Goal: Task Accomplishment & Management: Manage account settings

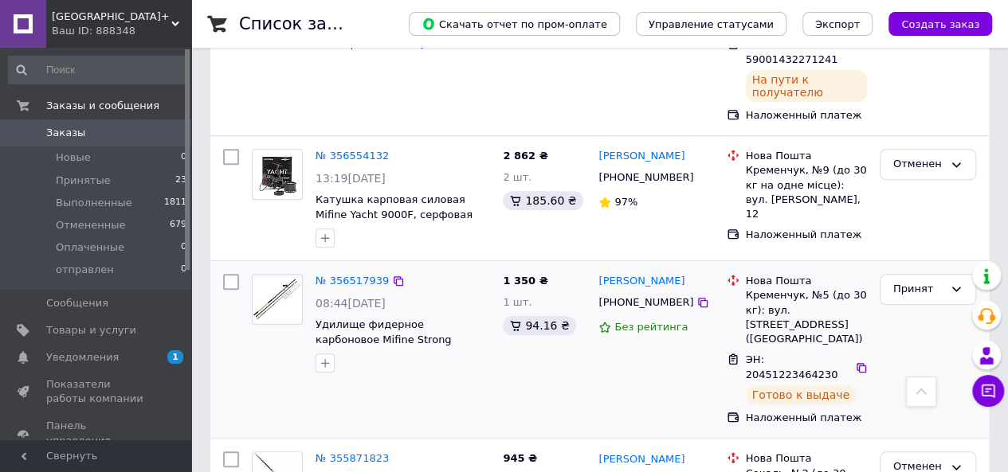
scroll to position [558, 0]
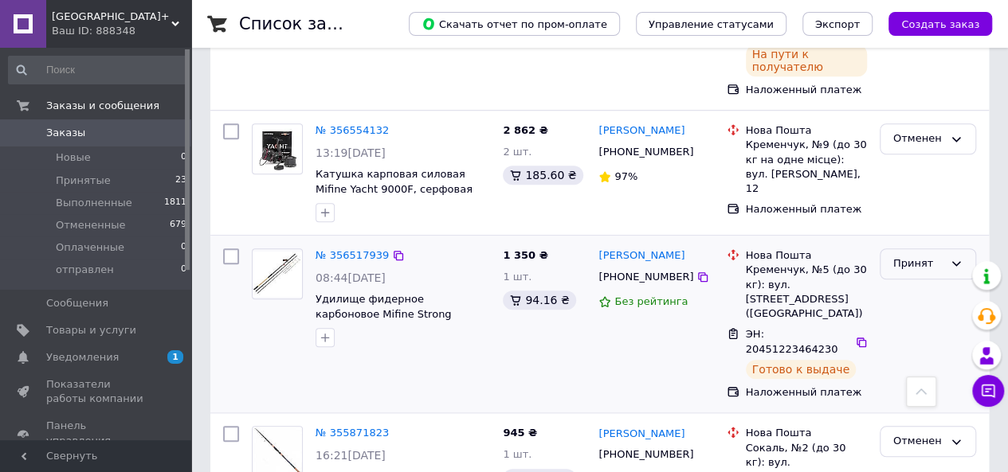
click at [910, 256] on div "Принят" at bounding box center [918, 264] width 50 height 17
click at [912, 283] on li "Выполнен" at bounding box center [927, 297] width 95 height 29
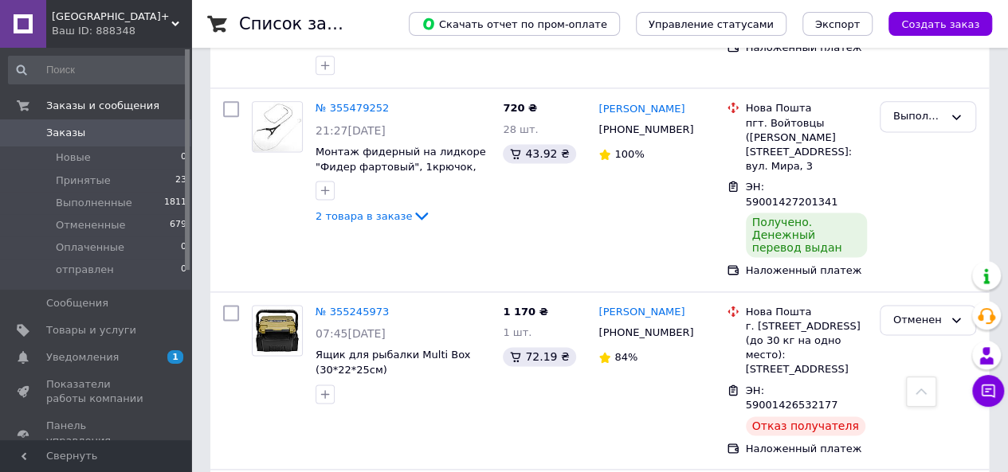
scroll to position [1036, 0]
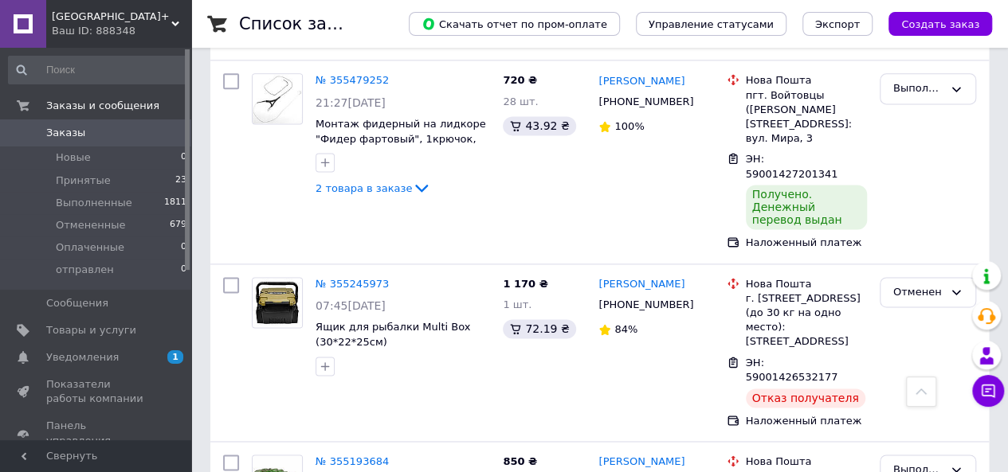
click at [96, 358] on span "Уведомления" at bounding box center [82, 358] width 72 height 14
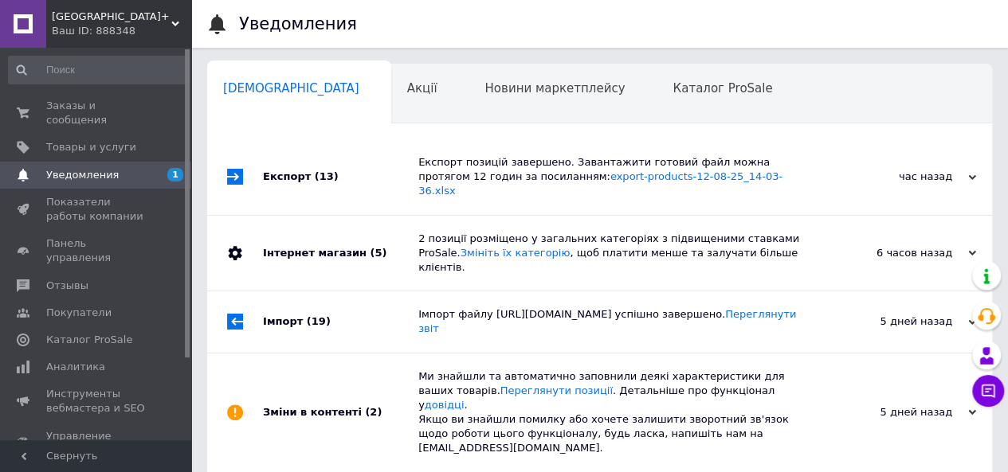
scroll to position [0, 5]
click at [345, 142] on span "Навчання та заходи" at bounding box center [281, 149] width 127 height 14
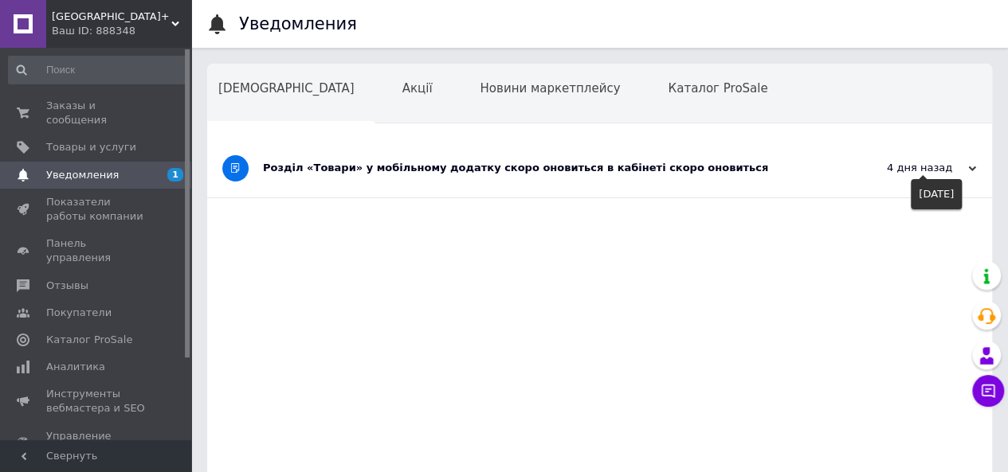
click at [970, 165] on icon at bounding box center [972, 169] width 8 height 8
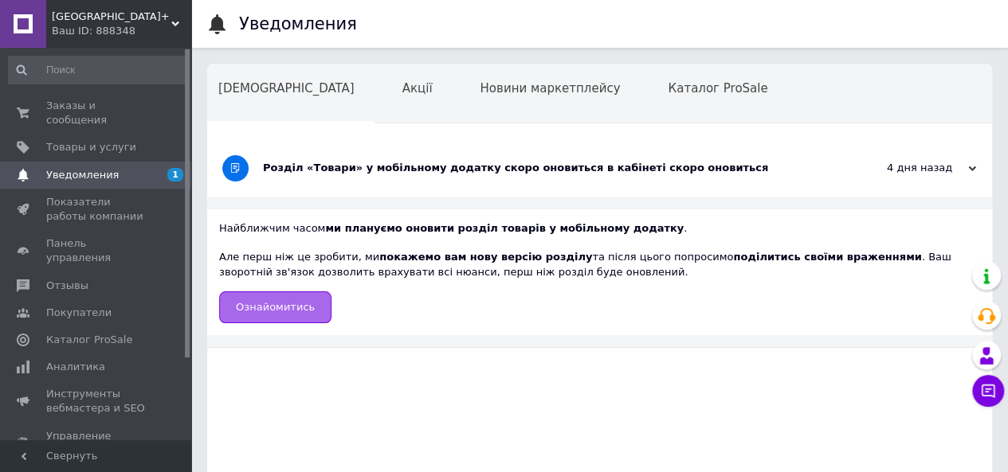
click at [300, 305] on span "Ознайомитись" at bounding box center [275, 307] width 79 height 12
click at [87, 195] on span "Показатели работы компании" at bounding box center [96, 209] width 101 height 29
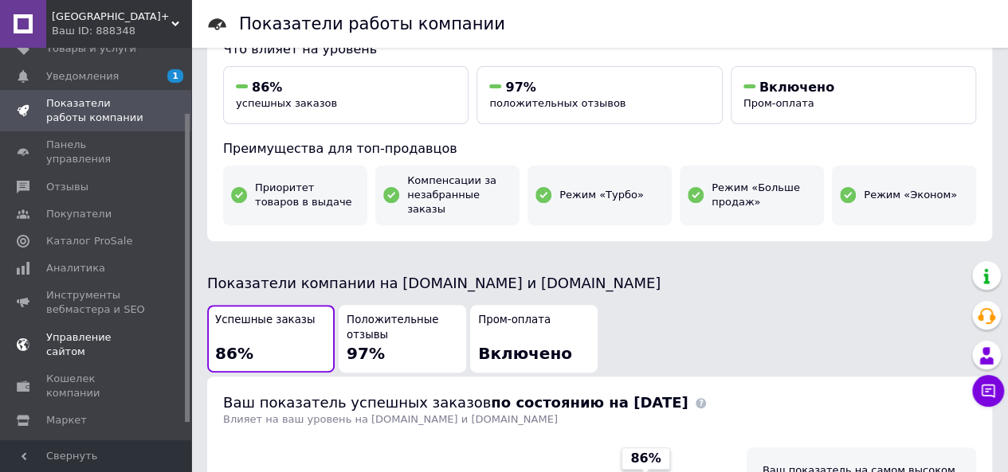
scroll to position [104, 0]
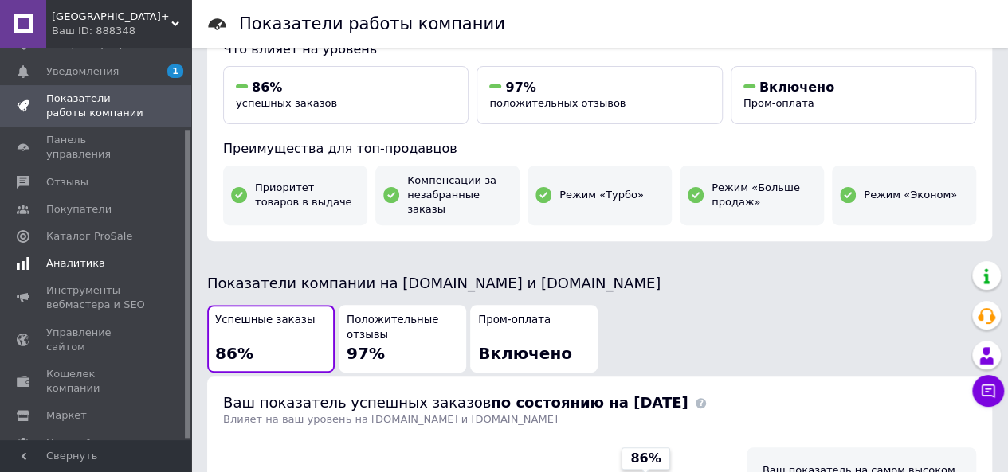
click at [81, 257] on span "Аналитика" at bounding box center [75, 264] width 59 height 14
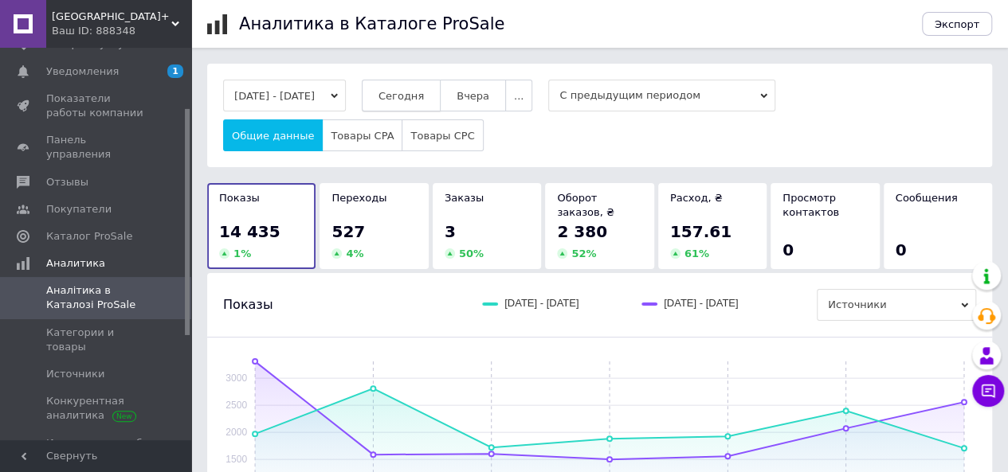
click at [419, 93] on span "Сегодня" at bounding box center [400, 96] width 45 height 12
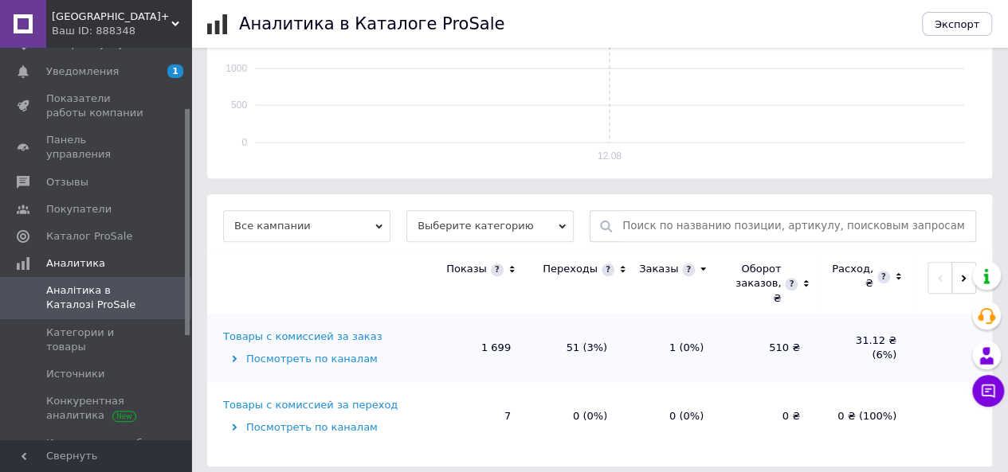
scroll to position [408, 0]
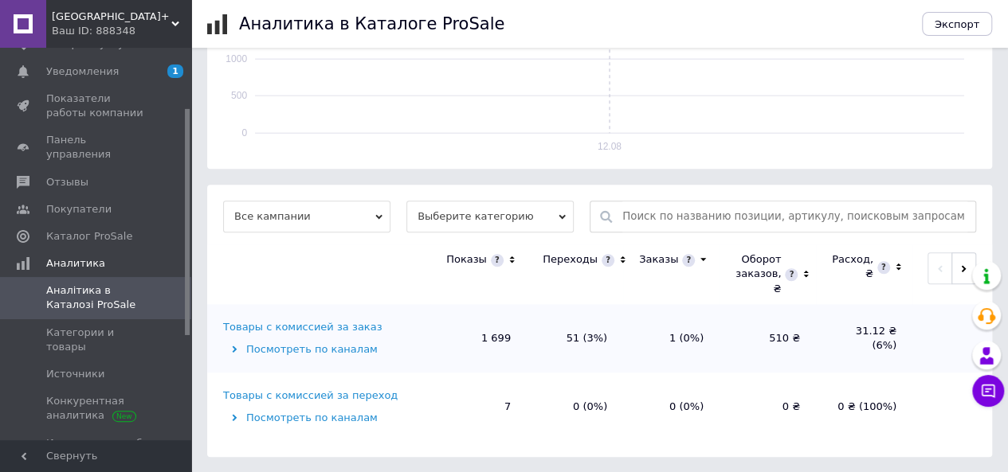
click at [355, 318] on td "Товары с комиссией за заказ Посмотреть по каналам" at bounding box center [318, 338] width 223 height 69
click at [339, 330] on div "Товары с комиссией за заказ" at bounding box center [302, 327] width 159 height 14
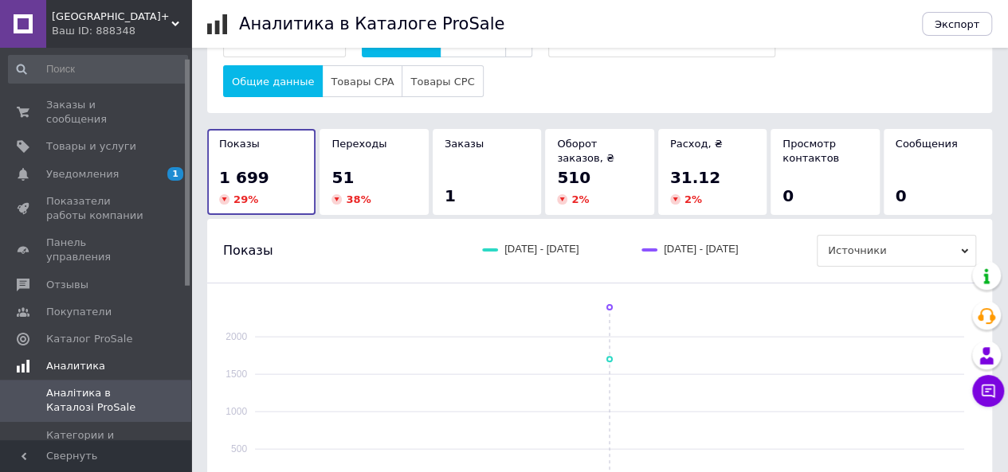
scroll to position [0, 0]
click at [119, 140] on span "Товары и услуги" at bounding box center [91, 147] width 90 height 14
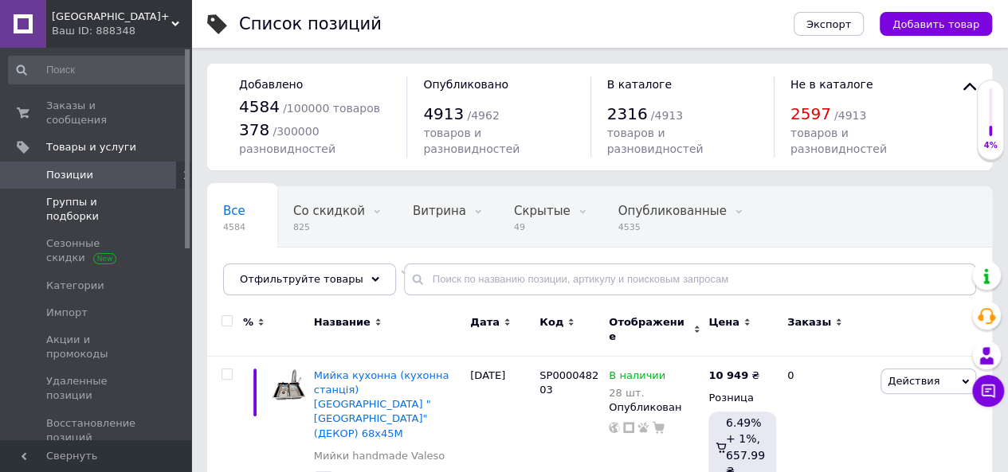
click at [104, 195] on span "Группы и подборки" at bounding box center [96, 209] width 101 height 29
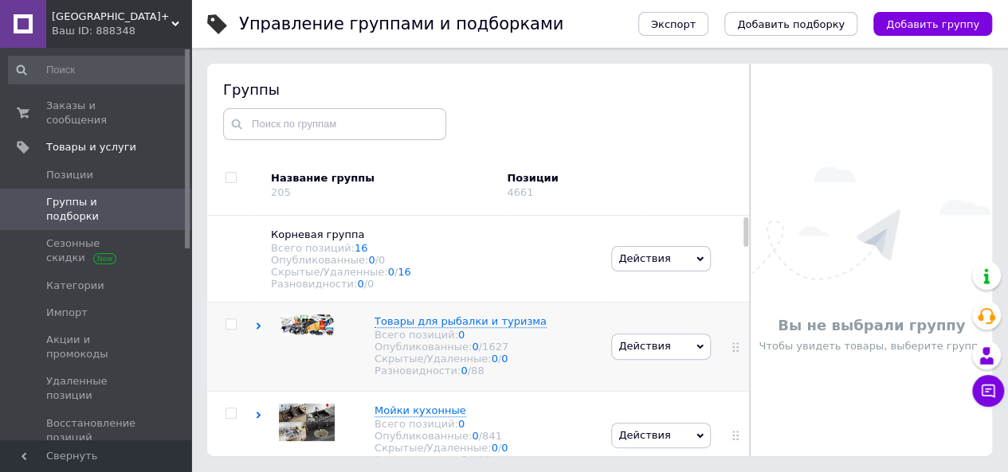
click at [260, 330] on icon at bounding box center [258, 326] width 7 height 7
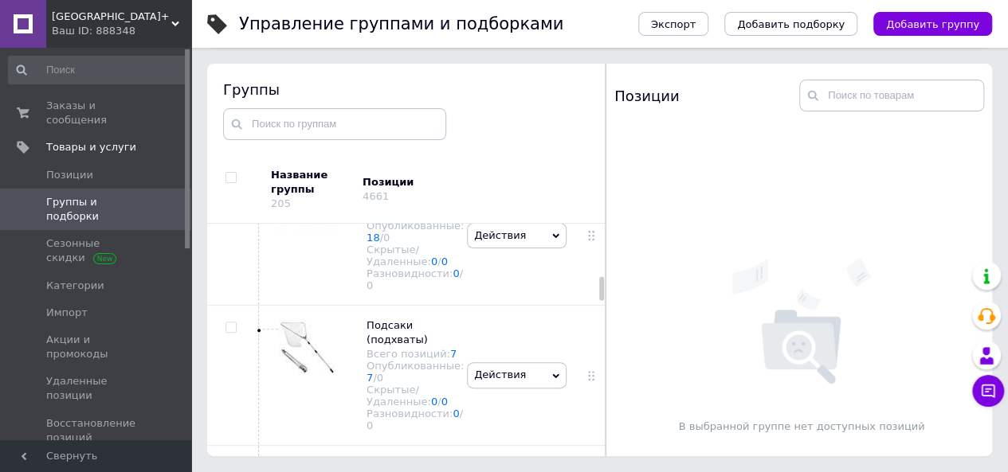
scroll to position [1593, 0]
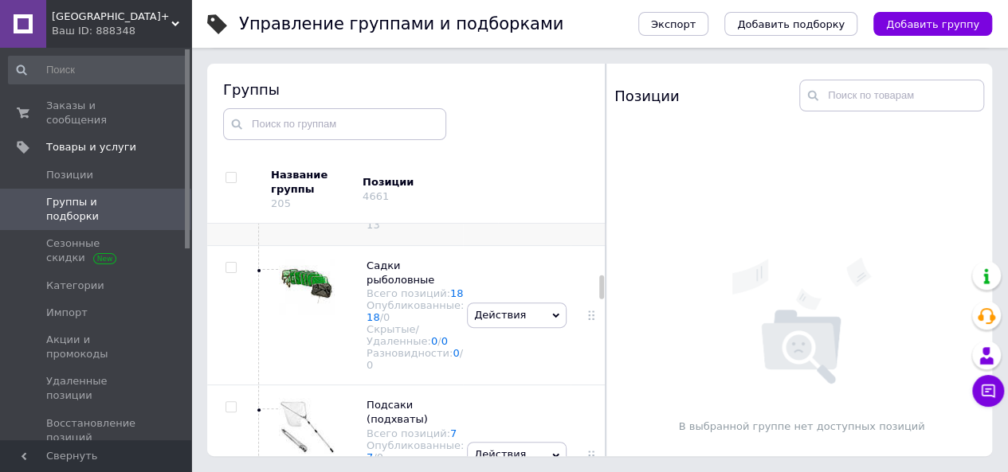
click at [257, 119] on use at bounding box center [259, 115] width 5 height 7
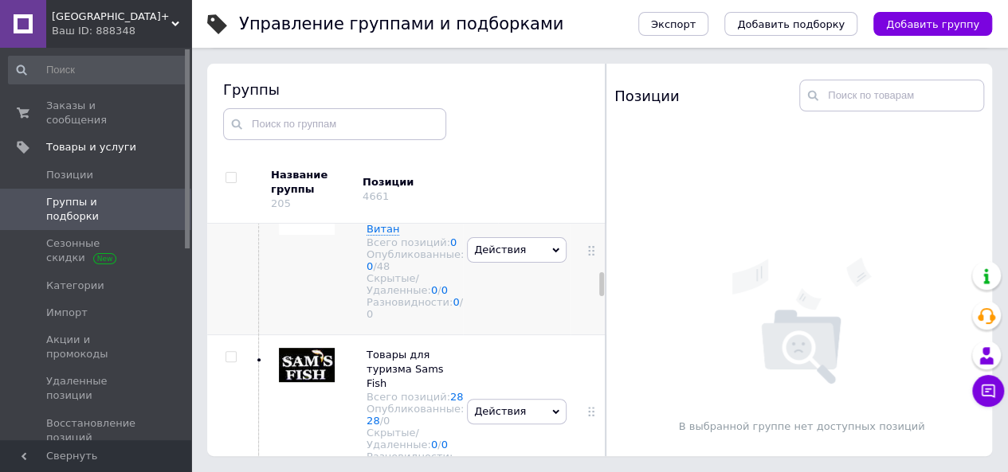
scroll to position [1753, 0]
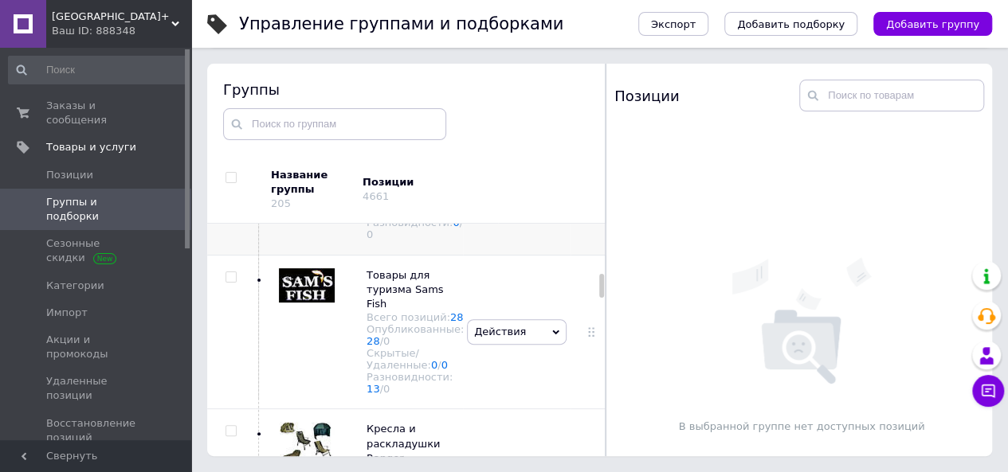
click at [260, 115] on icon at bounding box center [258, 111] width 7 height 7
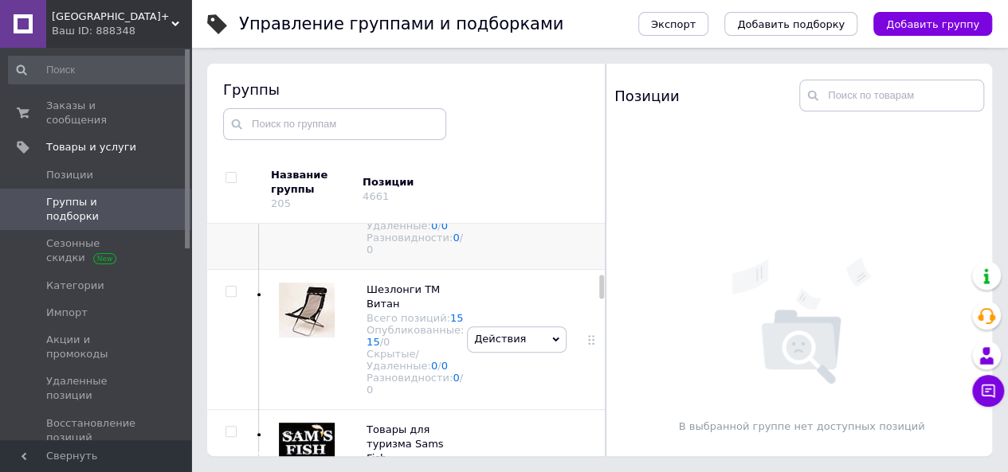
scroll to position [1912, 0]
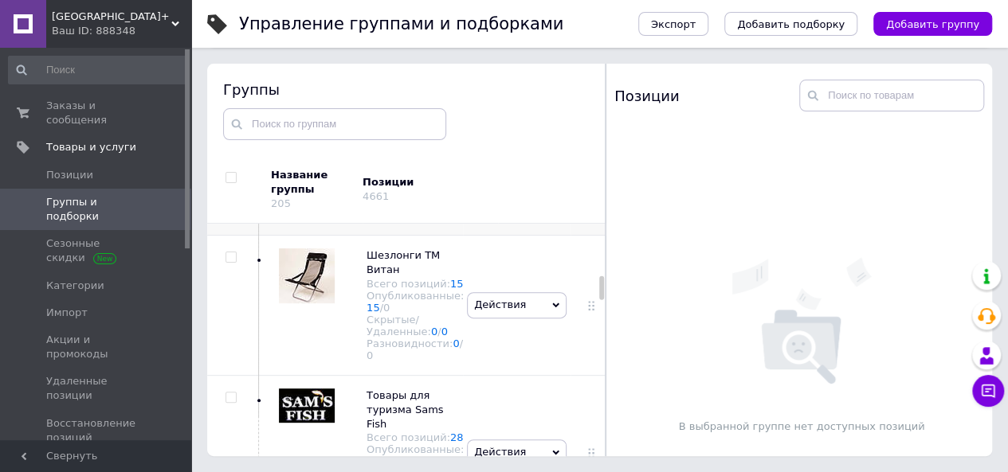
click at [370, 174] on link "33" at bounding box center [373, 168] width 14 height 12
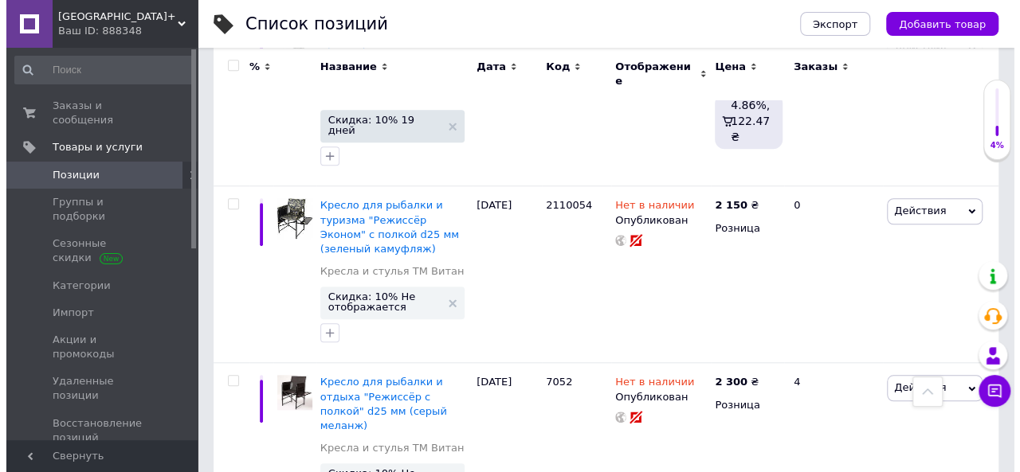
scroll to position [478, 0]
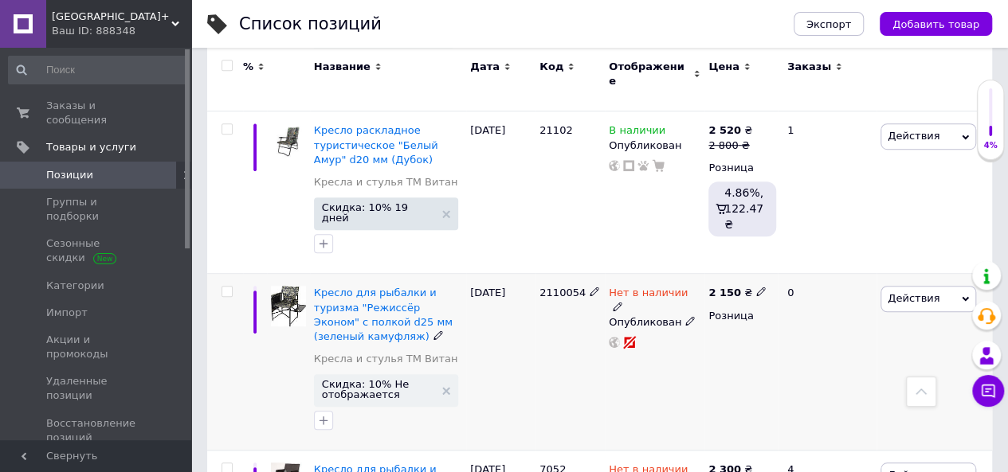
click at [622, 302] on icon at bounding box center [618, 307] width 10 height 10
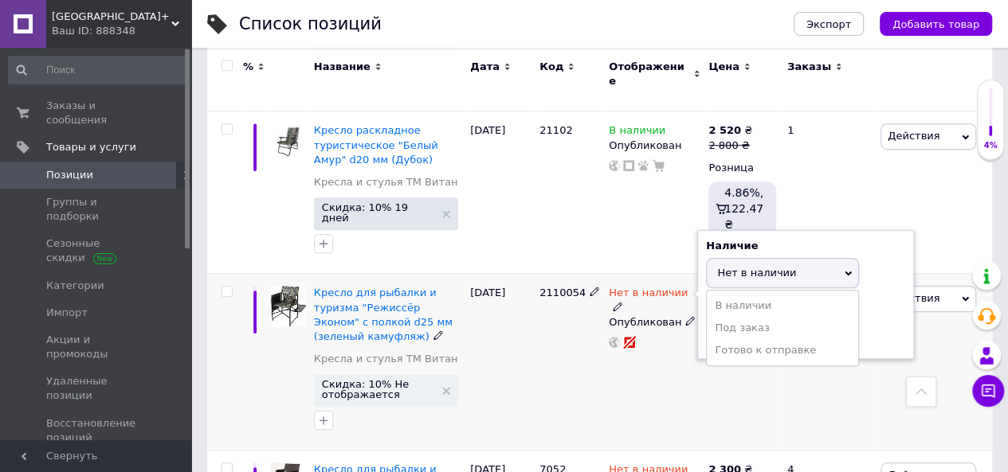
click at [715, 295] on li "В наличии" at bounding box center [782, 306] width 151 height 22
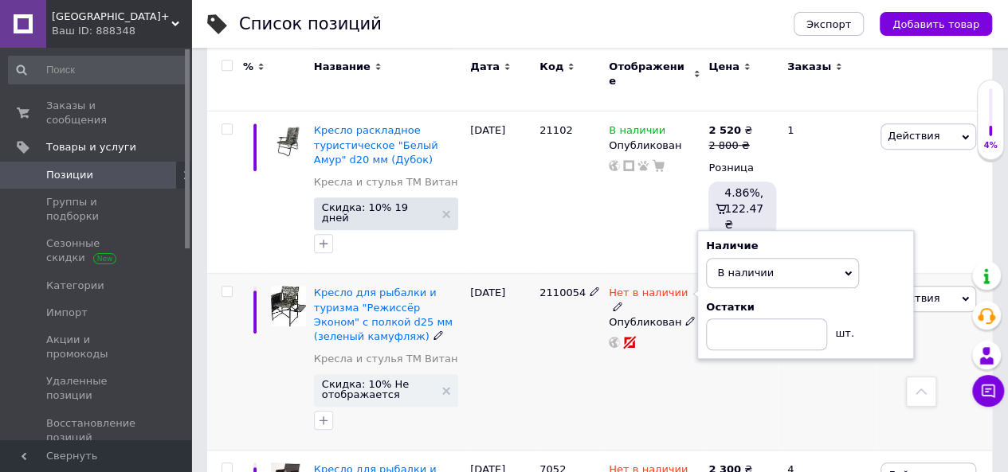
click at [674, 326] on div "Нет в наличии Наличие В наличии Нет в наличии Под заказ Готово к отправке Остат…" at bounding box center [655, 362] width 100 height 177
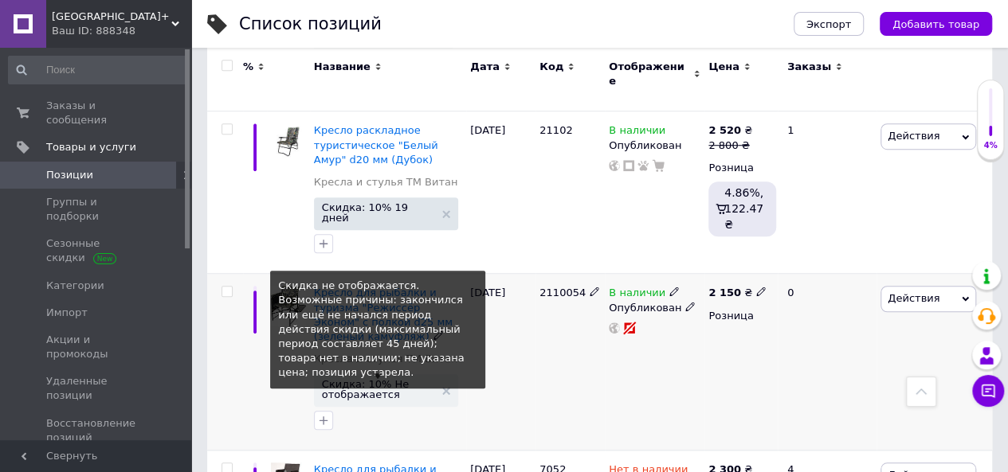
click at [380, 379] on span "Скидка: 10% Не отображается" at bounding box center [378, 389] width 112 height 21
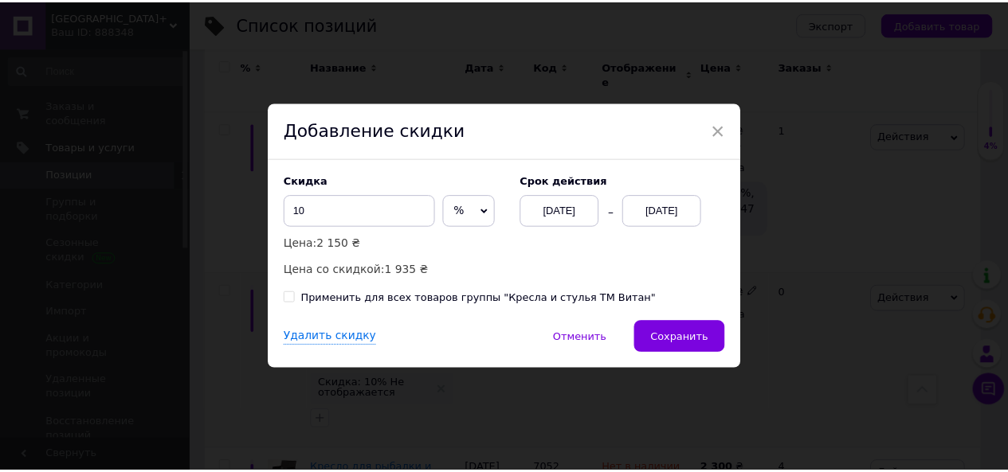
scroll to position [0, 280]
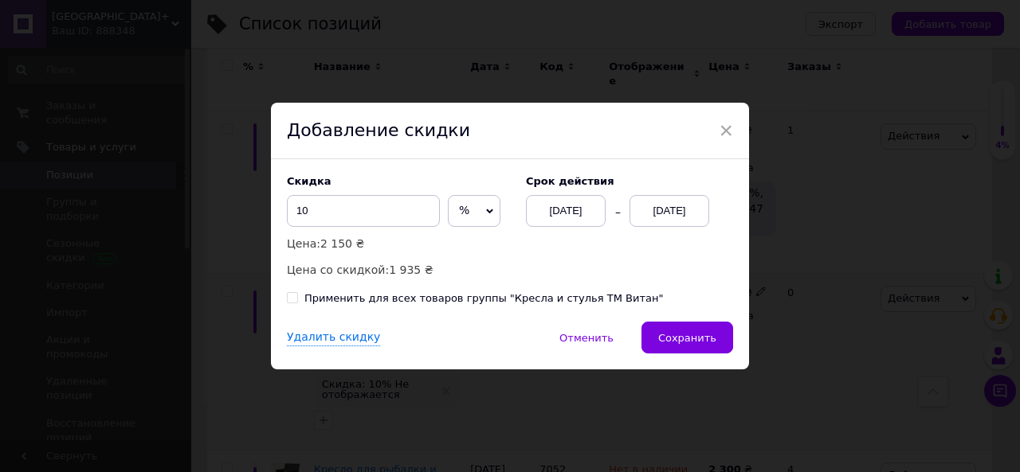
click at [696, 216] on div "[DATE]" at bounding box center [669, 211] width 80 height 32
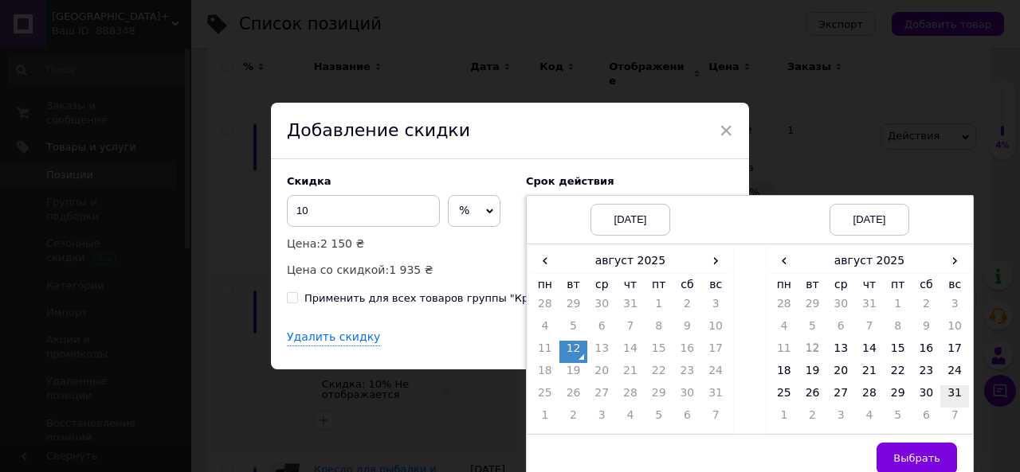
click at [954, 394] on td "31" at bounding box center [954, 397] width 29 height 22
drag, startPoint x: 942, startPoint y: 446, endPoint x: 934, endPoint y: 445, distance: 8.9
click at [942, 449] on button "Выбрать" at bounding box center [916, 459] width 80 height 32
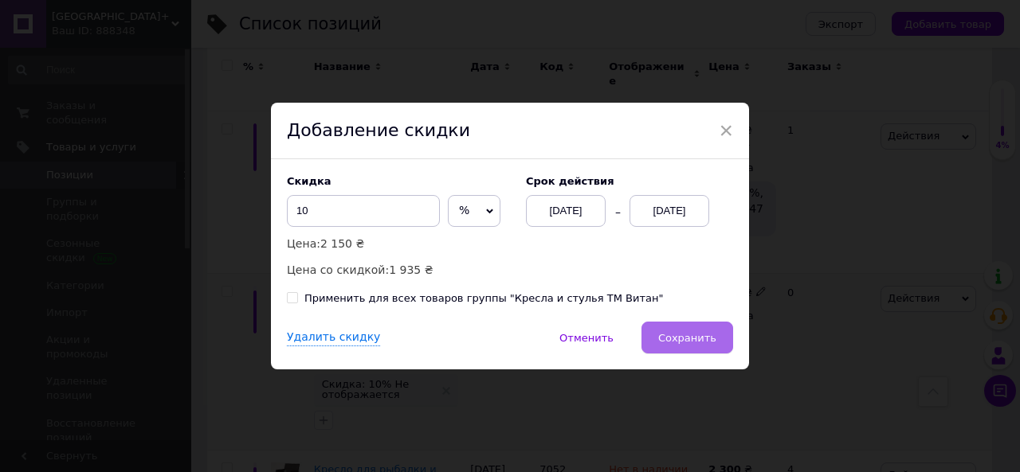
click at [714, 340] on button "Сохранить" at bounding box center [687, 338] width 92 height 32
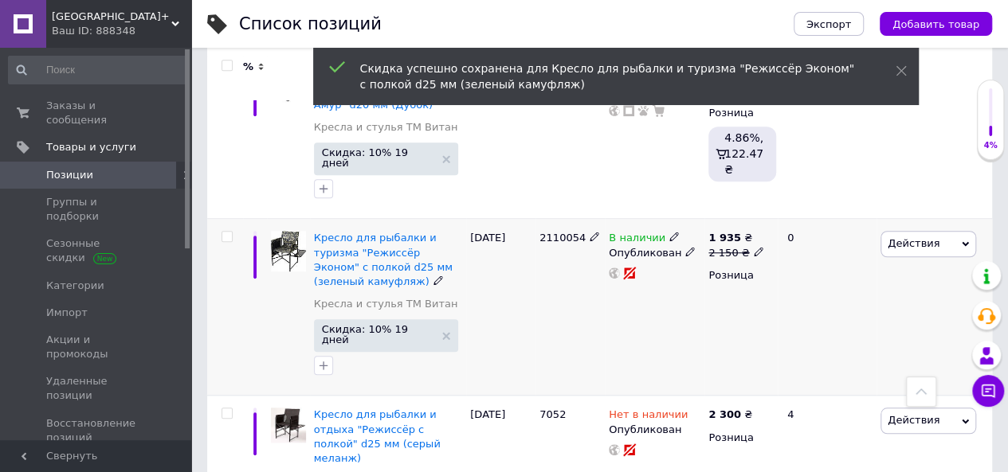
scroll to position [558, 0]
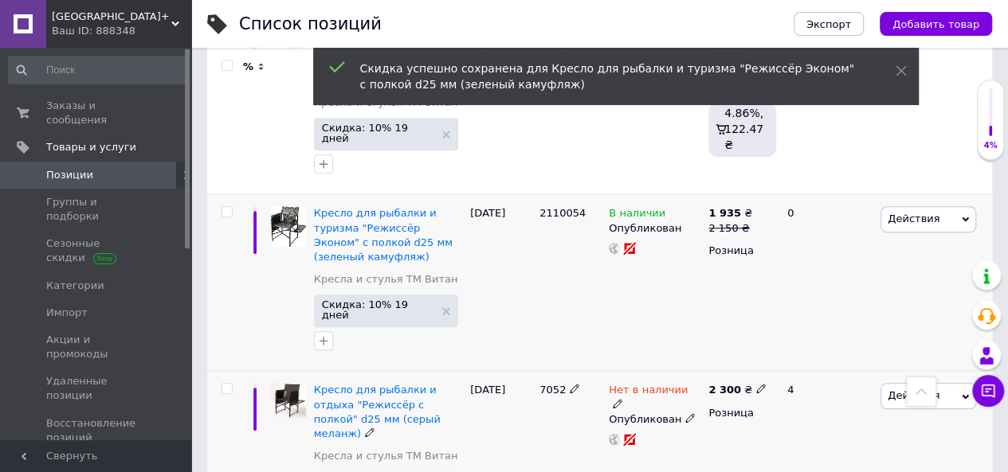
click at [622, 399] on icon at bounding box center [618, 404] width 10 height 10
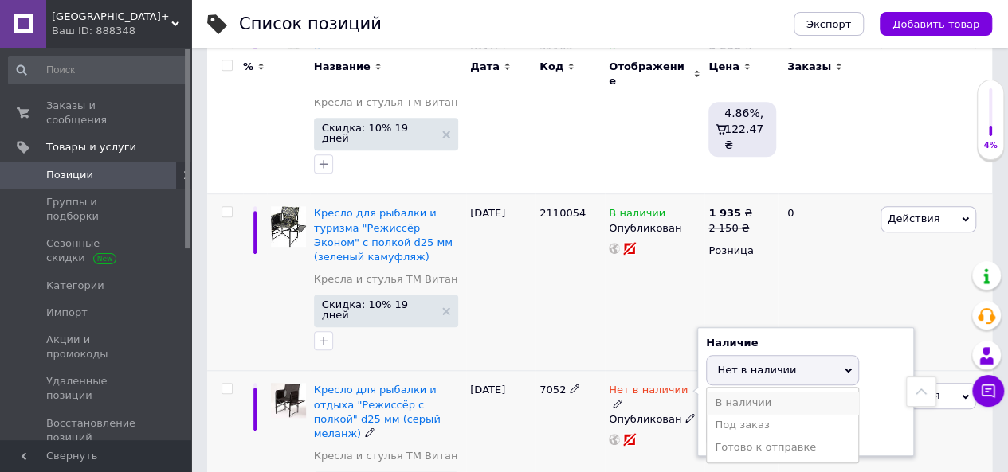
click at [728, 392] on li "В наличии" at bounding box center [782, 403] width 151 height 22
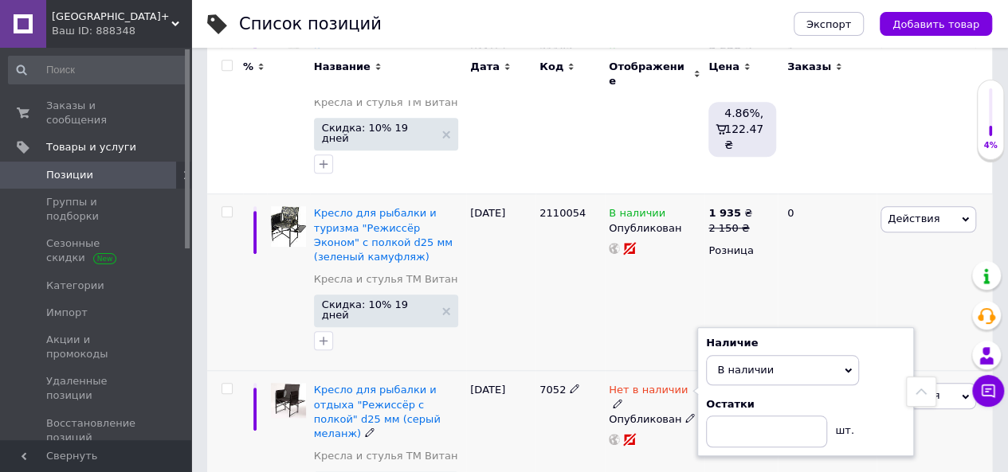
click at [684, 399] on div "Нет в наличии Наличие В наличии Нет в наличии Под заказ Готово к отправке Остат…" at bounding box center [655, 459] width 100 height 177
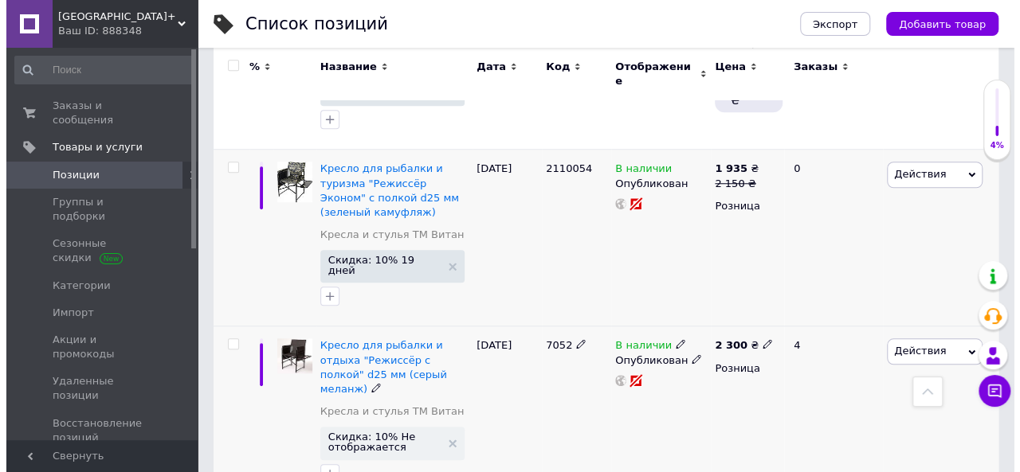
scroll to position [637, 0]
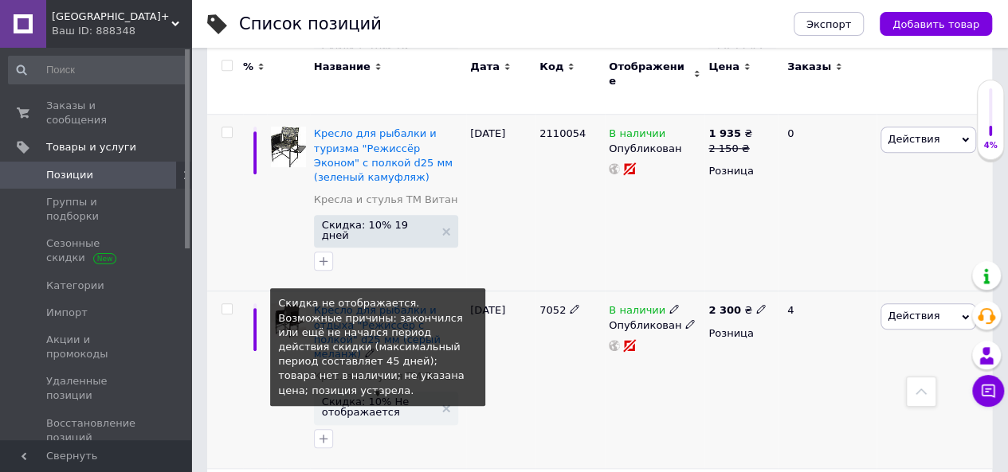
click at [374, 397] on span "Скидка: 10% Не отображается" at bounding box center [378, 407] width 112 height 21
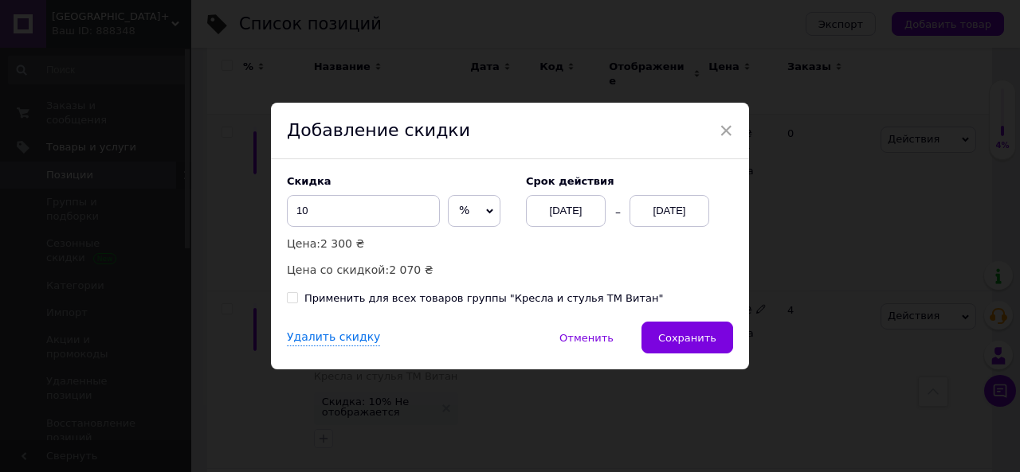
click at [665, 210] on div "[DATE]" at bounding box center [669, 211] width 80 height 32
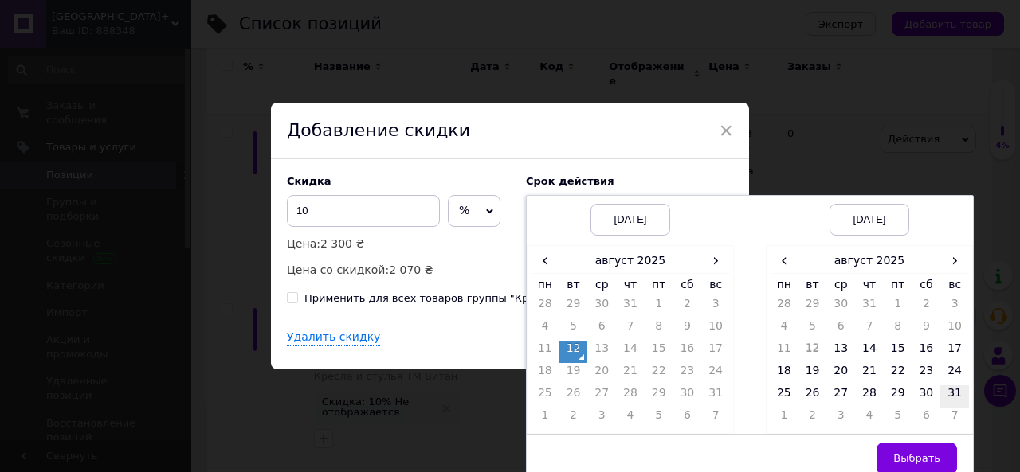
click at [943, 394] on td "31" at bounding box center [954, 397] width 29 height 22
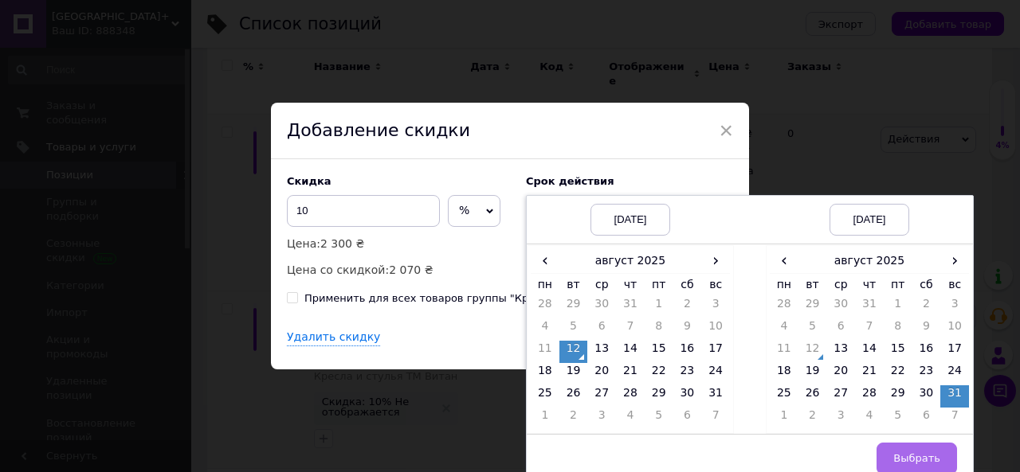
click at [931, 450] on button "Выбрать" at bounding box center [916, 459] width 80 height 32
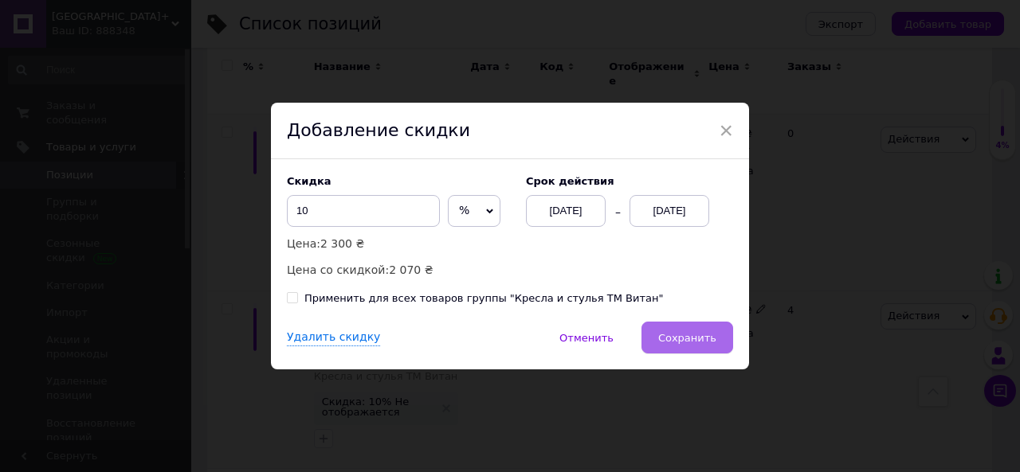
click at [691, 344] on span "Сохранить" at bounding box center [687, 338] width 58 height 12
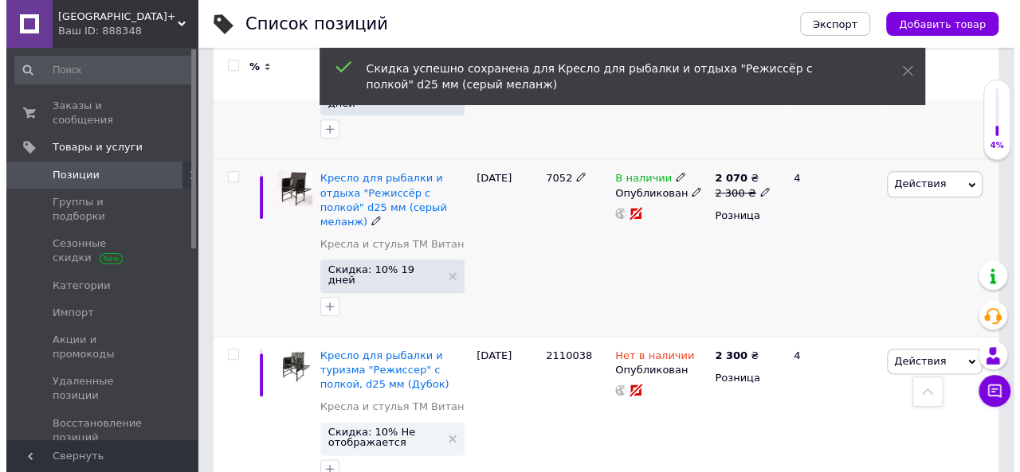
scroll to position [797, 0]
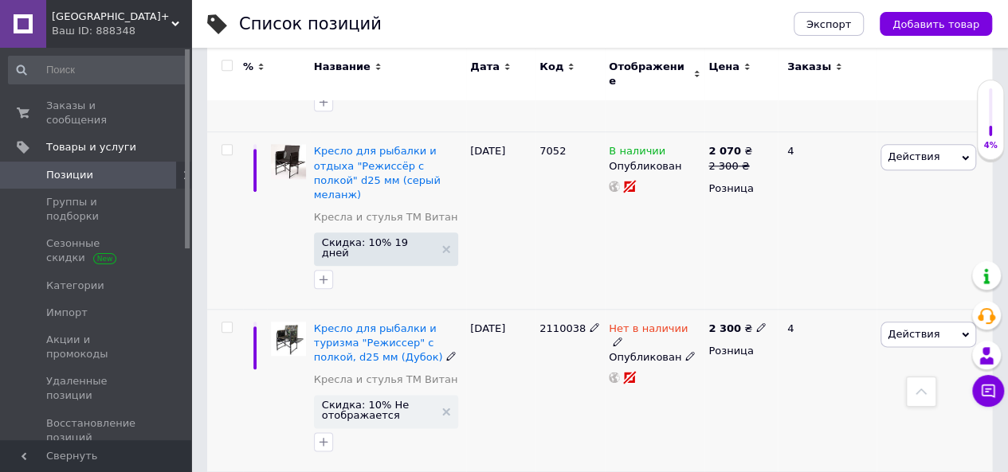
click at [622, 337] on icon at bounding box center [618, 342] width 10 height 10
click at [730, 330] on li "В наличии" at bounding box center [782, 341] width 151 height 22
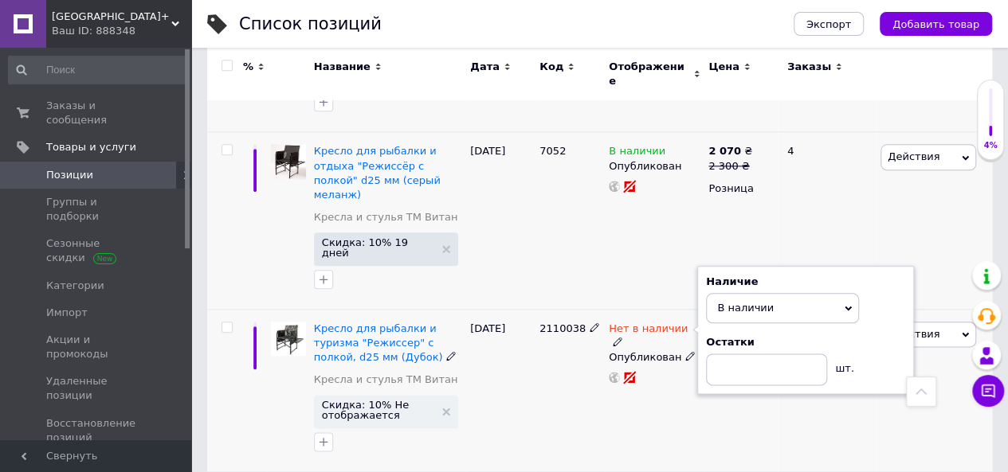
drag, startPoint x: 688, startPoint y: 317, endPoint x: 688, endPoint y: 327, distance: 10.4
click at [688, 323] on div "Нет в наличии Наличие В наличии Нет в наличии Под заказ Готово к отправке Остат…" at bounding box center [655, 390] width 100 height 163
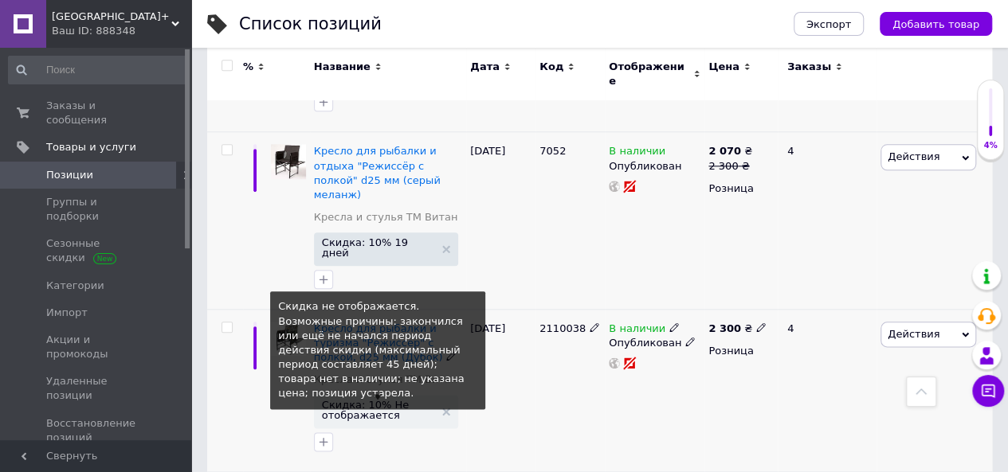
drag, startPoint x: 402, startPoint y: 321, endPoint x: 385, endPoint y: 320, distance: 16.7
click at [385, 400] on span "Скидка: 10% Не отображается" at bounding box center [378, 410] width 112 height 21
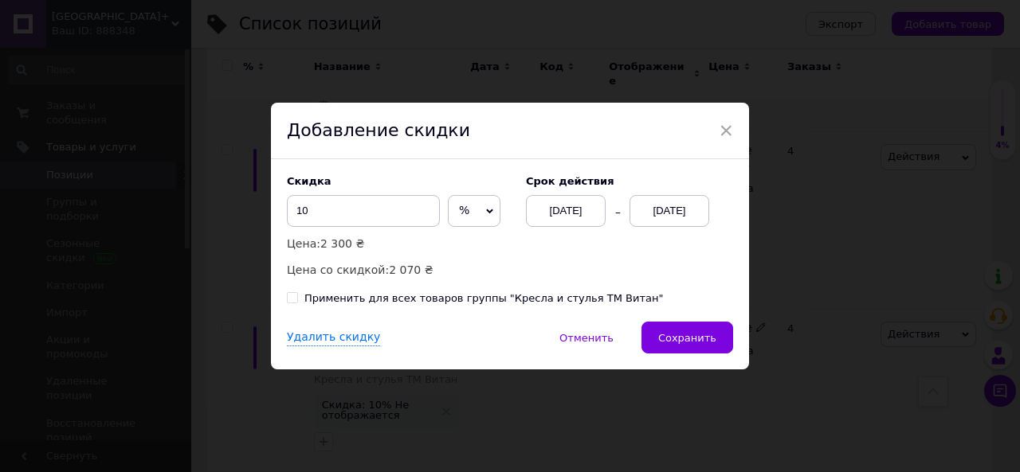
click at [686, 216] on div "[DATE]" at bounding box center [669, 211] width 80 height 32
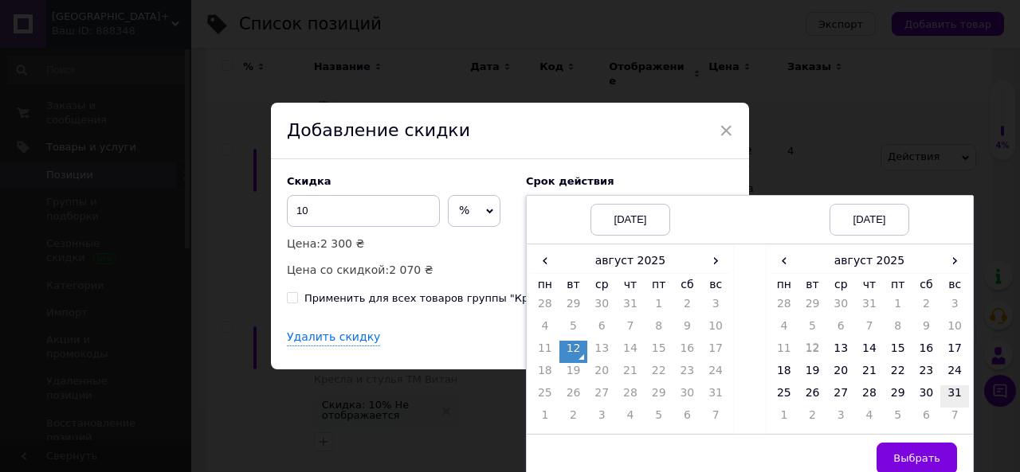
click at [949, 390] on td "31" at bounding box center [954, 397] width 29 height 22
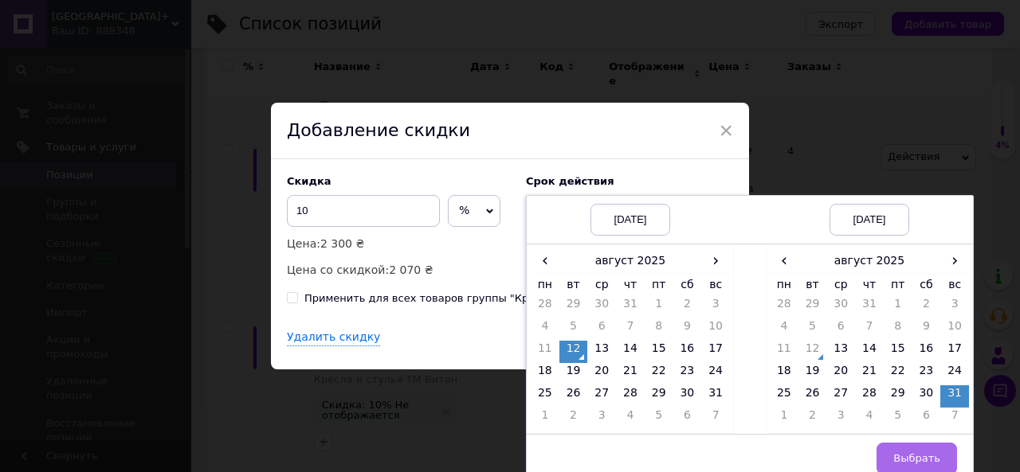
click at [919, 452] on span "Выбрать" at bounding box center [916, 458] width 47 height 12
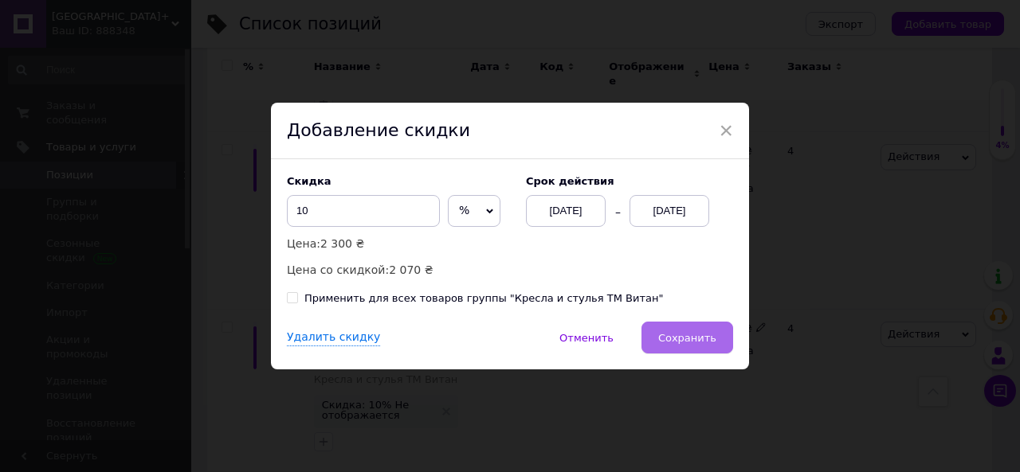
click at [695, 342] on span "Сохранить" at bounding box center [687, 338] width 58 height 12
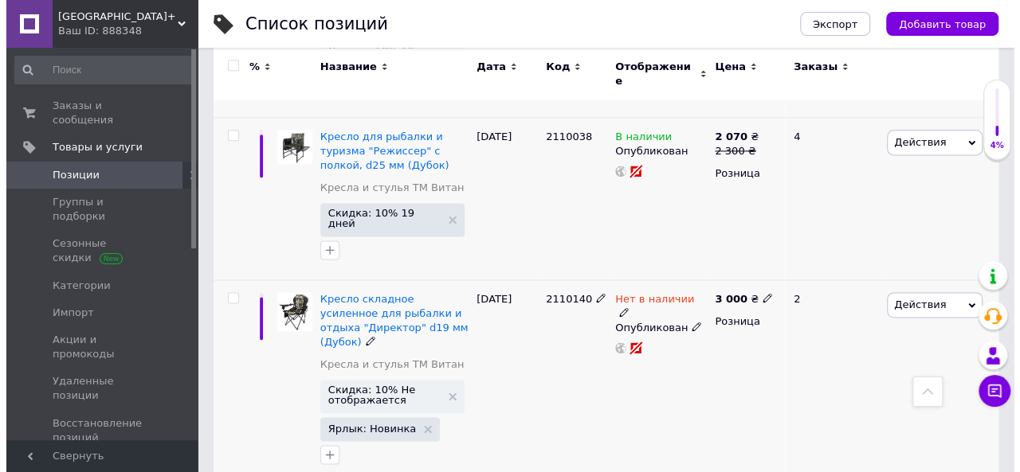
scroll to position [1036, 0]
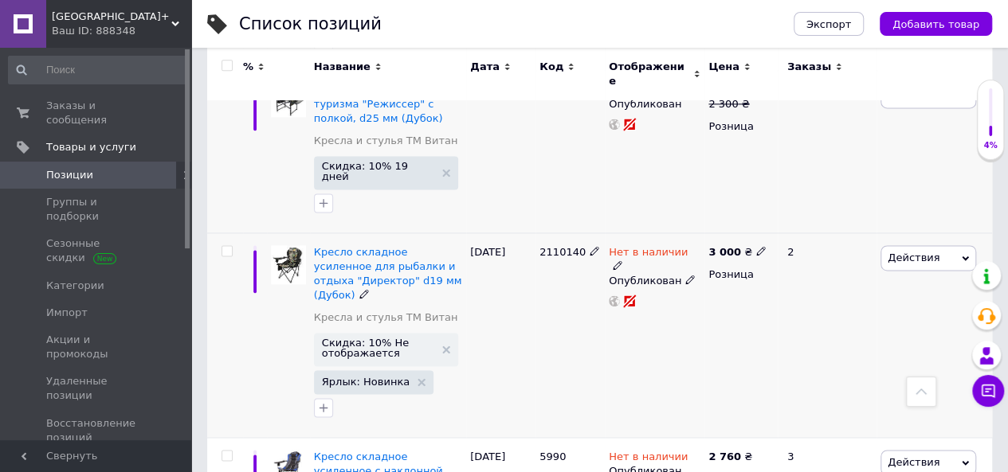
click at [622, 261] on icon at bounding box center [618, 266] width 10 height 10
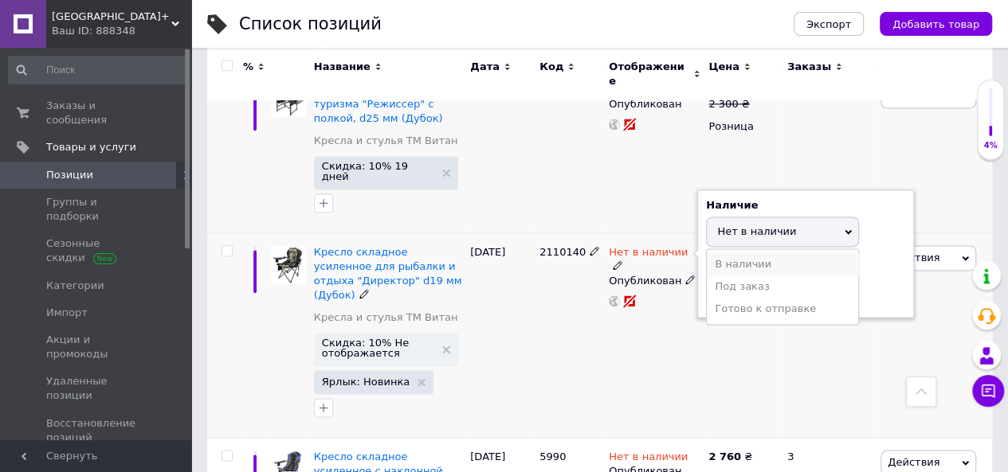
click at [746, 253] on li "В наличии" at bounding box center [782, 264] width 151 height 22
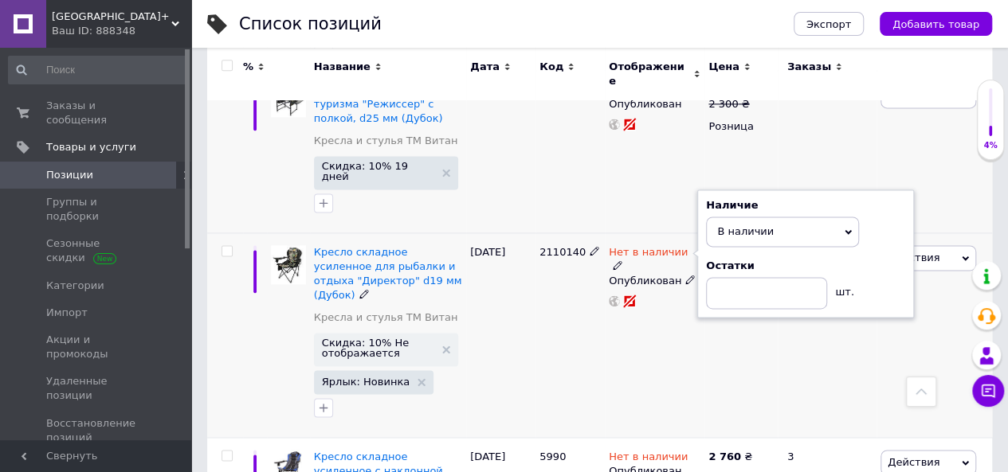
click at [695, 241] on div "Нет в наличии Наличие В наличии Нет в наличии Под заказ Готово к отправке Остат…" at bounding box center [655, 335] width 100 height 205
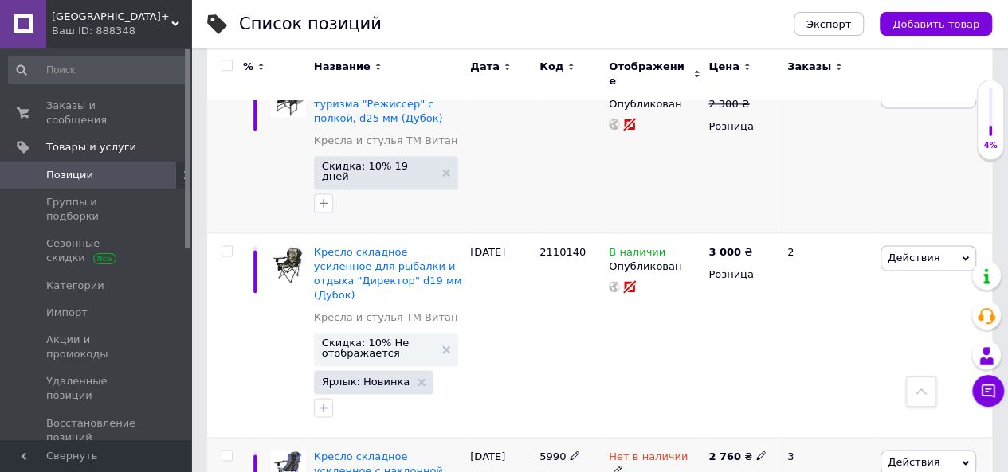
click at [622, 465] on icon at bounding box center [618, 470] width 10 height 10
click at [714, 458] on li "В наличии" at bounding box center [782, 469] width 151 height 22
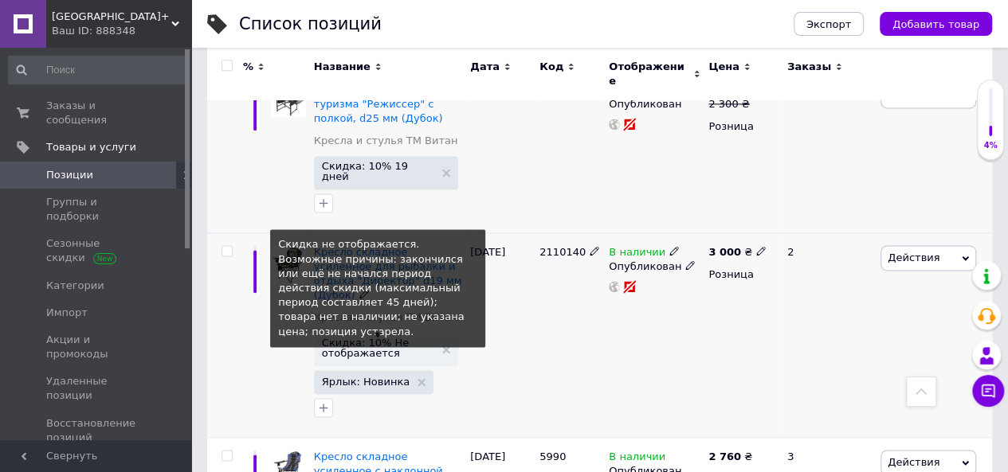
click at [386, 338] on span "Скидка: 10% Не отображается" at bounding box center [378, 348] width 112 height 21
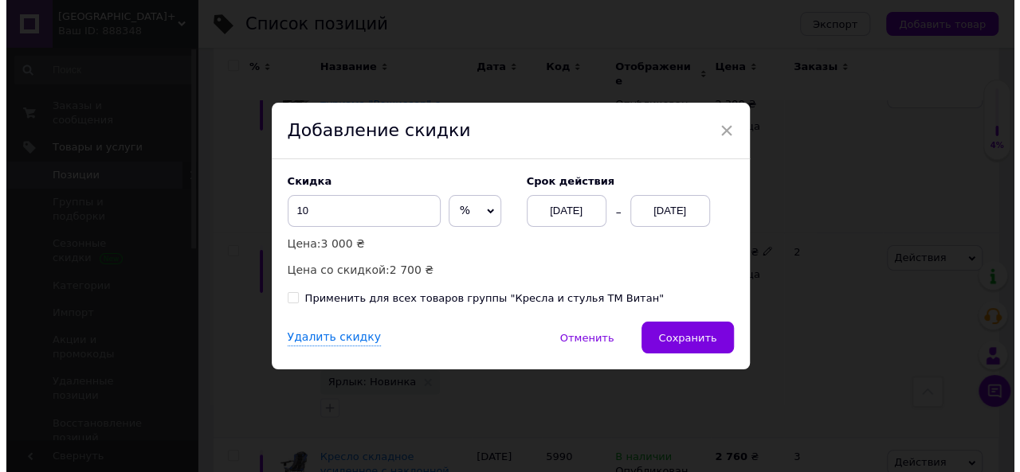
scroll to position [0, 280]
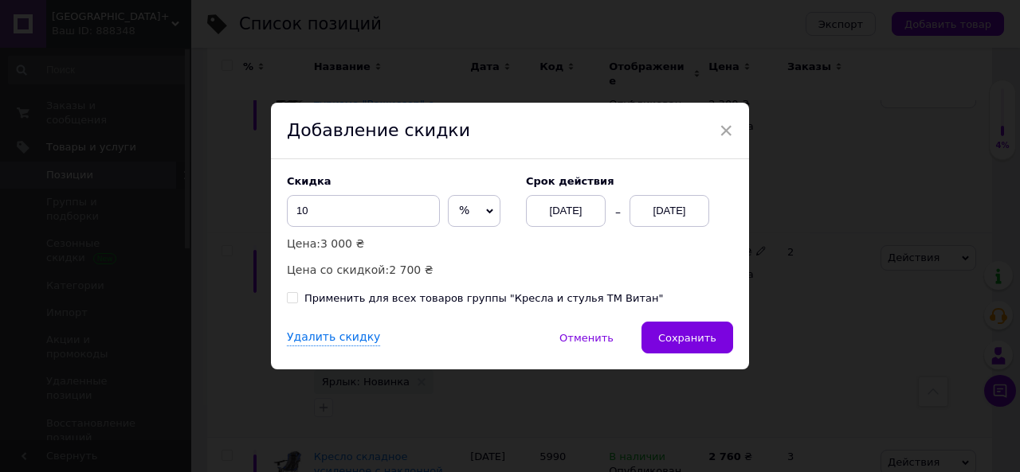
click at [672, 213] on div "[DATE]" at bounding box center [669, 211] width 80 height 32
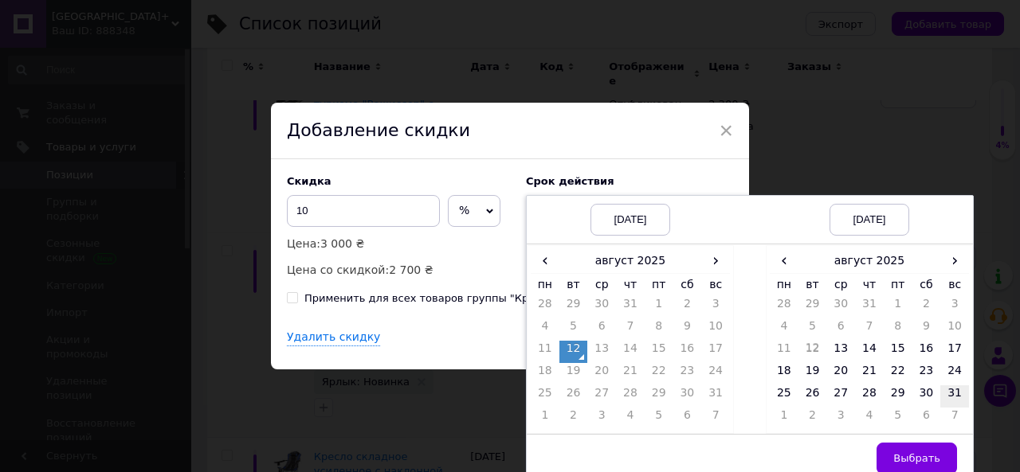
click at [955, 390] on td "31" at bounding box center [954, 397] width 29 height 22
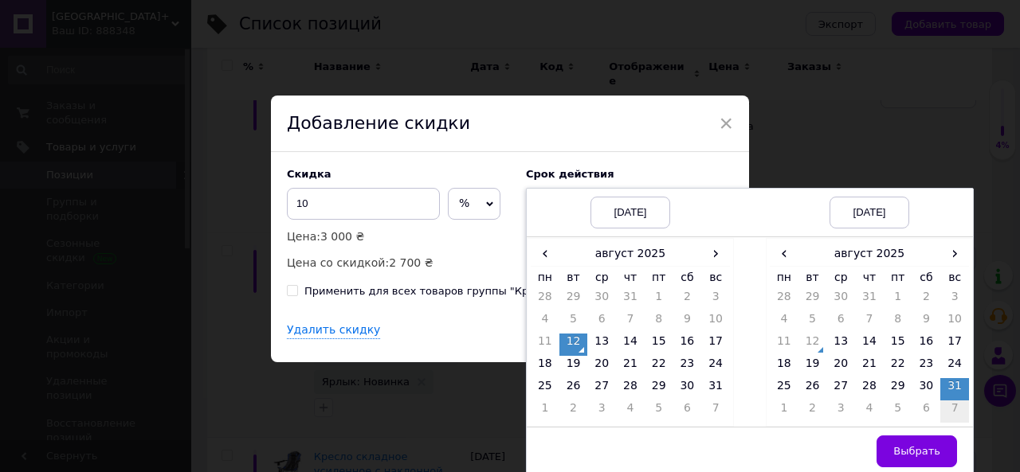
scroll to position [10, 0]
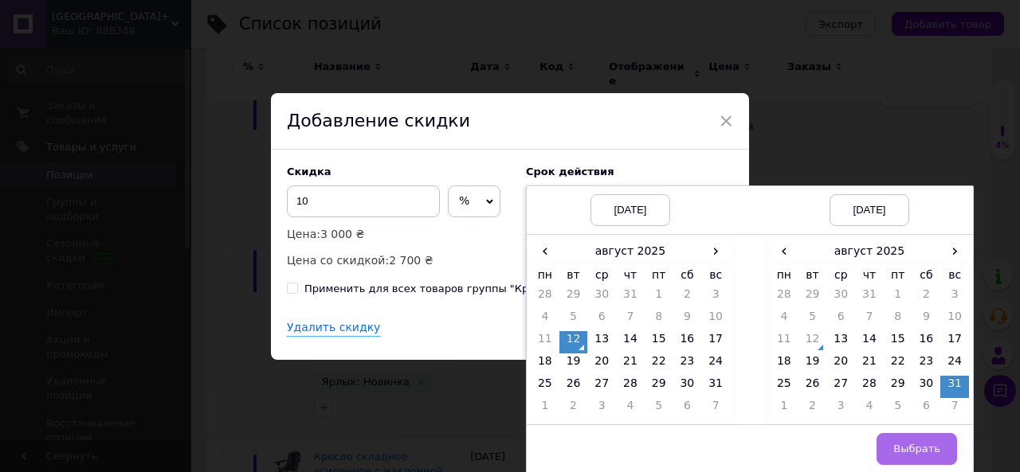
click at [918, 457] on button "Выбрать" at bounding box center [916, 449] width 80 height 32
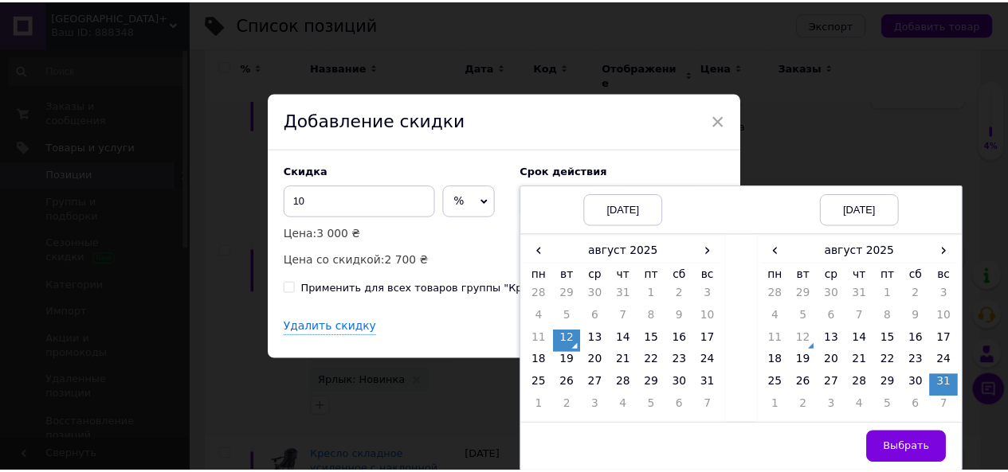
scroll to position [0, 0]
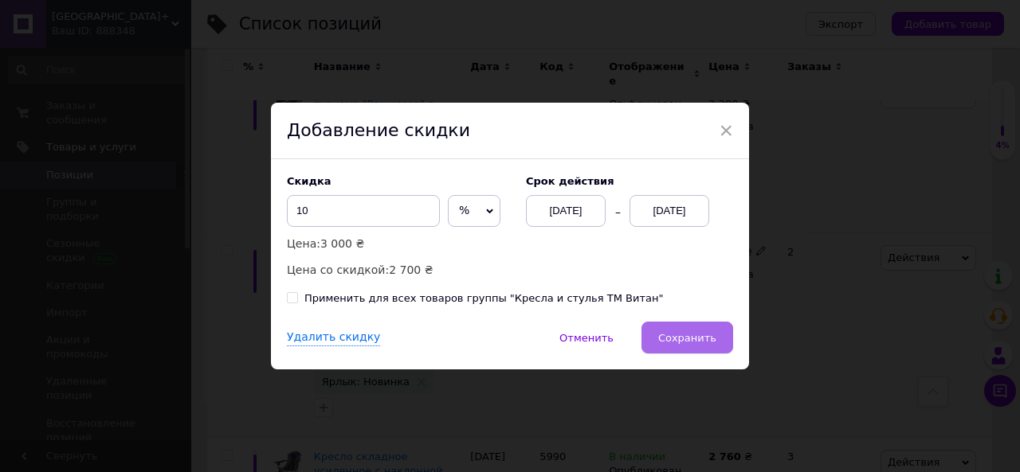
click at [717, 335] on button "Сохранить" at bounding box center [687, 338] width 92 height 32
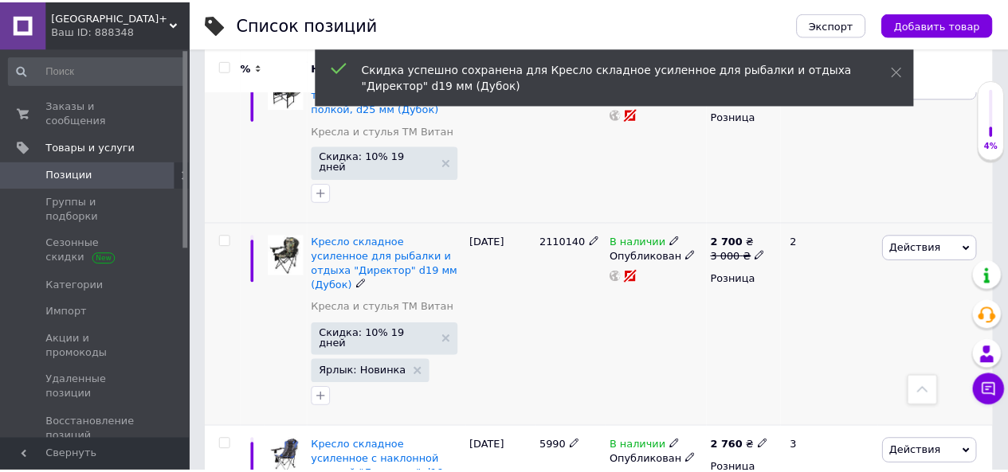
scroll to position [0, 281]
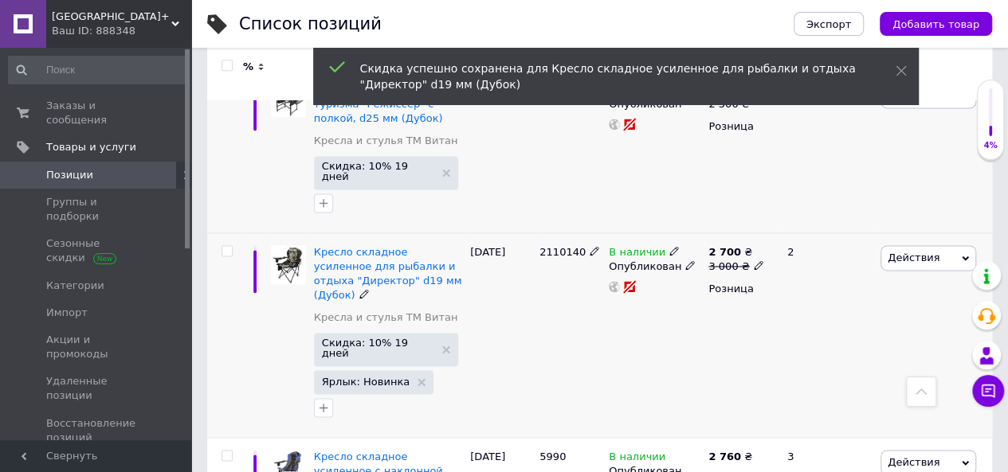
click at [669, 246] on icon at bounding box center [674, 251] width 10 height 10
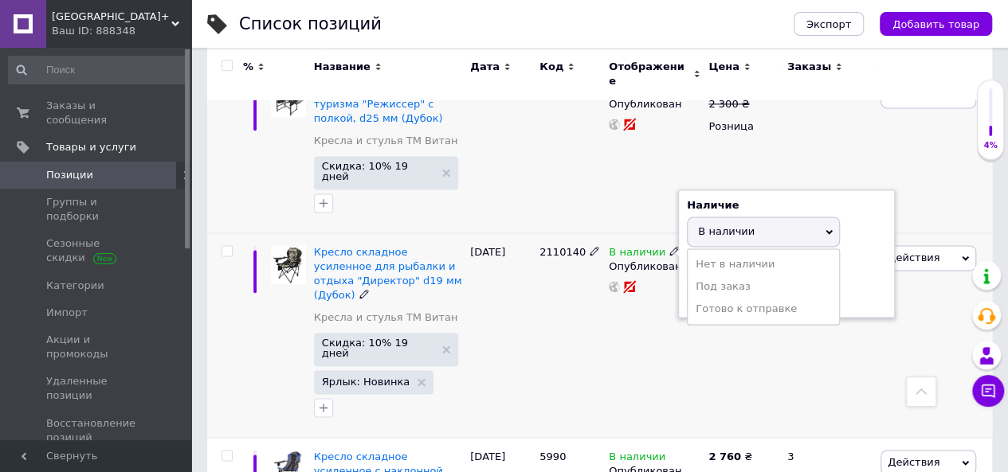
click at [714, 217] on span "В наличии" at bounding box center [763, 232] width 153 height 30
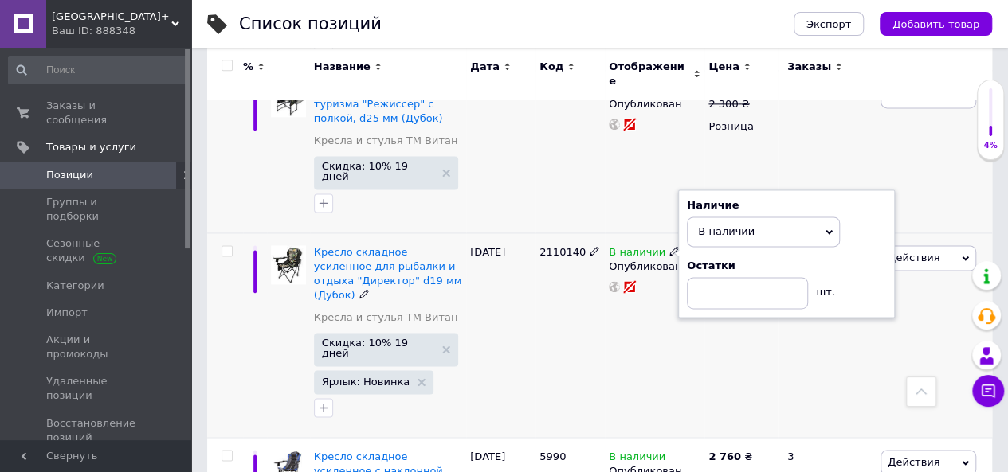
click at [712, 259] on div "Остатки" at bounding box center [786, 266] width 199 height 14
click at [718, 277] on input at bounding box center [747, 293] width 121 height 32
type input "1"
click at [746, 261] on div "2 700 ₴ 3 000 ₴ Розница" at bounding box center [740, 335] width 73 height 205
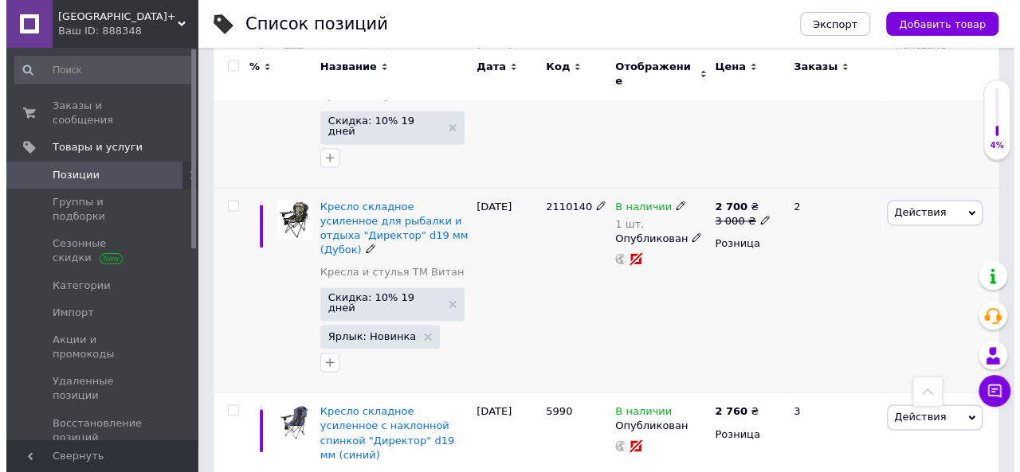
scroll to position [1115, 0]
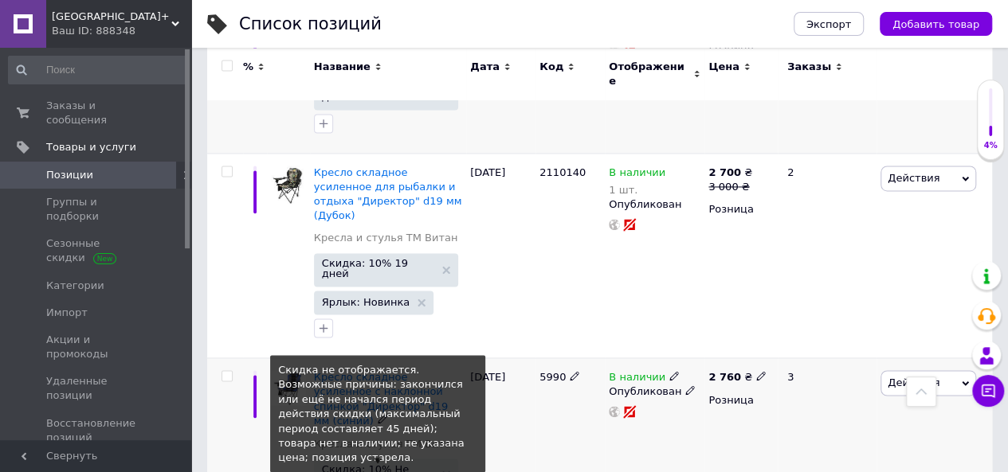
click at [355, 464] on span "Скидка: 10% Не отображается" at bounding box center [378, 474] width 112 height 21
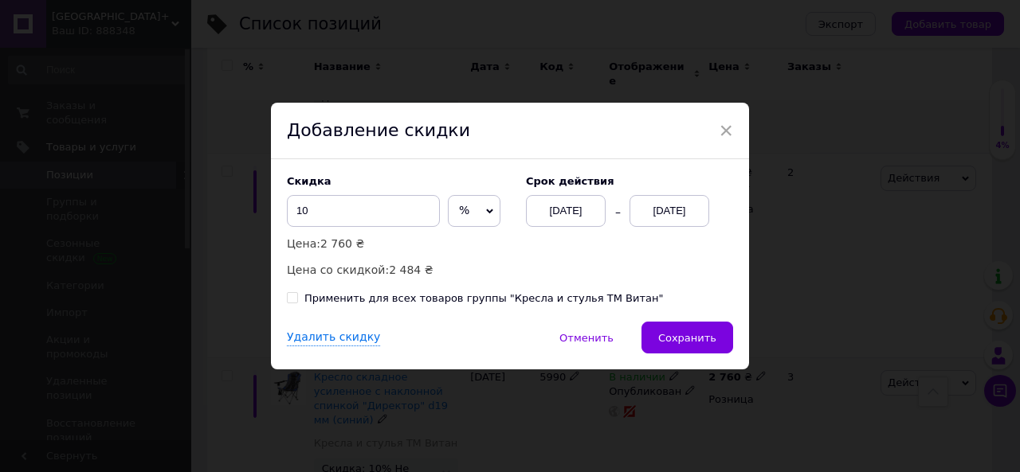
scroll to position [0, 280]
click at [658, 205] on div "[DATE]" at bounding box center [669, 211] width 80 height 32
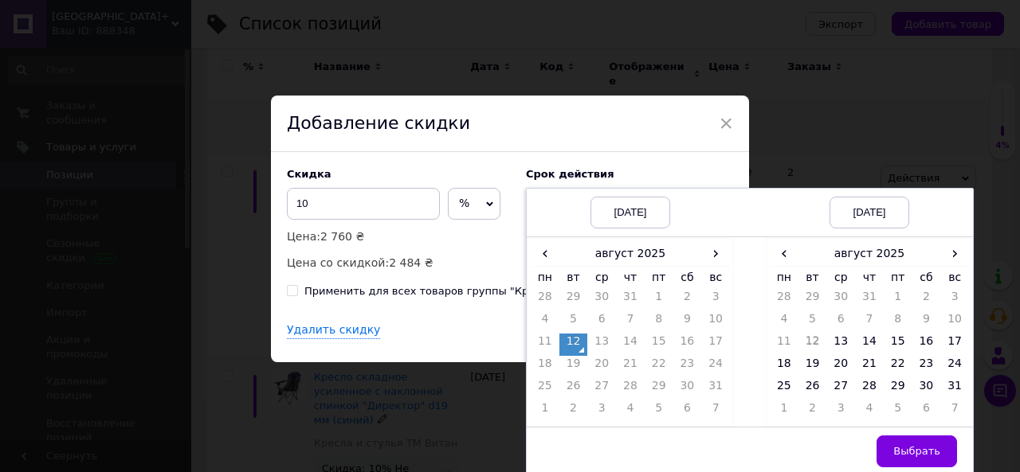
scroll to position [10, 0]
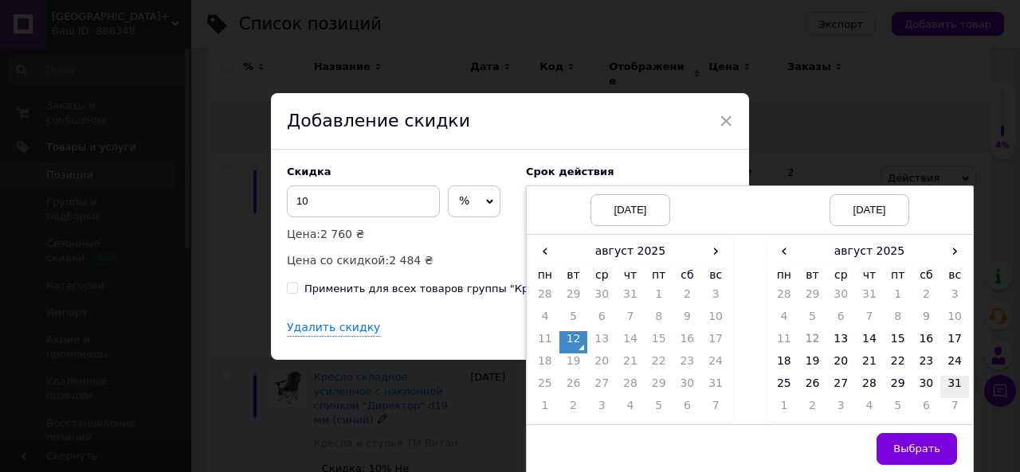
click at [954, 385] on td "31" at bounding box center [954, 387] width 29 height 22
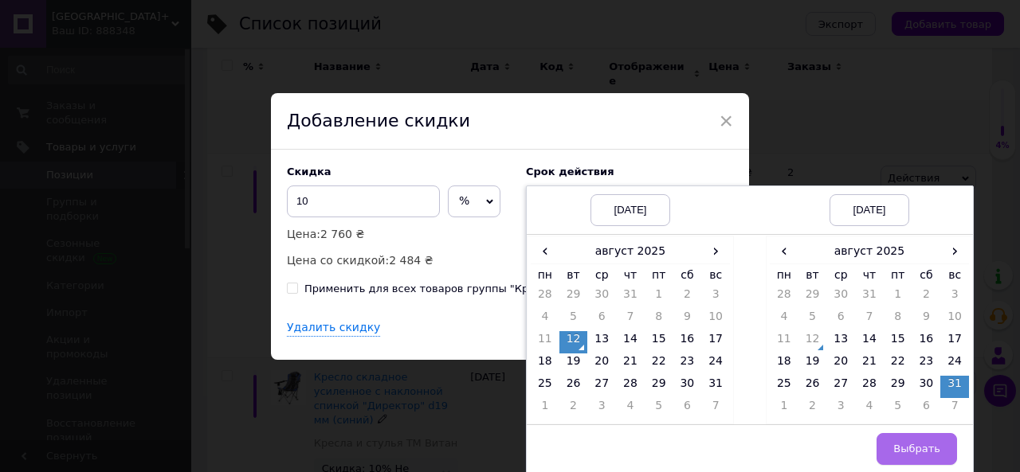
click at [917, 450] on span "Выбрать" at bounding box center [916, 449] width 47 height 12
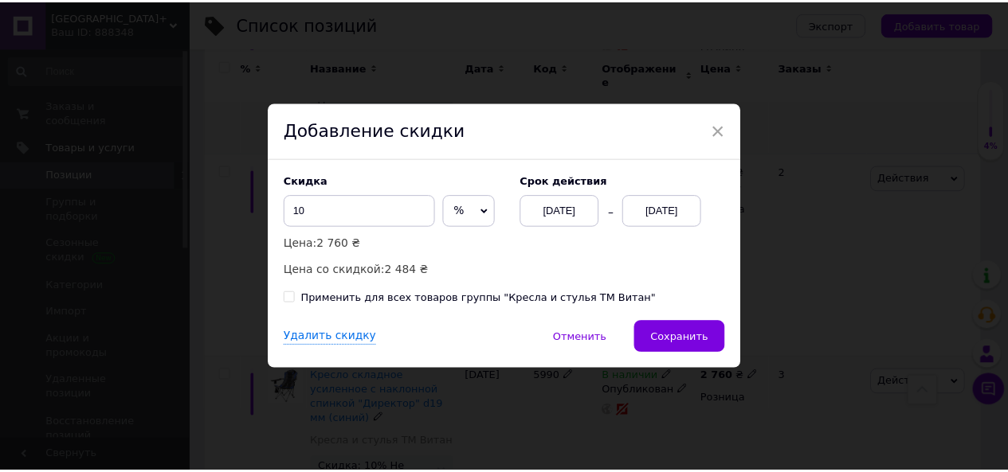
scroll to position [0, 0]
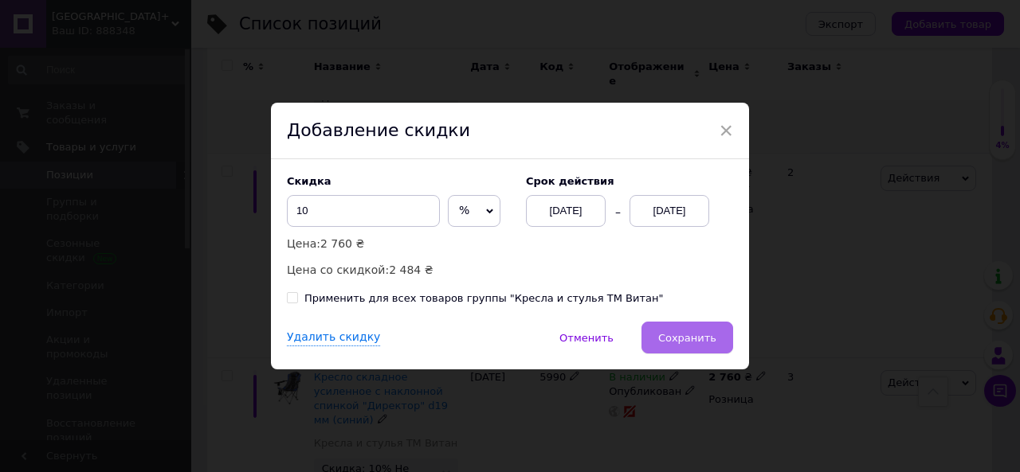
click at [714, 348] on button "Сохранить" at bounding box center [687, 338] width 92 height 32
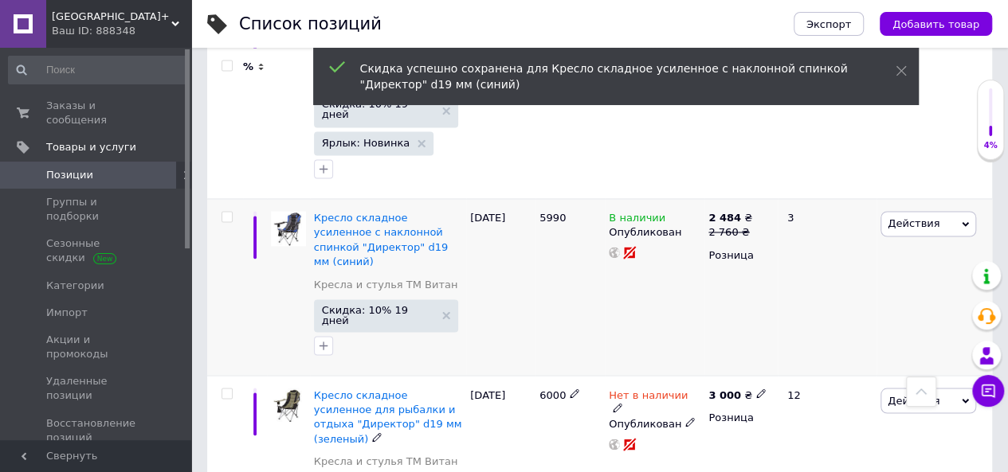
scroll to position [1195, 0]
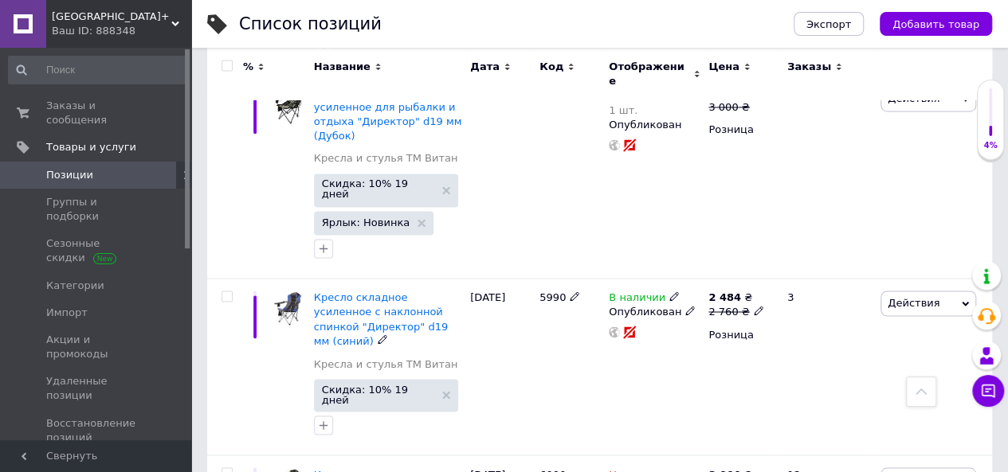
click at [669, 292] on icon at bounding box center [674, 297] width 10 height 10
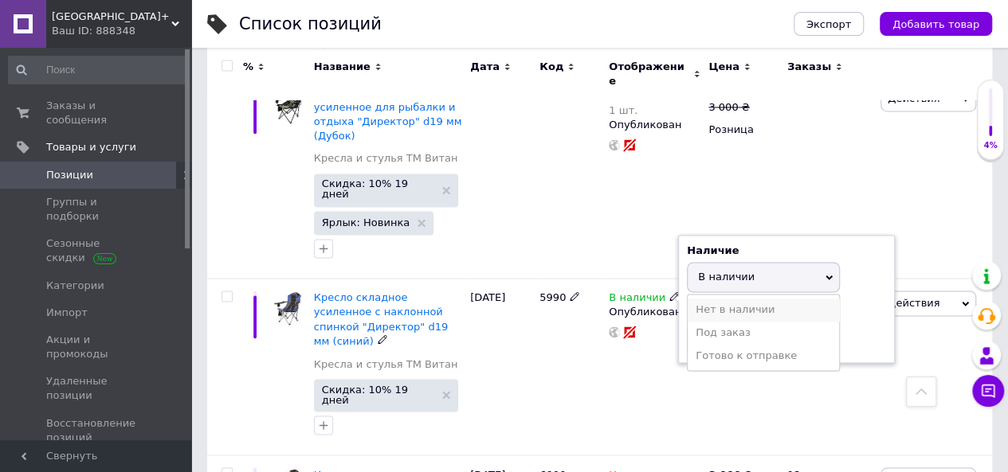
click at [715, 299] on li "Нет в наличии" at bounding box center [762, 310] width 151 height 22
click at [679, 235] on div "Наличие Нет в наличии В наличии Под заказ Готово к отправке Остатки шт." at bounding box center [786, 299] width 217 height 129
click at [682, 278] on div "В наличии Наличие Нет в наличии В наличии Под заказ Готово к отправке Остатки ш…" at bounding box center [655, 366] width 100 height 177
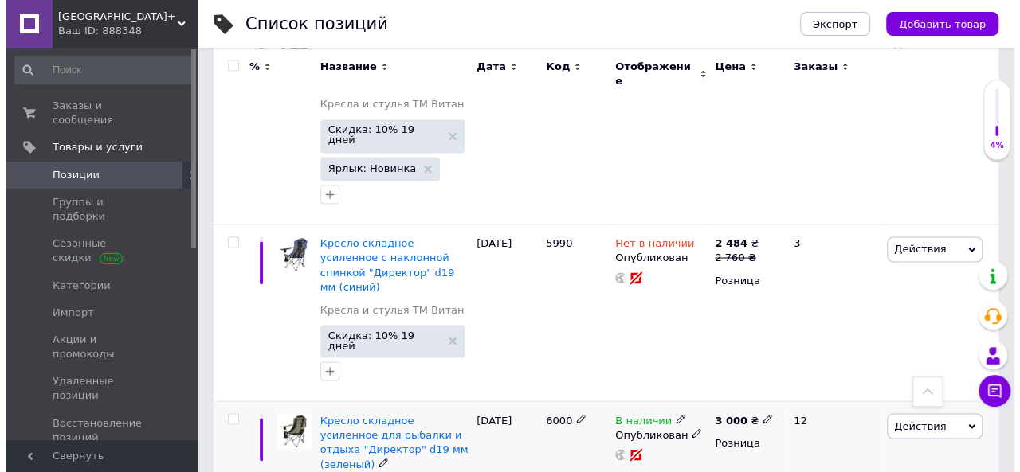
scroll to position [1275, 0]
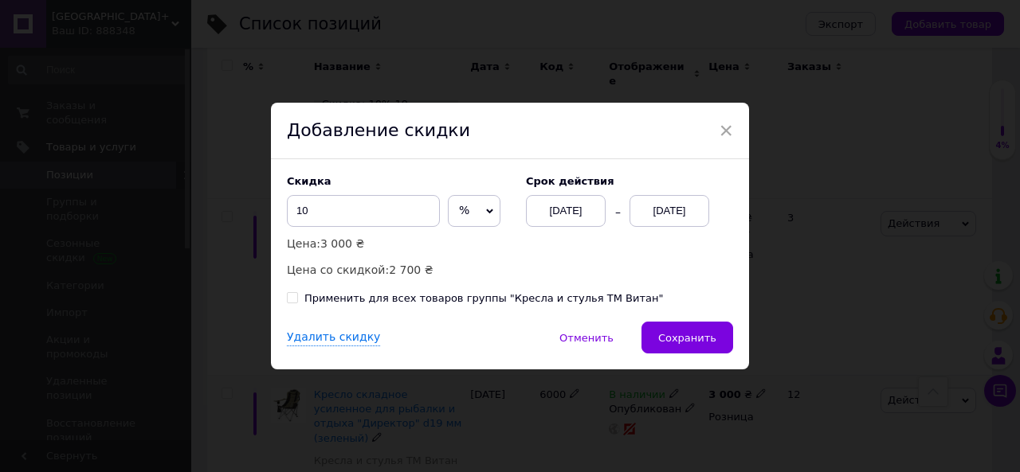
click at [696, 217] on div "[DATE]" at bounding box center [669, 211] width 80 height 32
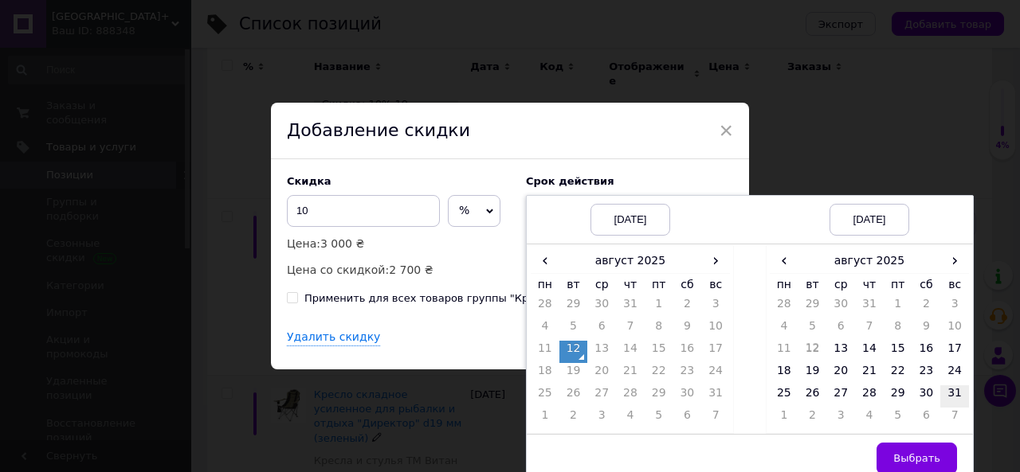
click at [954, 394] on td "31" at bounding box center [954, 397] width 29 height 22
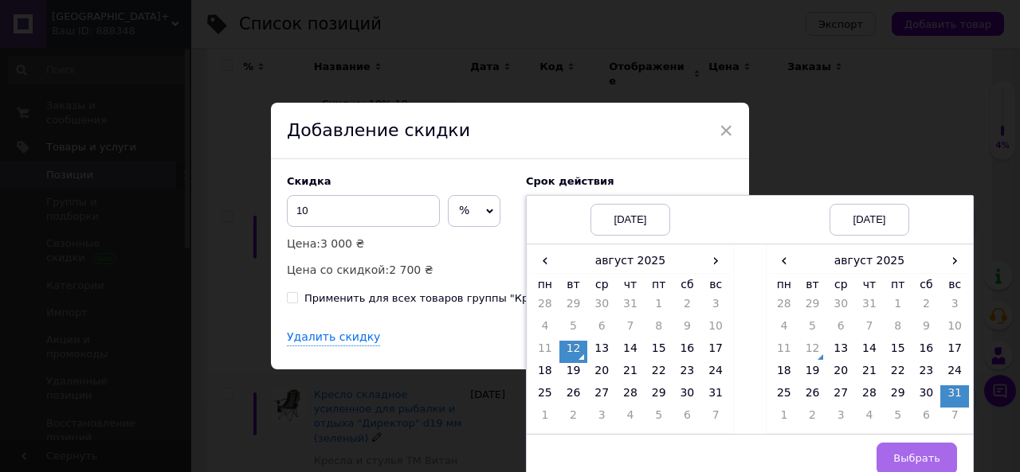
click at [921, 455] on span "Выбрать" at bounding box center [916, 458] width 47 height 12
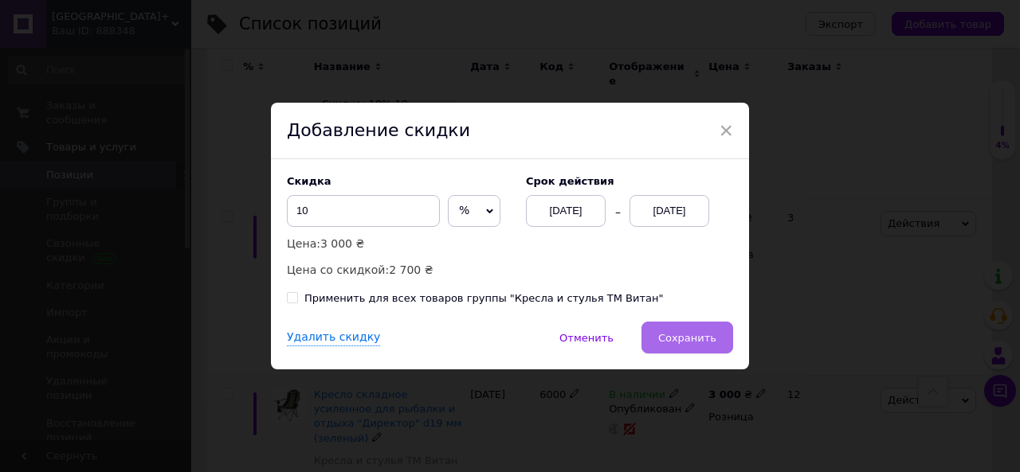
click at [685, 347] on button "Сохранить" at bounding box center [687, 338] width 92 height 32
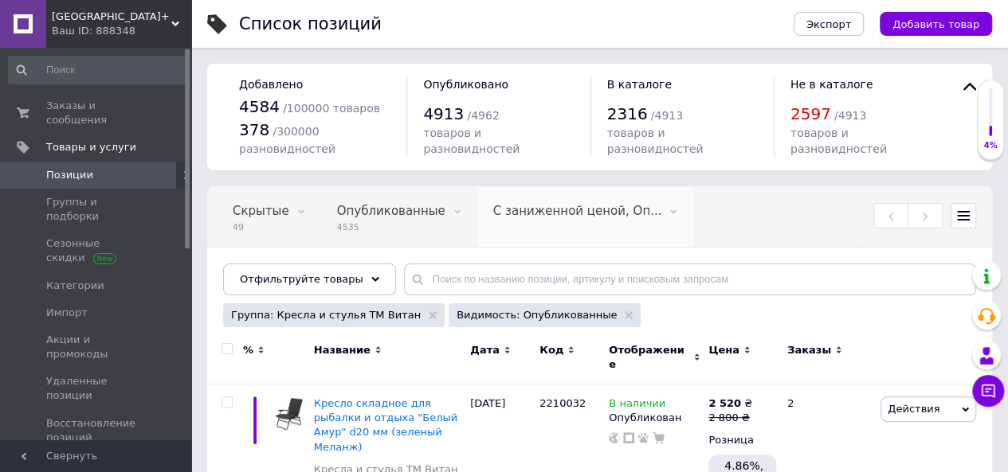
scroll to position [239, 0]
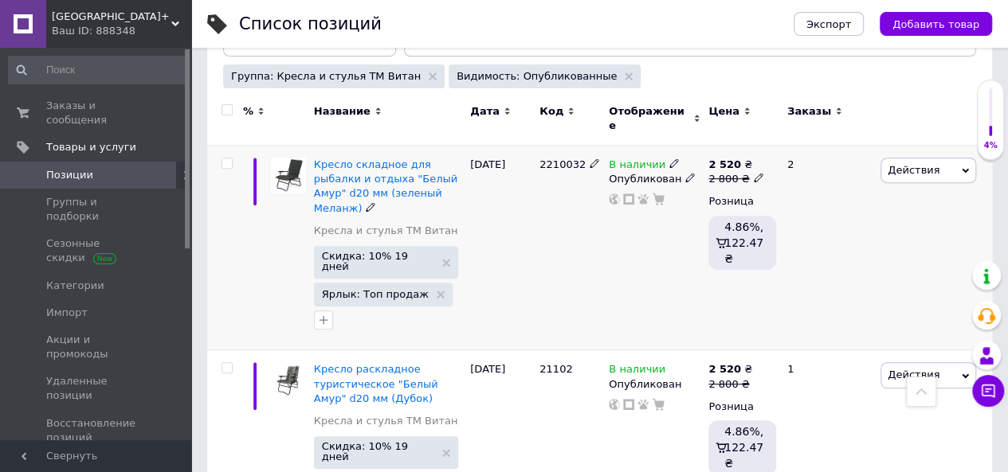
click at [669, 159] on use at bounding box center [673, 163] width 9 height 9
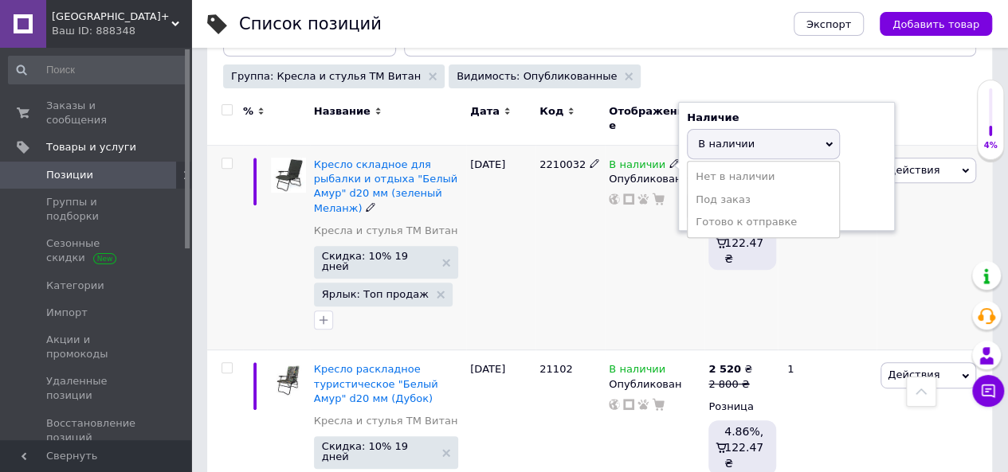
click at [713, 166] on li "Нет в наличии" at bounding box center [762, 177] width 151 height 22
click at [677, 267] on div "В наличии Наличие Нет в наличии В наличии Под заказ Готово к отправке Остатки ш…" at bounding box center [655, 248] width 100 height 205
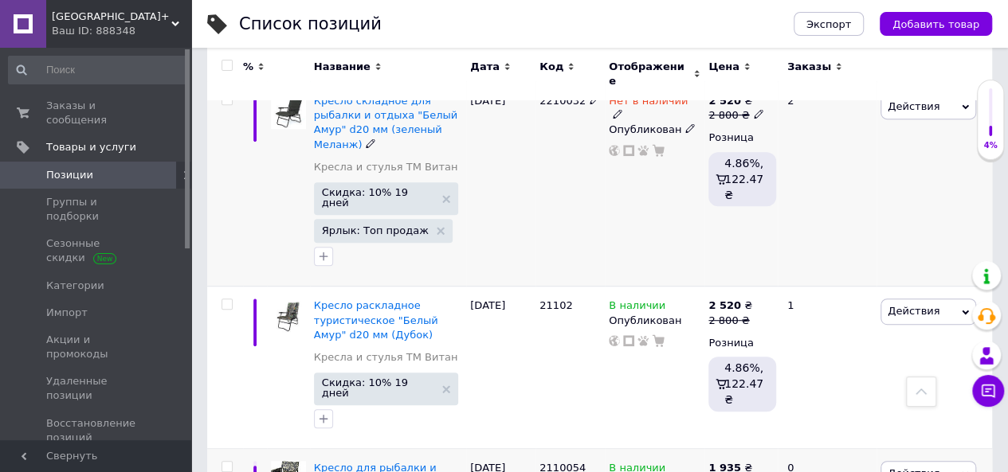
scroll to position [398, 0]
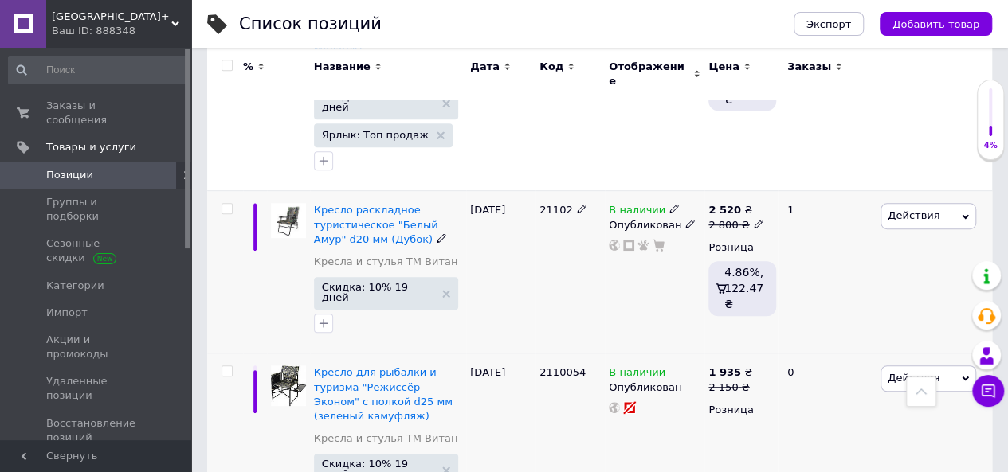
click at [669, 204] on icon at bounding box center [674, 209] width 10 height 10
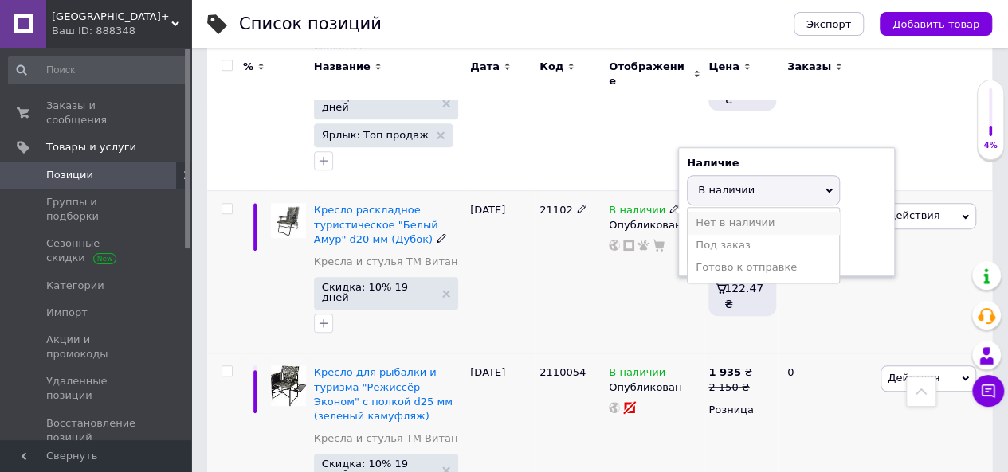
click at [731, 212] on li "Нет в наличии" at bounding box center [762, 223] width 151 height 22
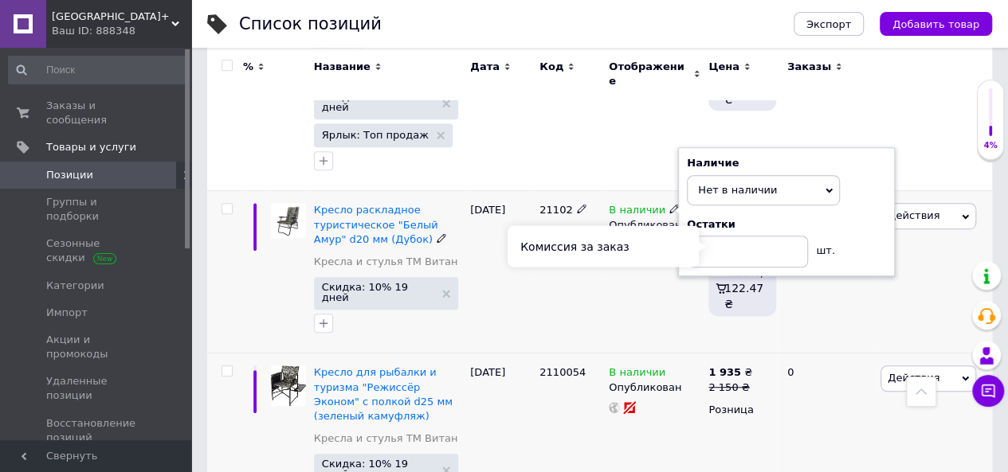
click at [690, 265] on div "Комиссия за заказ" at bounding box center [602, 245] width 191 height 41
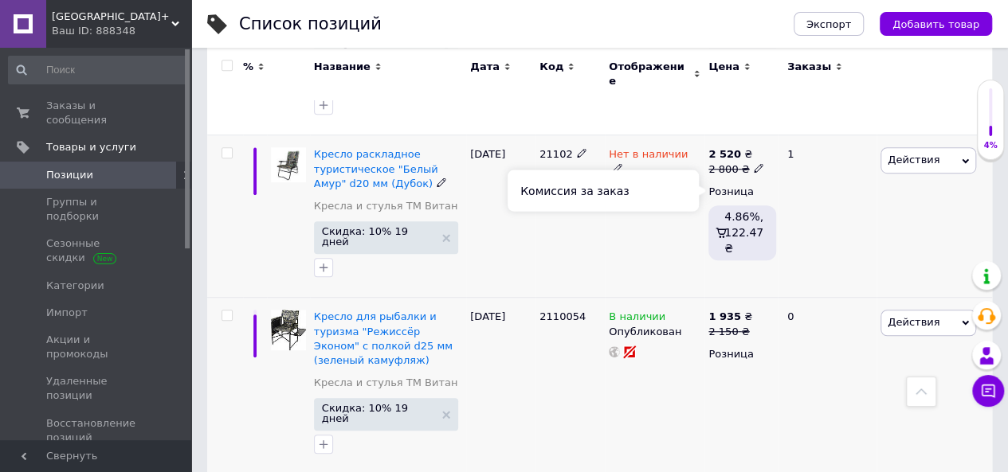
scroll to position [478, 0]
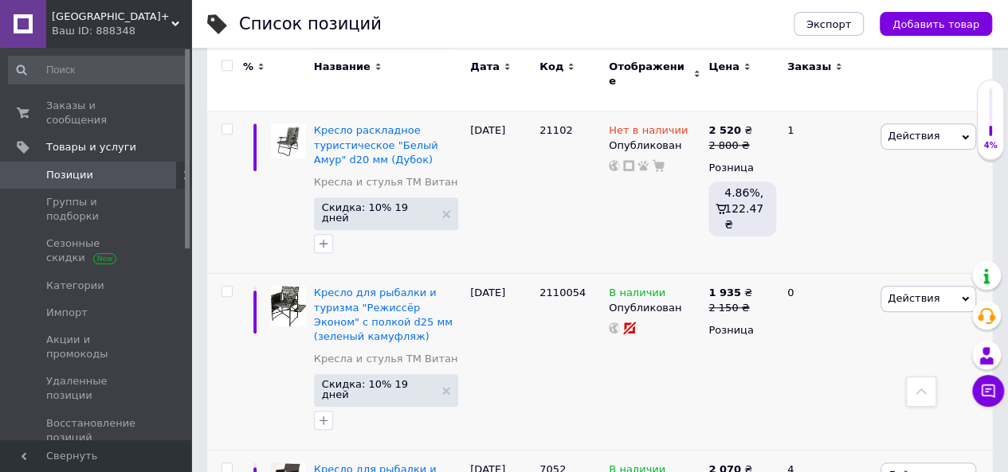
click at [97, 12] on span "[GEOGRAPHIC_DATA]+" at bounding box center [111, 17] width 119 height 14
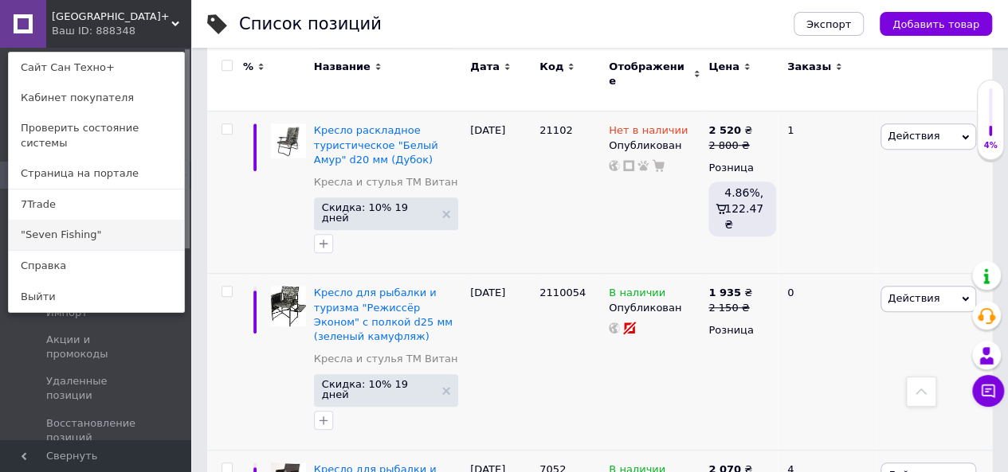
click at [61, 220] on link ""Seven Fishing"" at bounding box center [96, 235] width 175 height 30
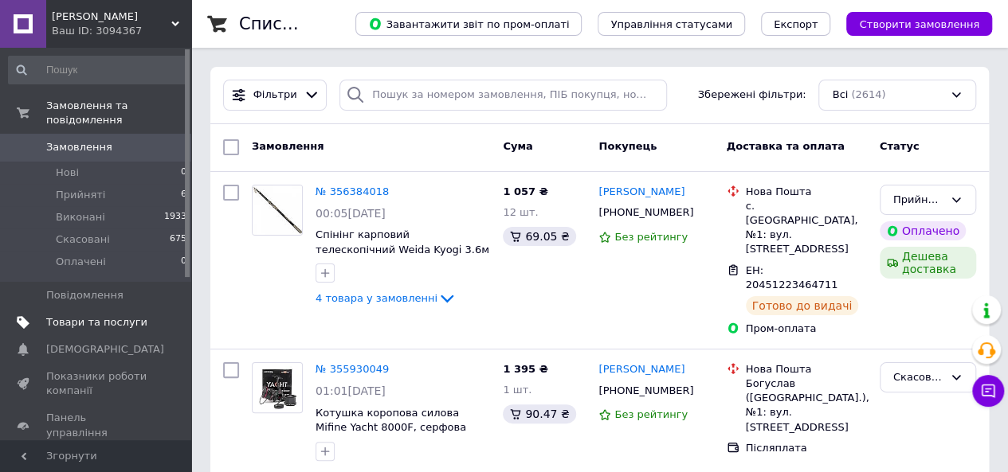
click at [128, 315] on span "Товари та послуги" at bounding box center [96, 322] width 101 height 14
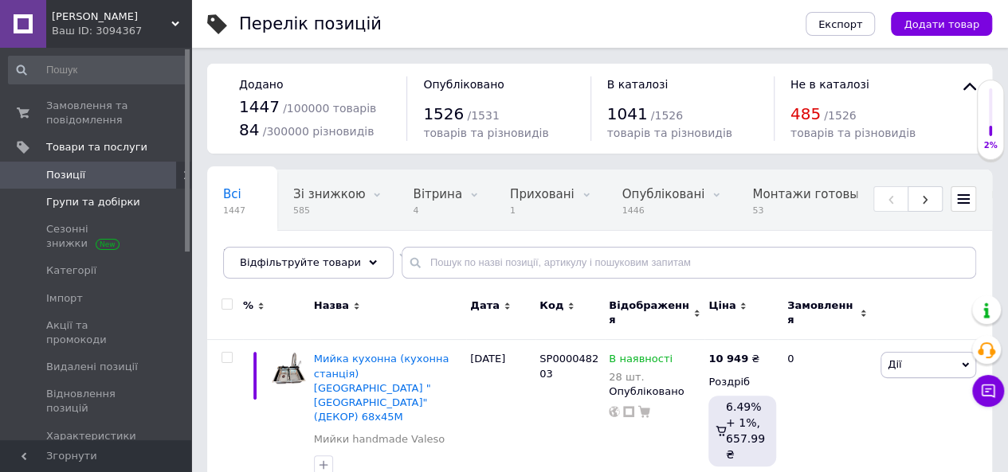
click at [110, 205] on span "Групи та добірки" at bounding box center [93, 202] width 94 height 14
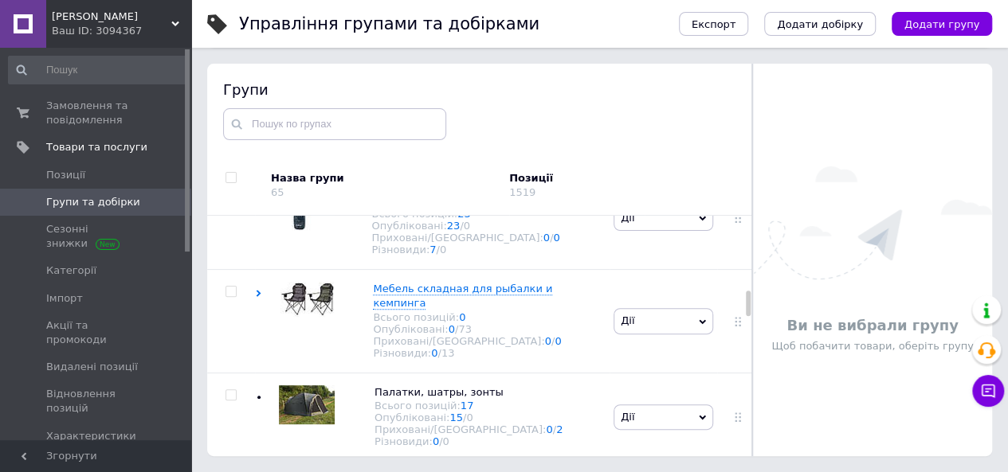
scroll to position [717, 0]
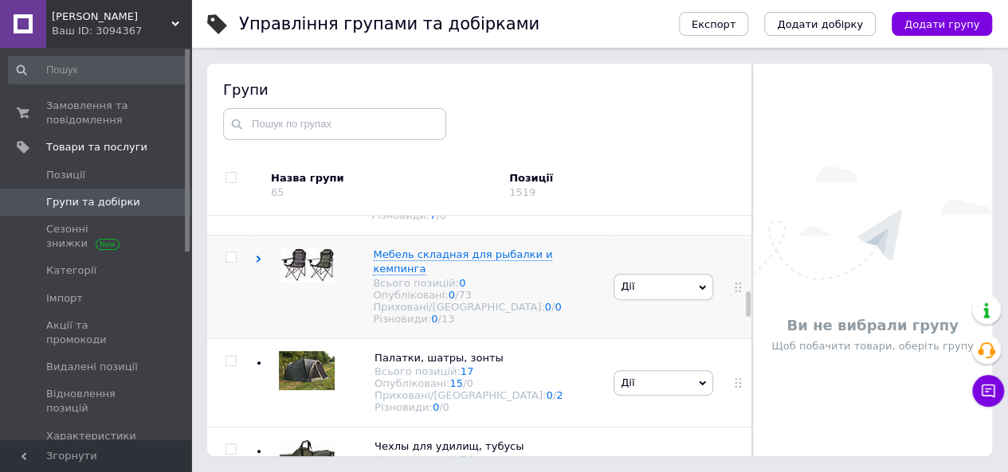
click at [260, 263] on icon at bounding box center [258, 259] width 7 height 7
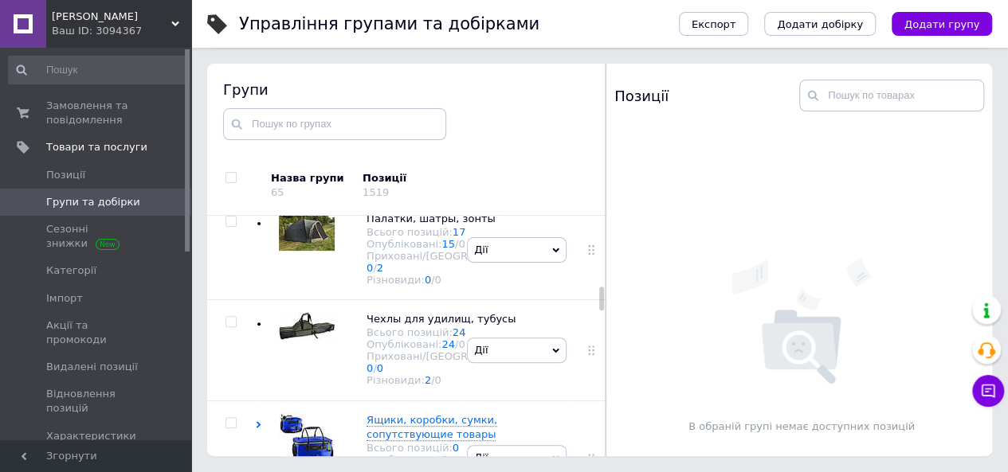
scroll to position [1442, 0]
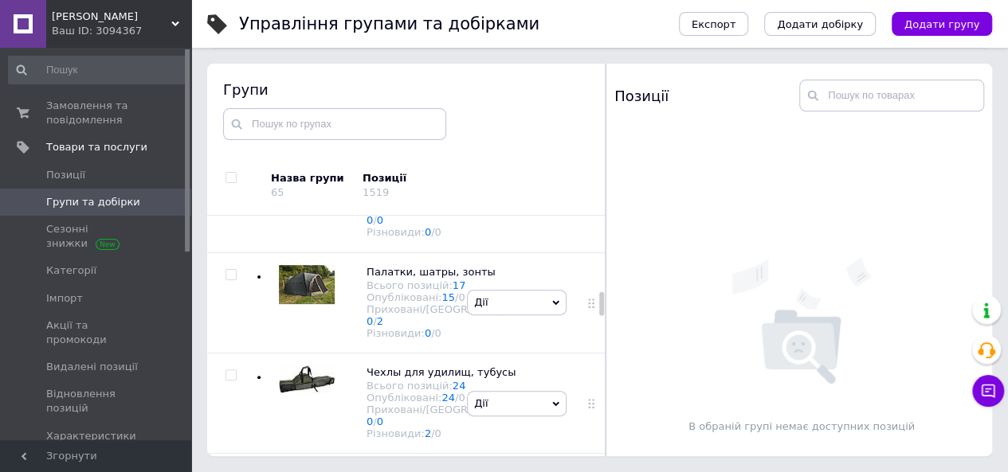
scroll to position [1601, 0]
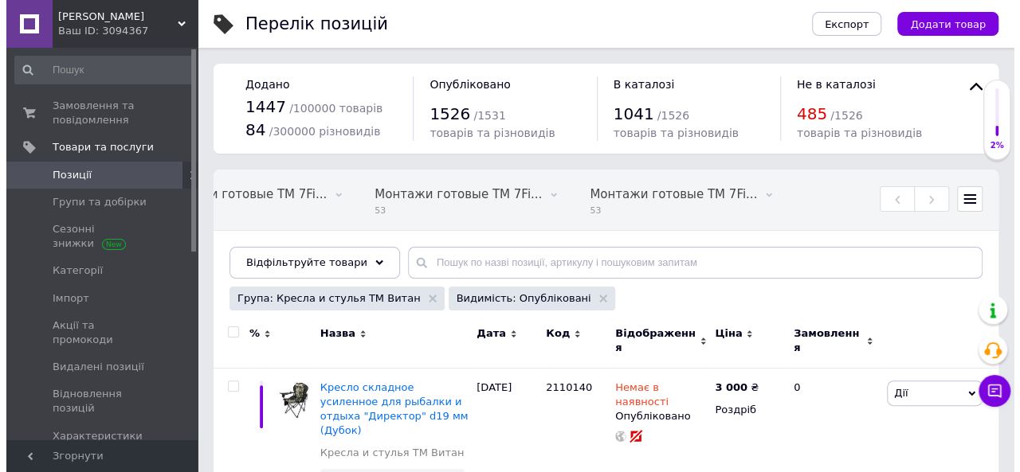
scroll to position [159, 0]
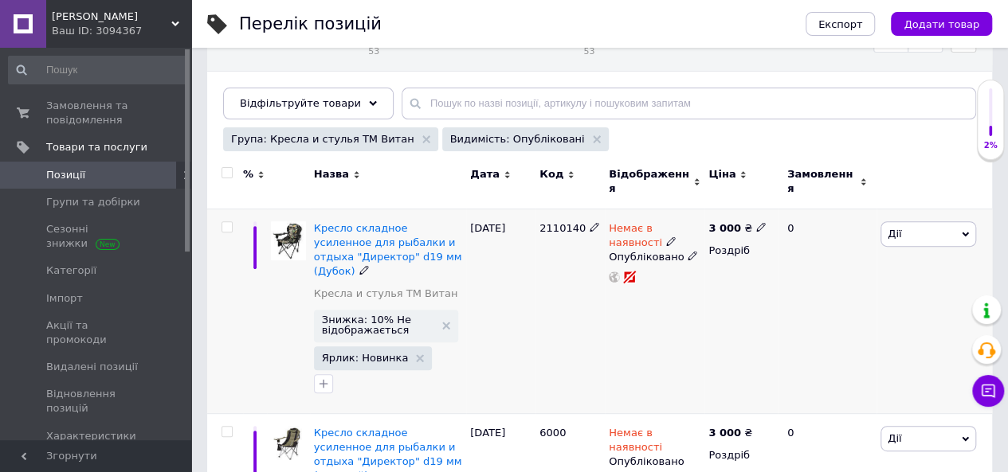
click at [666, 237] on use at bounding box center [670, 241] width 9 height 9
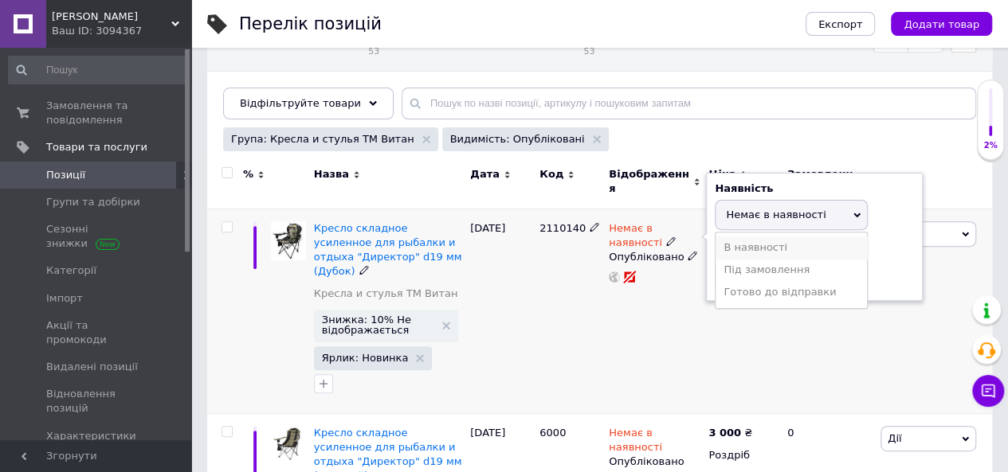
click at [729, 245] on li "В наявності" at bounding box center [790, 248] width 151 height 22
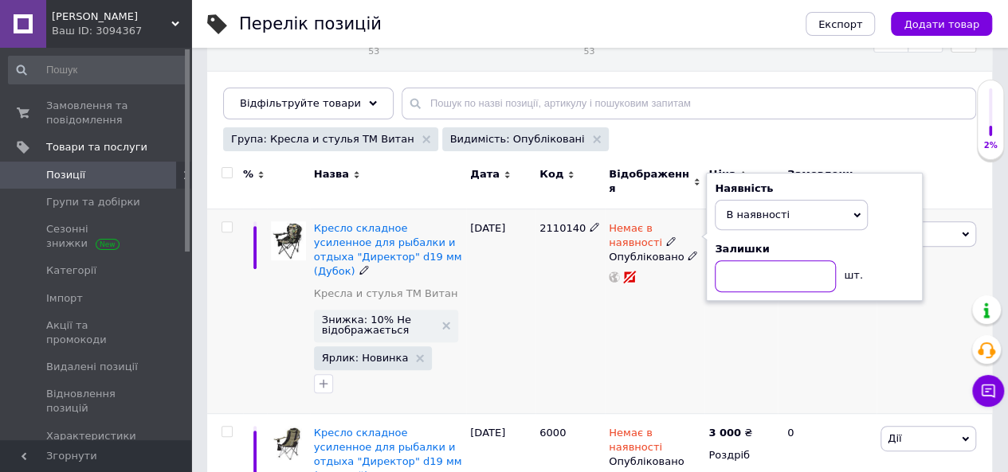
click at [747, 272] on input at bounding box center [775, 277] width 121 height 32
type input "1"
click at [710, 305] on div "3 000 ₴ Роздріб" at bounding box center [740, 311] width 73 height 205
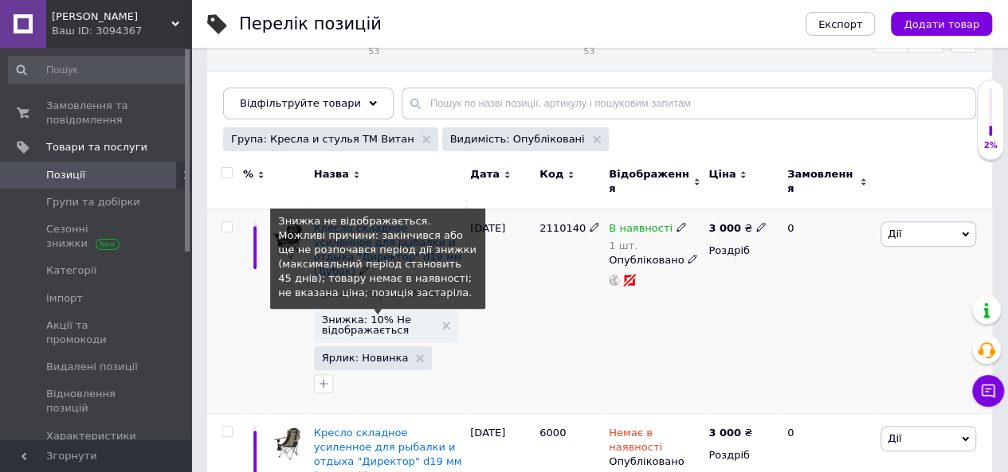
click at [381, 315] on span "Знижка: 10% Не відображається" at bounding box center [378, 325] width 112 height 21
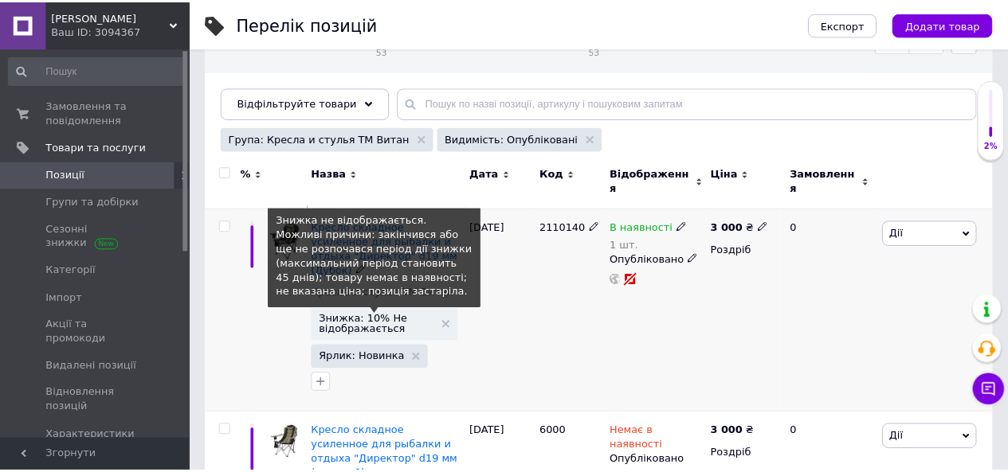
scroll to position [0, 1029]
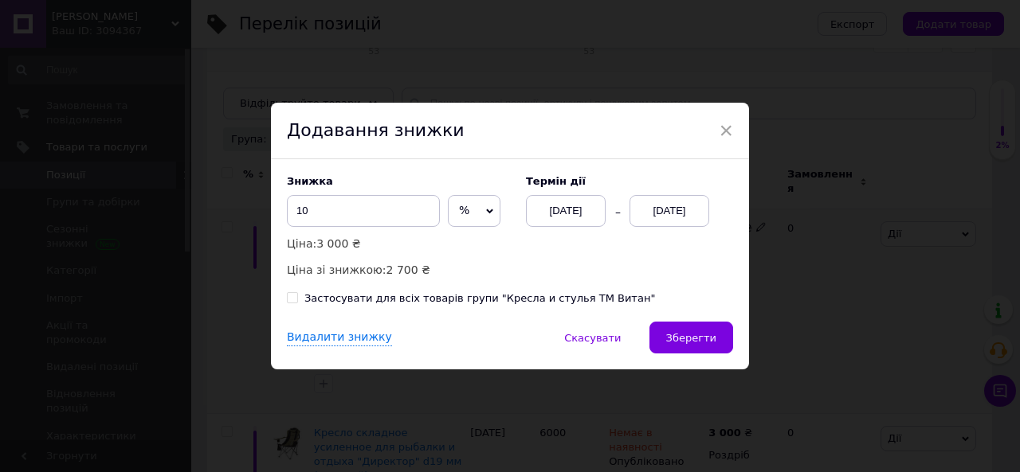
click at [656, 217] on div "[DATE]" at bounding box center [669, 211] width 80 height 32
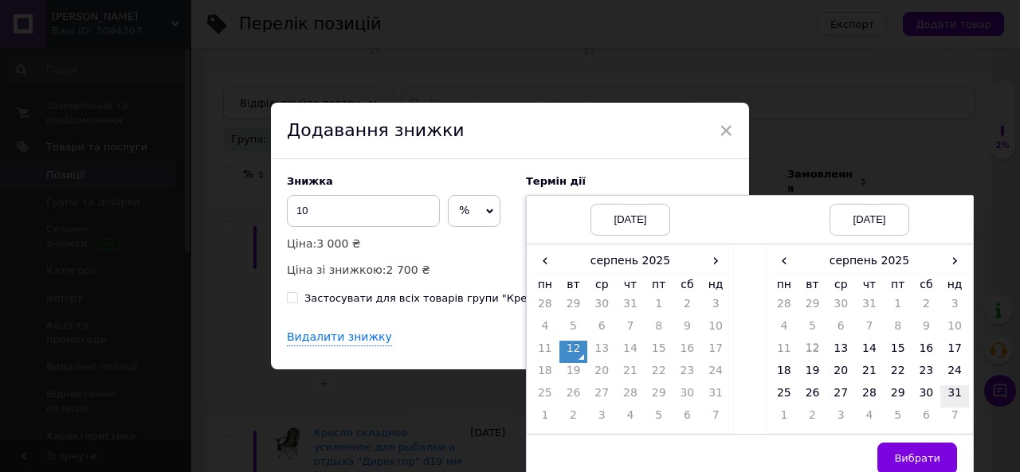
click at [946, 394] on td "31" at bounding box center [954, 397] width 29 height 22
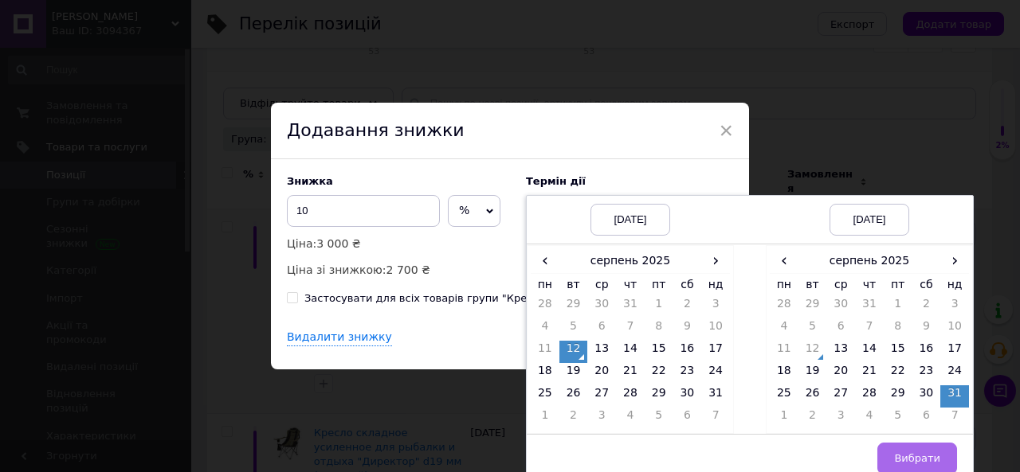
click at [918, 448] on button "Вибрати" at bounding box center [917, 459] width 80 height 32
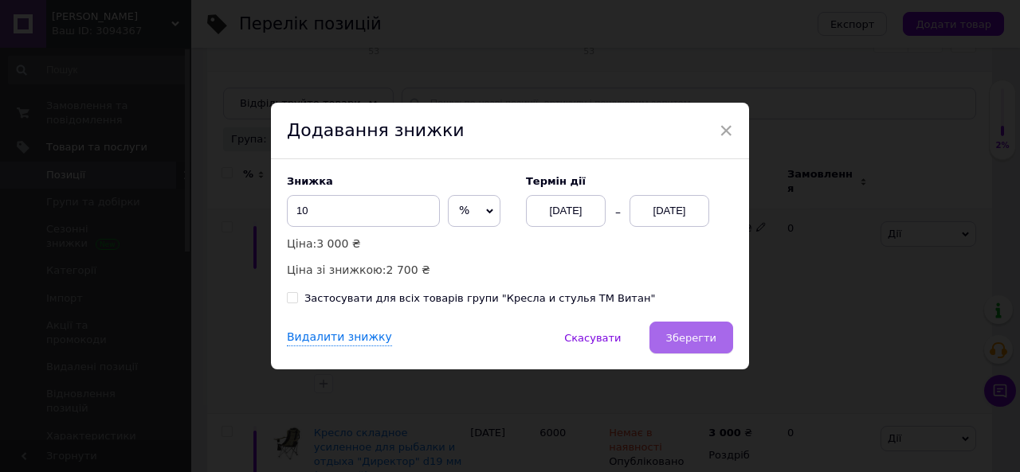
click at [719, 346] on button "Зберегти" at bounding box center [691, 338] width 84 height 32
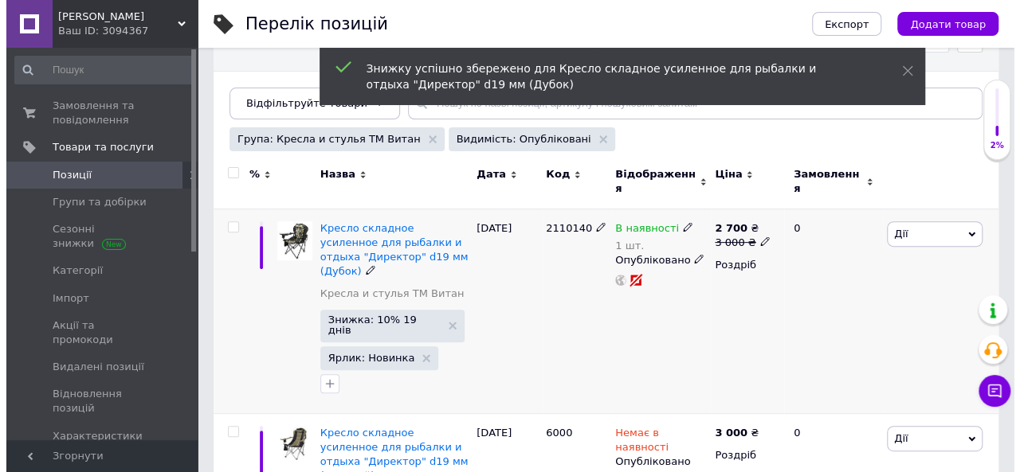
scroll to position [319, 0]
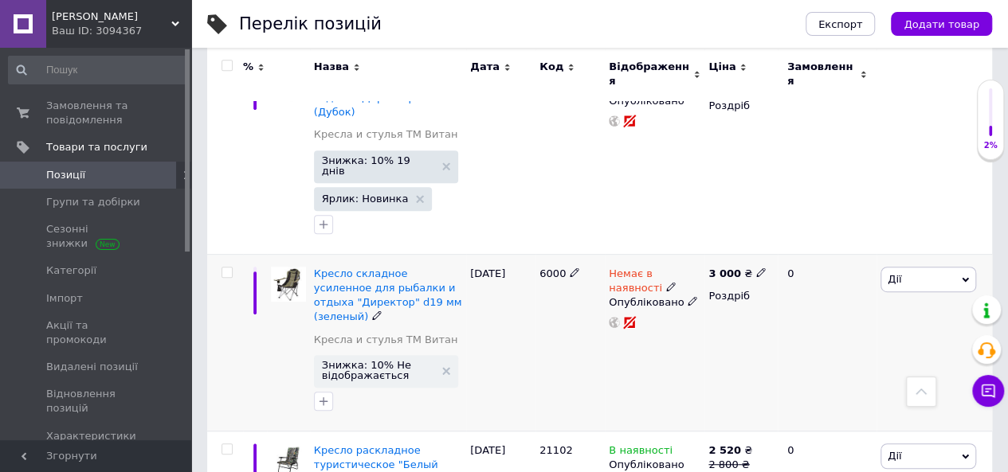
click at [666, 282] on icon at bounding box center [671, 287] width 10 height 10
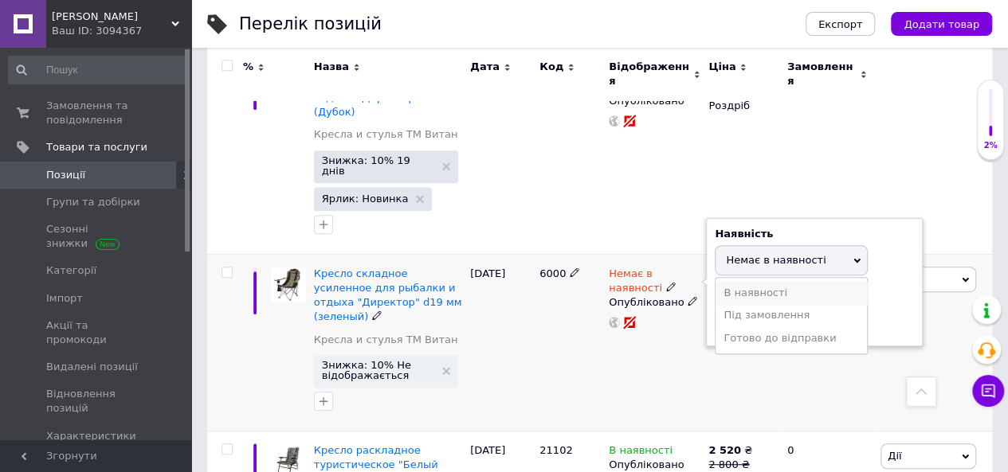
click at [731, 282] on li "В наявності" at bounding box center [790, 293] width 151 height 22
click at [696, 348] on div "Немає в наявності Наявність В наявності Немає в наявності Під замовлення Готово…" at bounding box center [655, 342] width 100 height 177
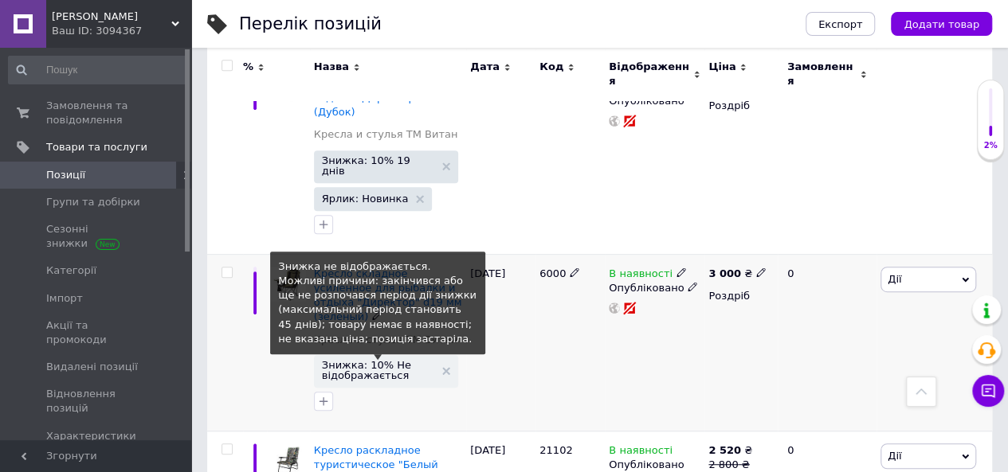
drag, startPoint x: 378, startPoint y: 334, endPoint x: 776, endPoint y: 329, distance: 398.3
click at [782, 334] on div "0" at bounding box center [827, 342] width 99 height 177
click at [398, 360] on span "Знижка: 10% Не відображається" at bounding box center [378, 370] width 112 height 21
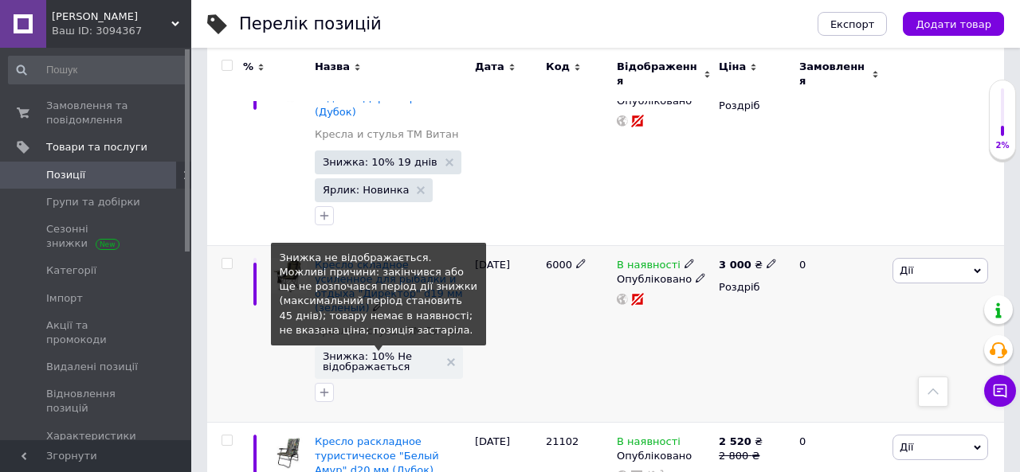
scroll to position [0, 1029]
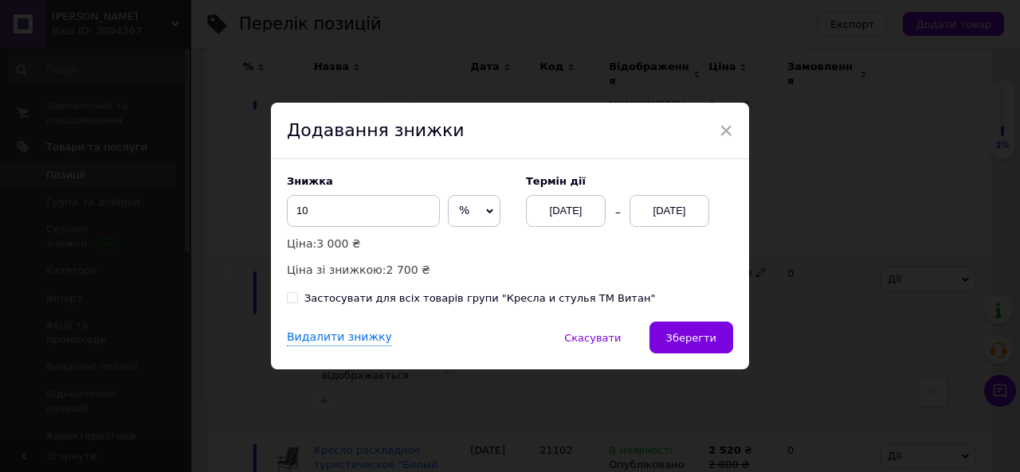
click at [674, 206] on div "[DATE]" at bounding box center [669, 211] width 80 height 32
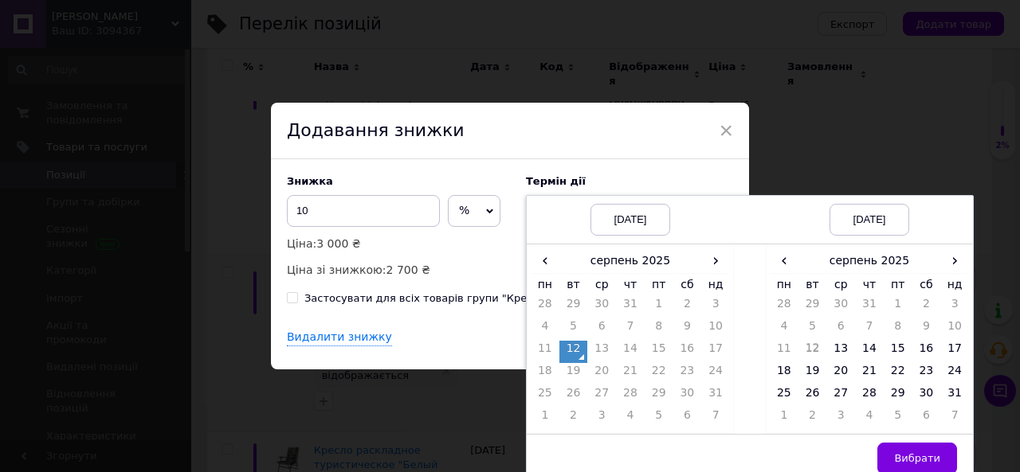
scroll to position [10, 0]
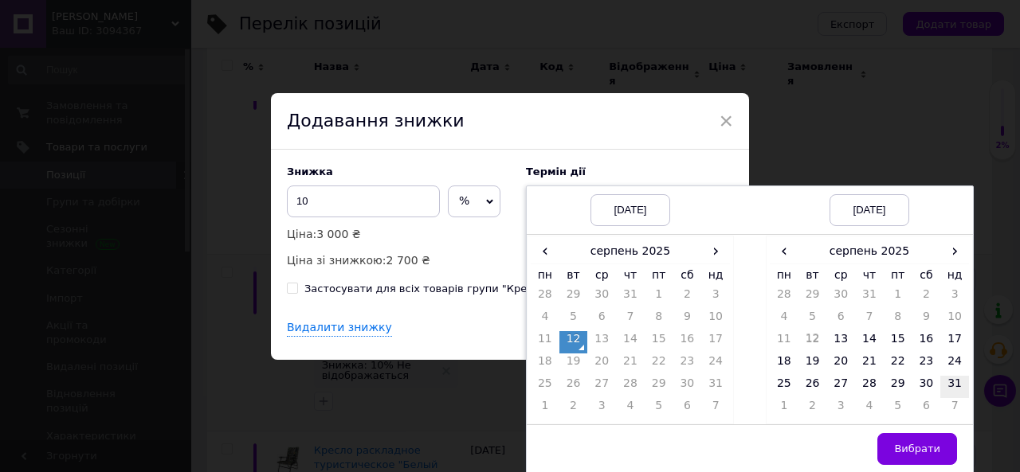
click at [954, 384] on td "31" at bounding box center [954, 387] width 29 height 22
drag, startPoint x: 930, startPoint y: 449, endPoint x: 902, endPoint y: 426, distance: 36.3
click at [930, 451] on span "Вибрати" at bounding box center [917, 449] width 46 height 12
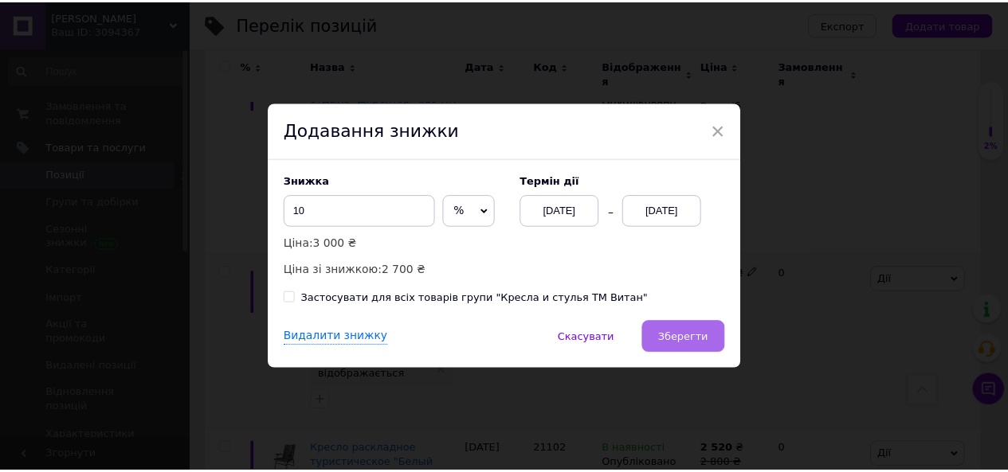
scroll to position [0, 0]
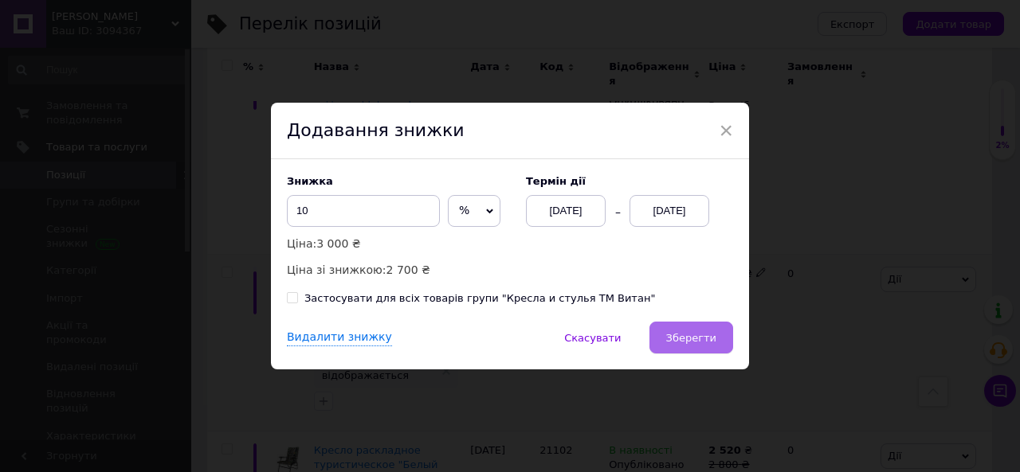
click at [672, 347] on button "Зберегти" at bounding box center [691, 338] width 84 height 32
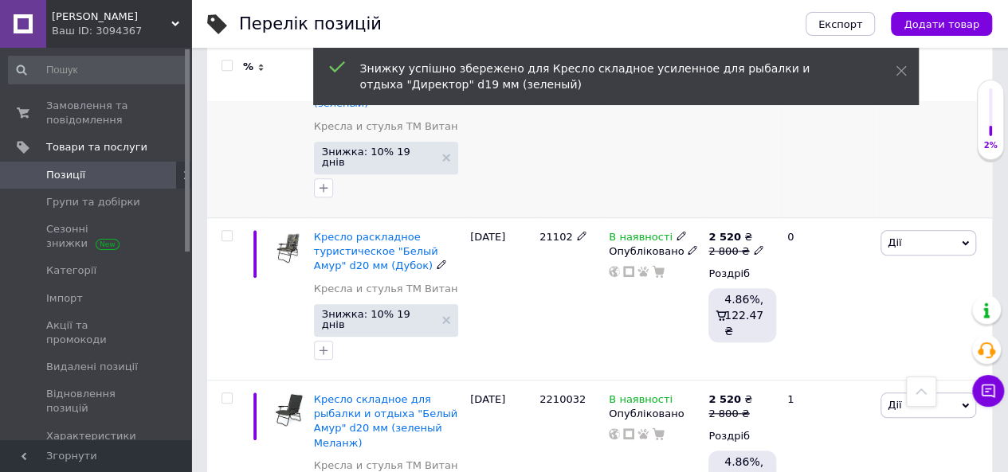
scroll to position [558, 0]
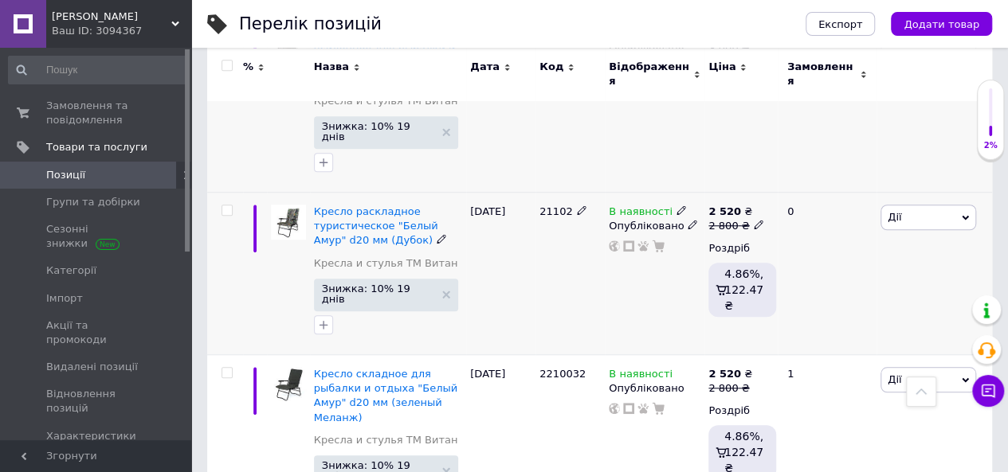
click at [676, 206] on use at bounding box center [680, 210] width 9 height 9
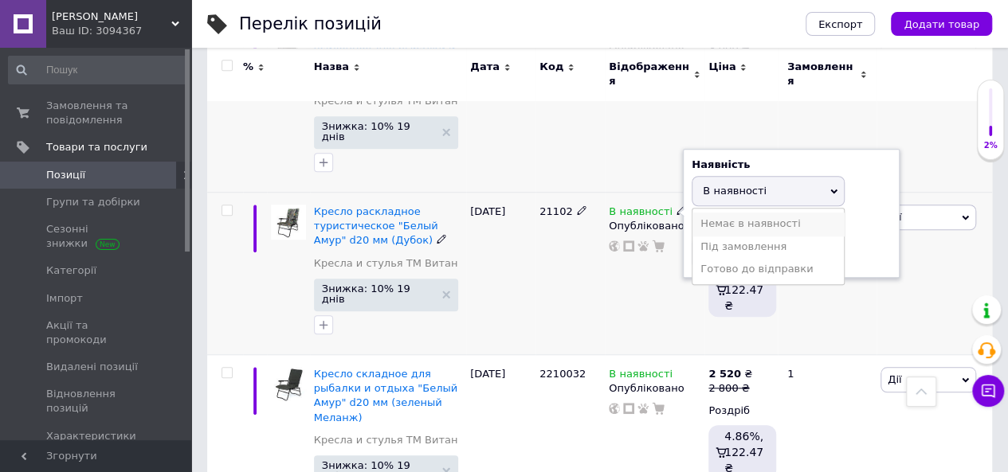
click at [702, 213] on li "Немає в наявності" at bounding box center [767, 224] width 151 height 22
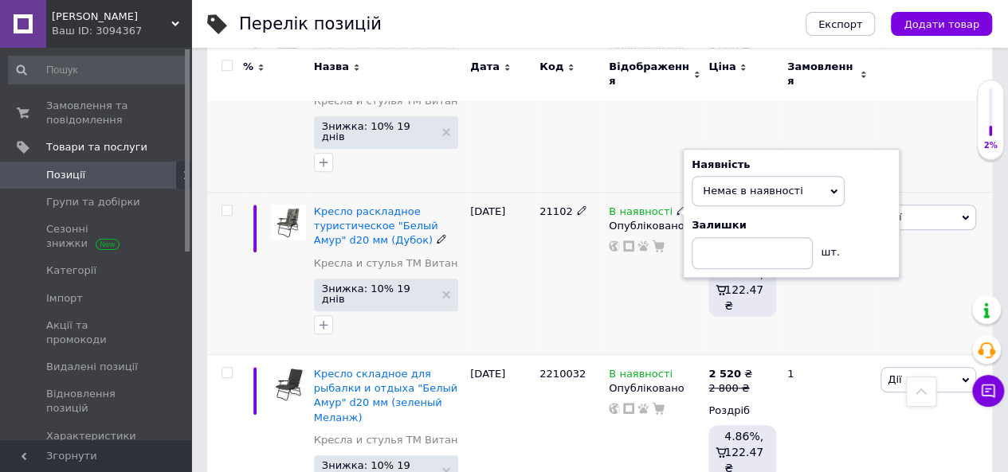
click at [647, 246] on div "В наявності Наявність Немає в наявності В наявності Під замовлення Готово до ві…" at bounding box center [655, 274] width 100 height 163
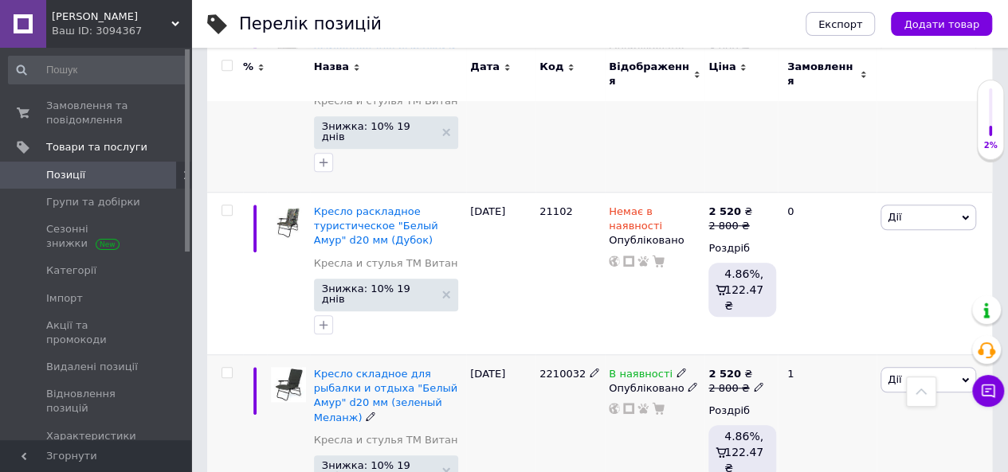
click at [676, 368] on icon at bounding box center [681, 373] width 10 height 10
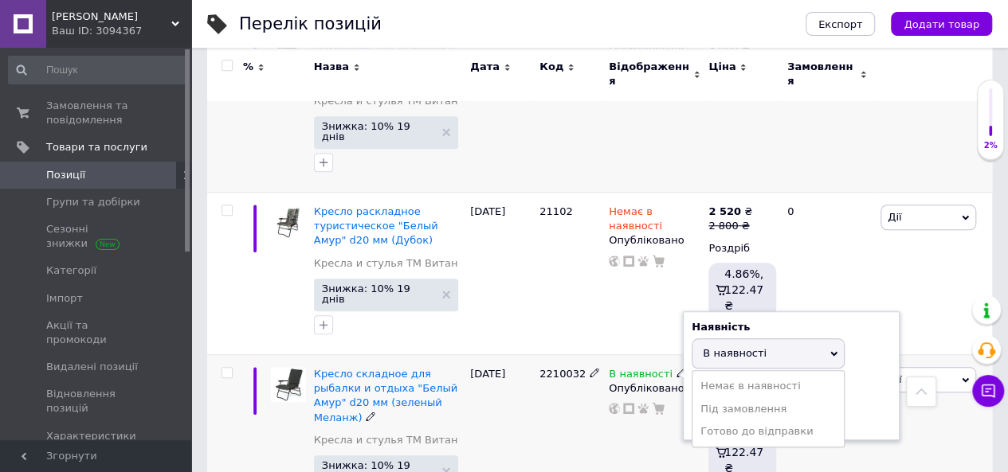
click at [724, 375] on li "Немає в наявності" at bounding box center [767, 386] width 151 height 22
click at [682, 393] on div "В наявності Наявність Немає в наявності В наявності Під замовлення Готово до ві…" at bounding box center [655, 457] width 100 height 205
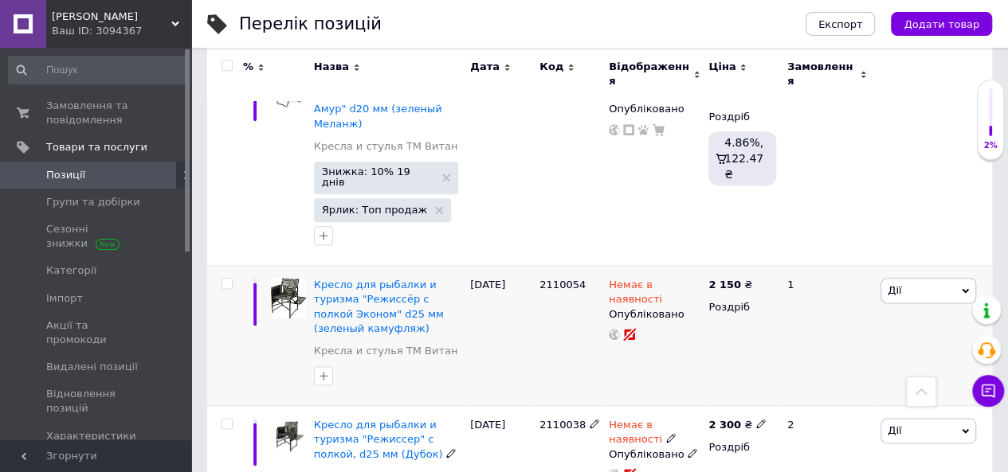
scroll to position [876, 0]
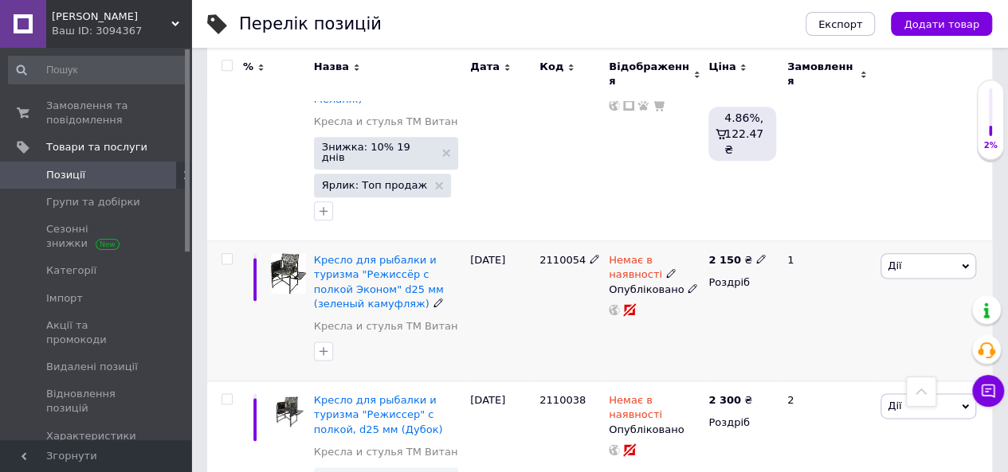
click at [666, 268] on icon at bounding box center [671, 273] width 10 height 10
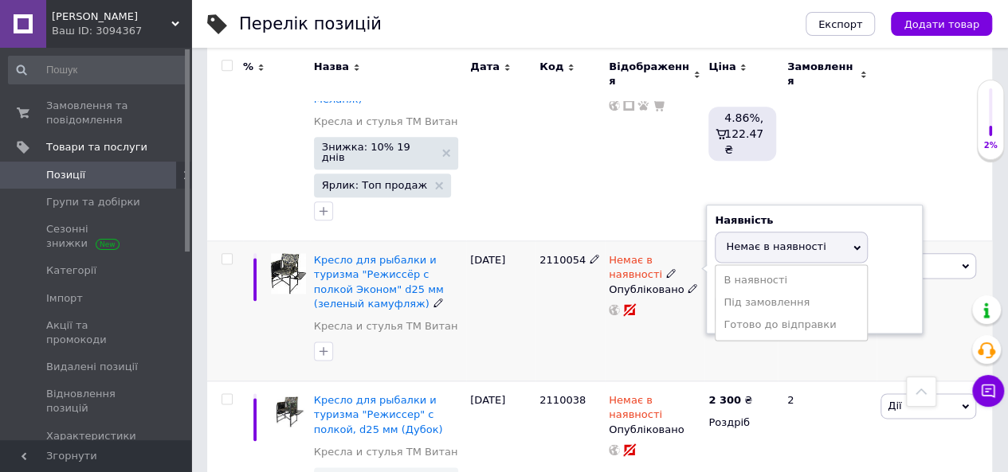
drag, startPoint x: 727, startPoint y: 190, endPoint x: 707, endPoint y: 227, distance: 41.7
click at [727, 269] on li "В наявності" at bounding box center [790, 280] width 151 height 22
click at [684, 247] on div "Немає в наявності Наявність В наявності Немає в наявності Під замовлення Готово…" at bounding box center [655, 311] width 100 height 140
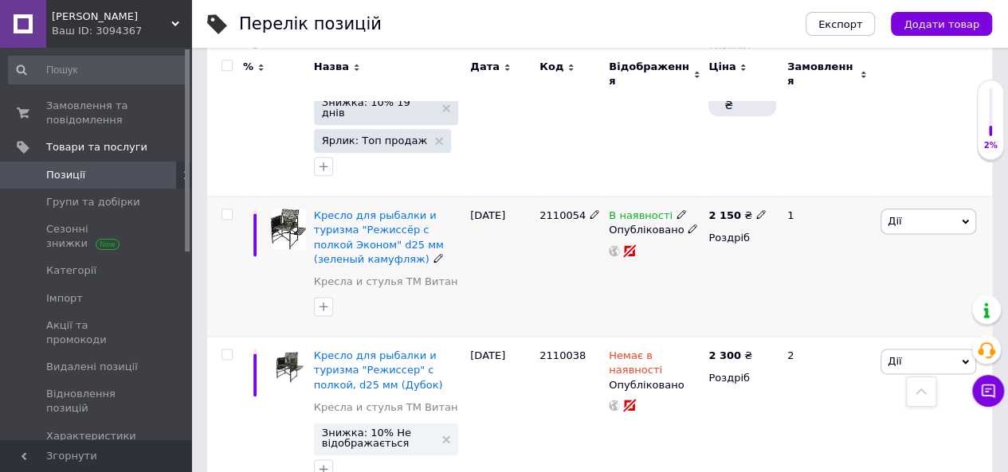
scroll to position [956, 0]
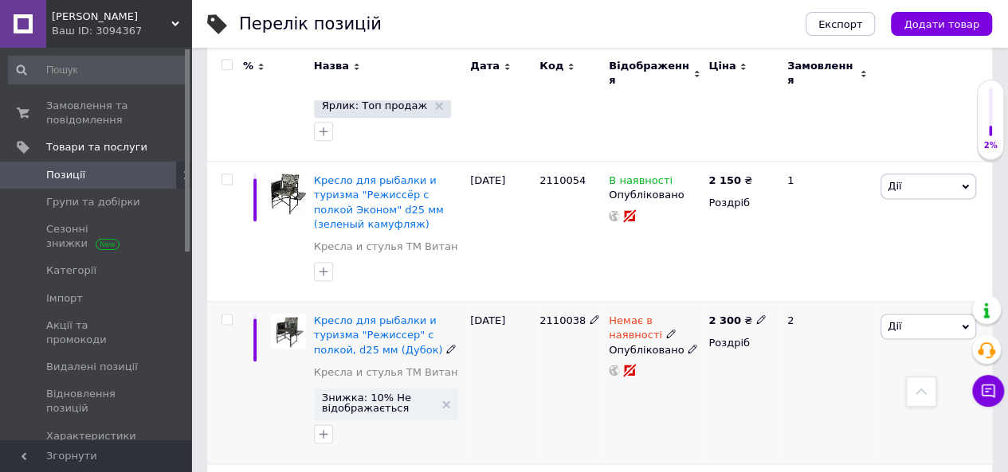
click at [666, 329] on icon at bounding box center [671, 334] width 10 height 10
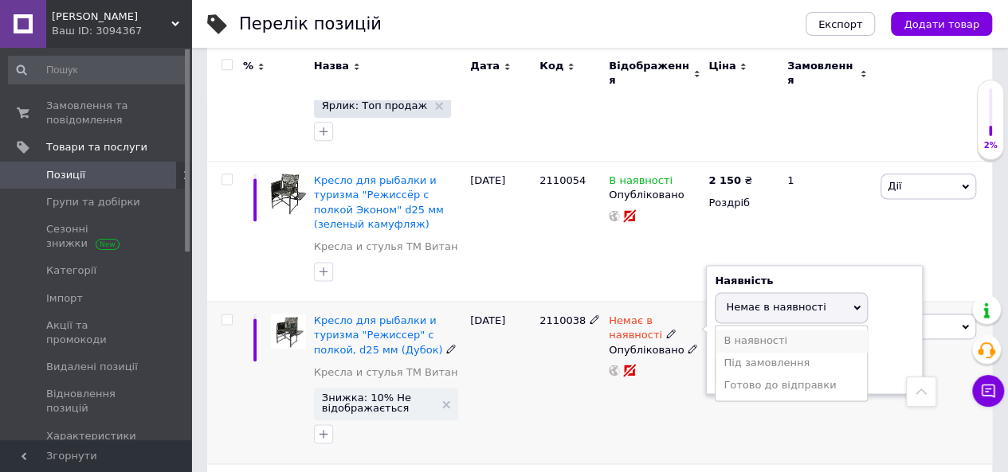
click at [736, 330] on li "В наявності" at bounding box center [790, 341] width 151 height 22
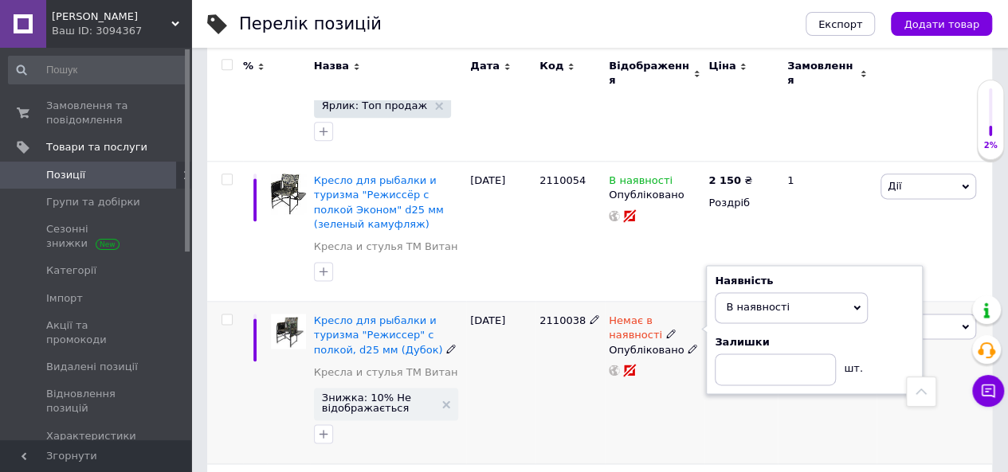
click at [711, 302] on div "2 300 ₴ Роздріб" at bounding box center [740, 383] width 73 height 163
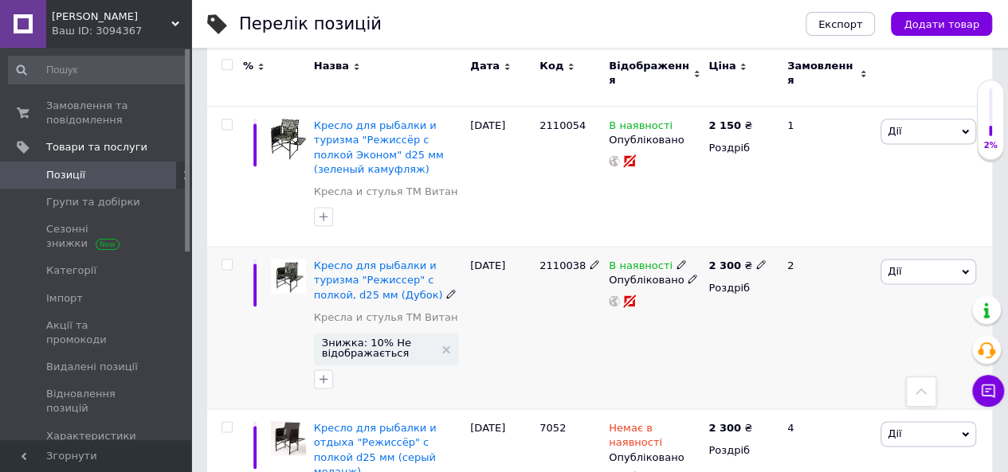
scroll to position [1036, 0]
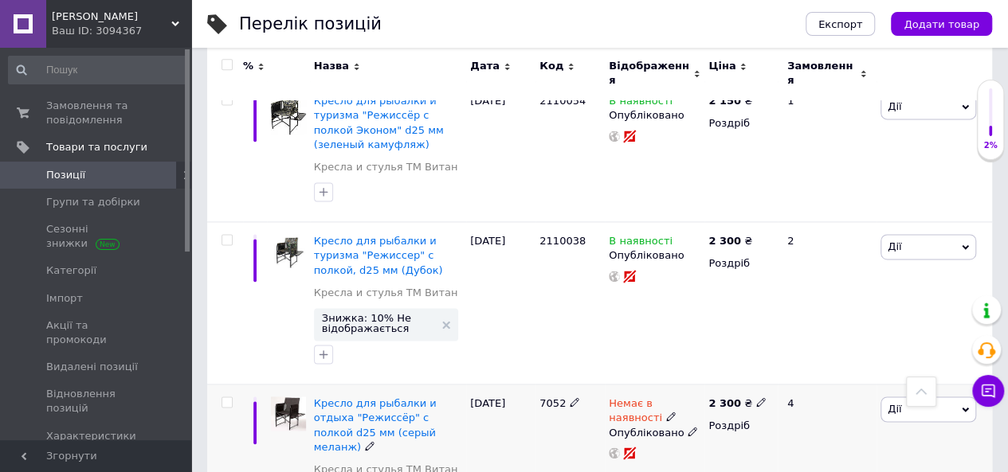
click at [666, 412] on icon at bounding box center [671, 417] width 10 height 10
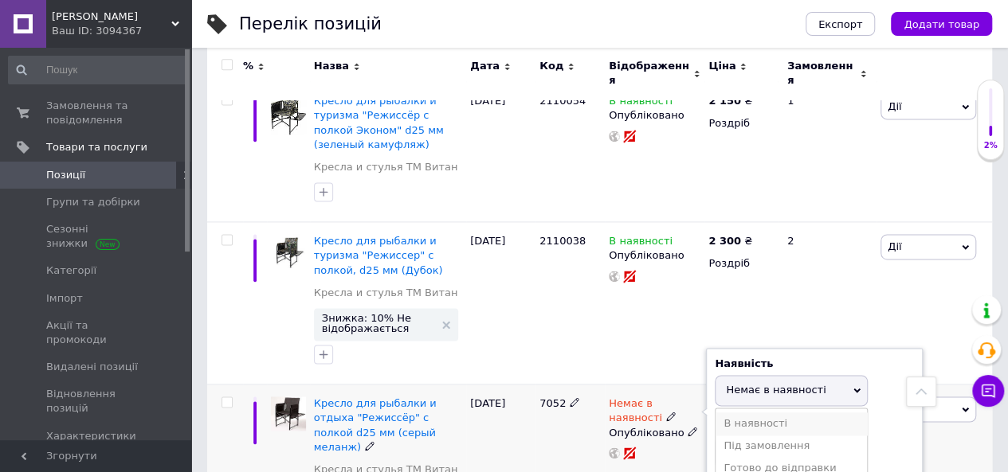
click at [736, 413] on li "В наявності" at bounding box center [790, 424] width 151 height 22
click at [697, 385] on div "Немає в наявності Наявність В наявності Немає в наявності Під замовлення Готово…" at bounding box center [655, 473] width 100 height 177
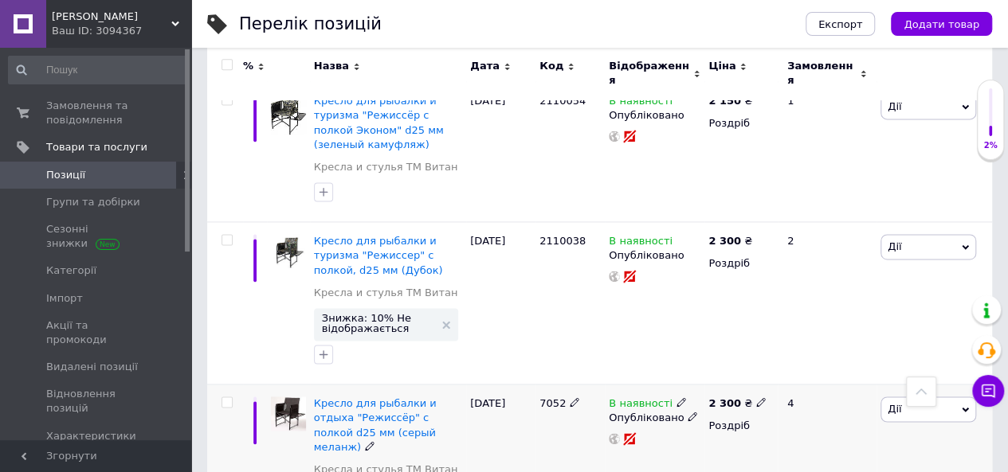
click at [225, 398] on input "checkbox" at bounding box center [226, 403] width 10 height 10
checkbox input "true"
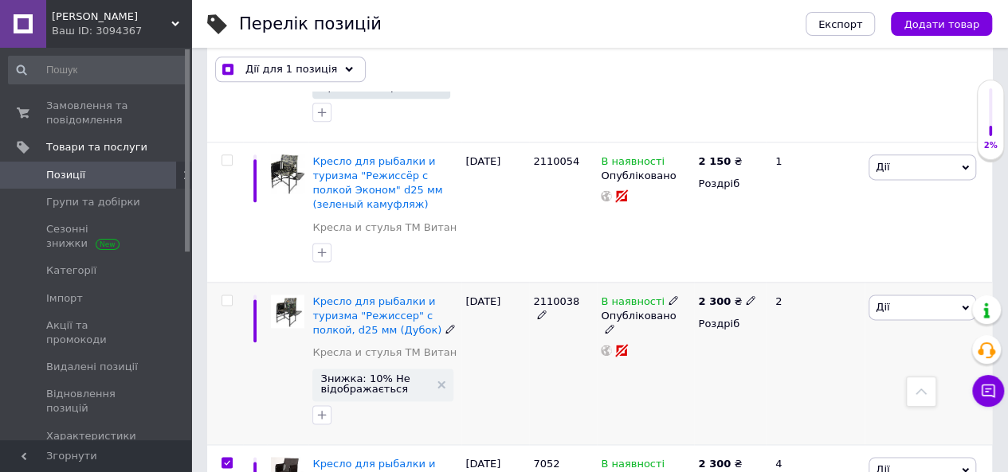
scroll to position [876, 0]
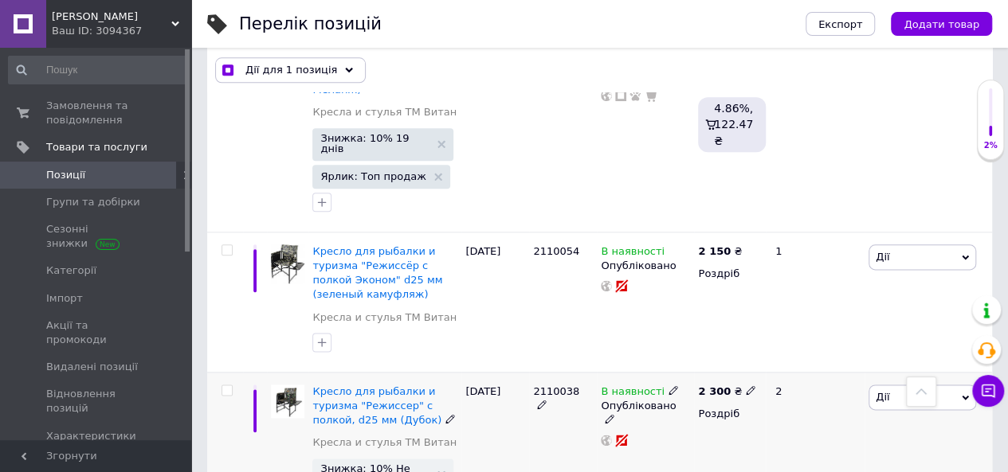
click at [229, 386] on input "checkbox" at bounding box center [226, 391] width 10 height 10
checkbox input "true"
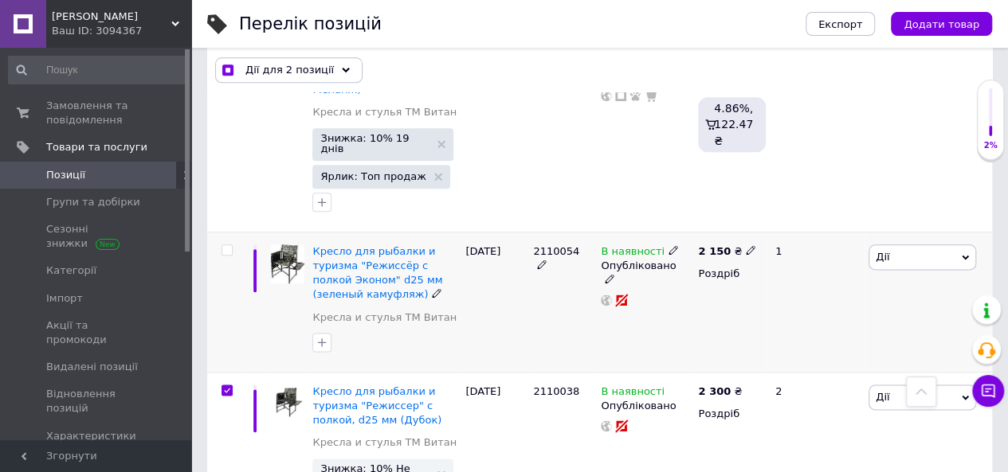
click at [222, 232] on div at bounding box center [225, 302] width 36 height 140
checkbox input "true"
click at [226, 245] on input "checkbox" at bounding box center [226, 250] width 10 height 10
checkbox input "true"
click at [323, 65] on div "Дії для 3 позиції" at bounding box center [288, 69] width 147 height 25
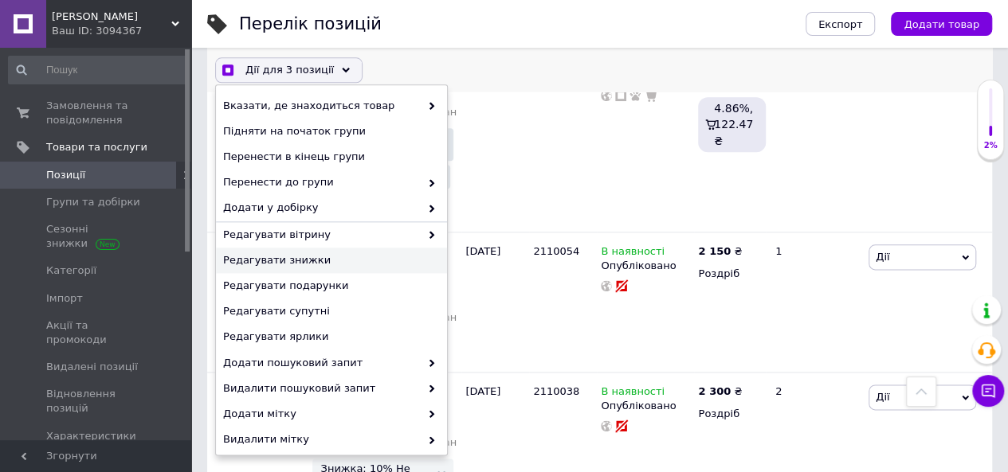
click at [298, 253] on span "Редагувати знижки" at bounding box center [329, 260] width 213 height 14
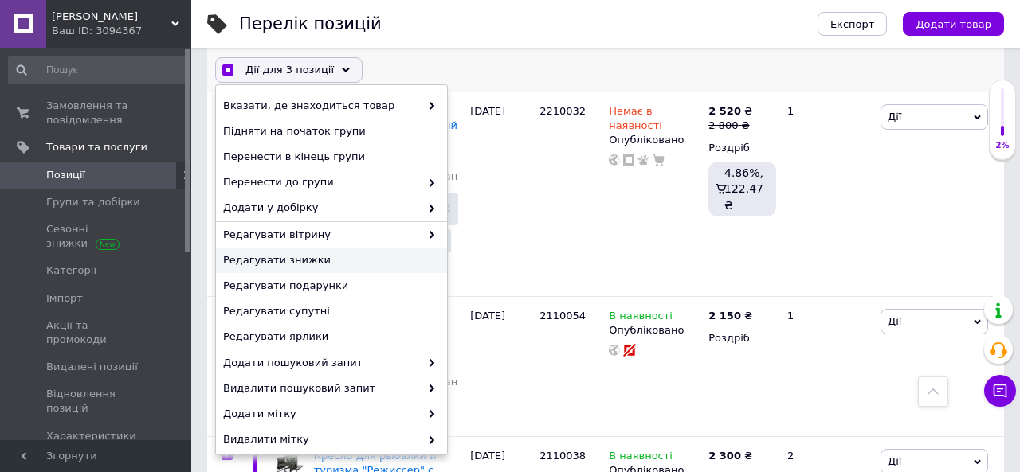
scroll to position [0, 1029]
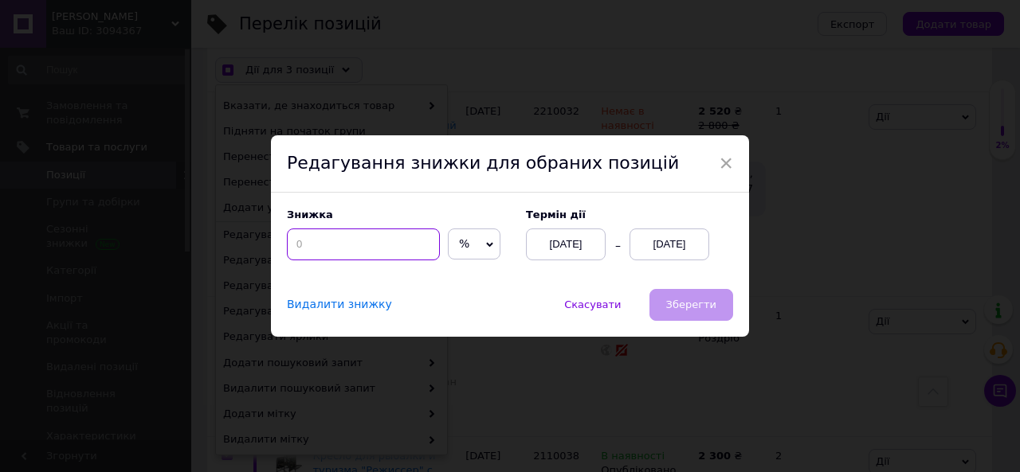
click at [327, 244] on input at bounding box center [363, 245] width 153 height 32
checkbox input "true"
type input "1"
checkbox input "true"
type input "10"
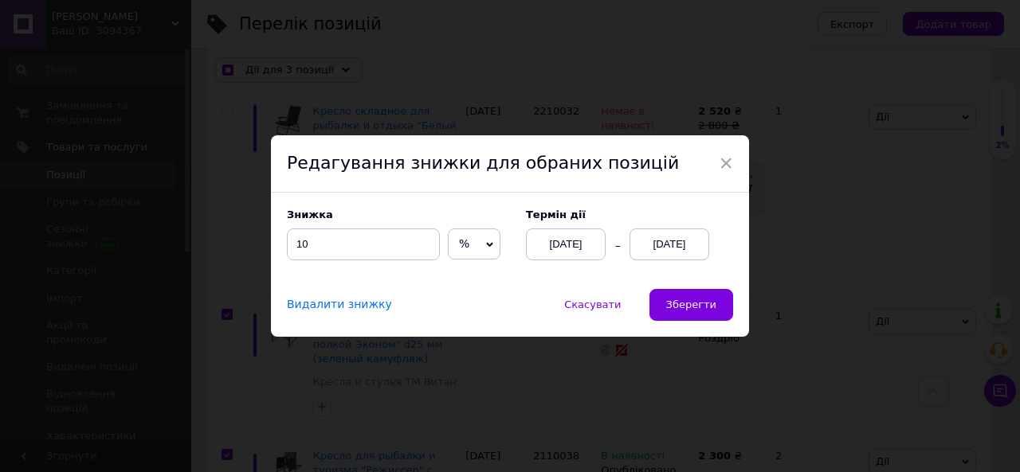
click at [668, 240] on div "[DATE]" at bounding box center [669, 245] width 80 height 32
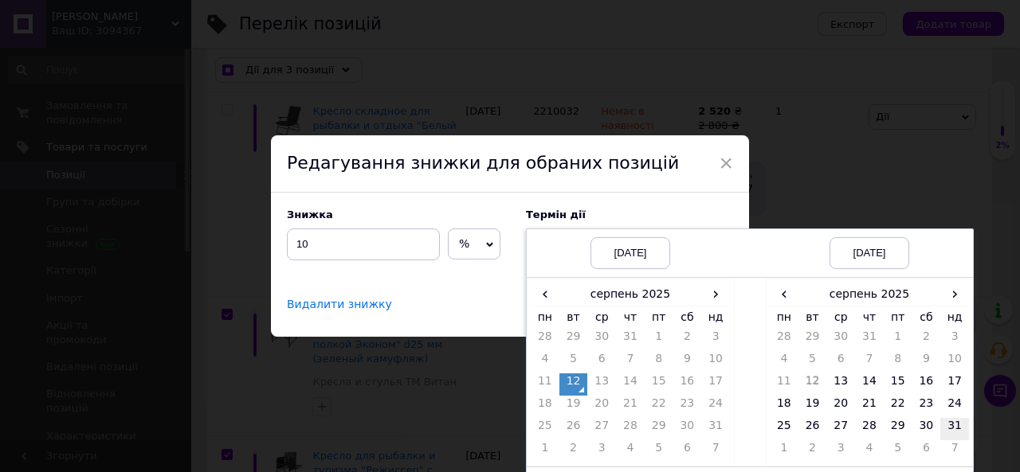
click at [955, 425] on td "31" at bounding box center [954, 429] width 29 height 22
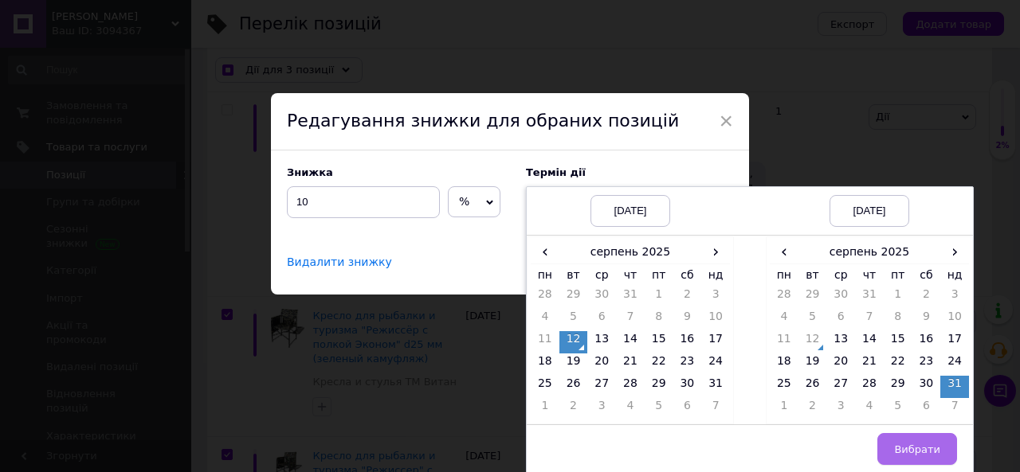
click at [926, 444] on span "Вибрати" at bounding box center [917, 450] width 46 height 12
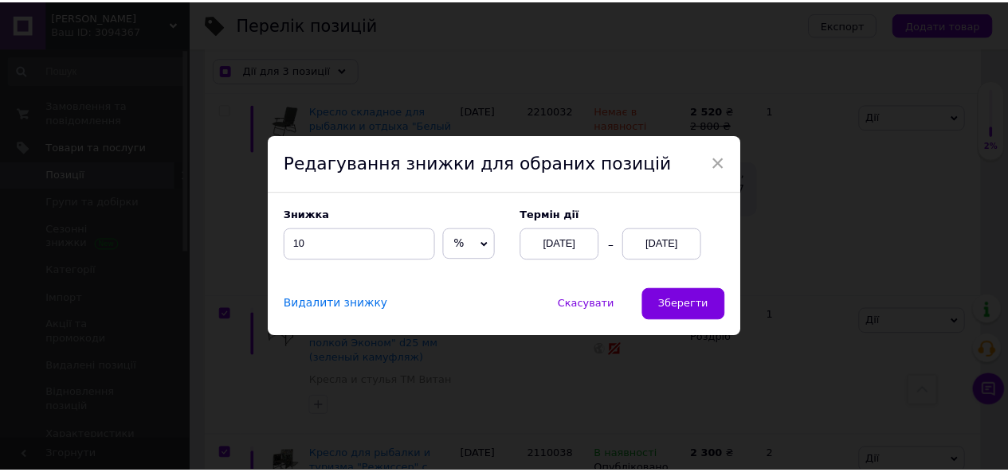
scroll to position [0, 0]
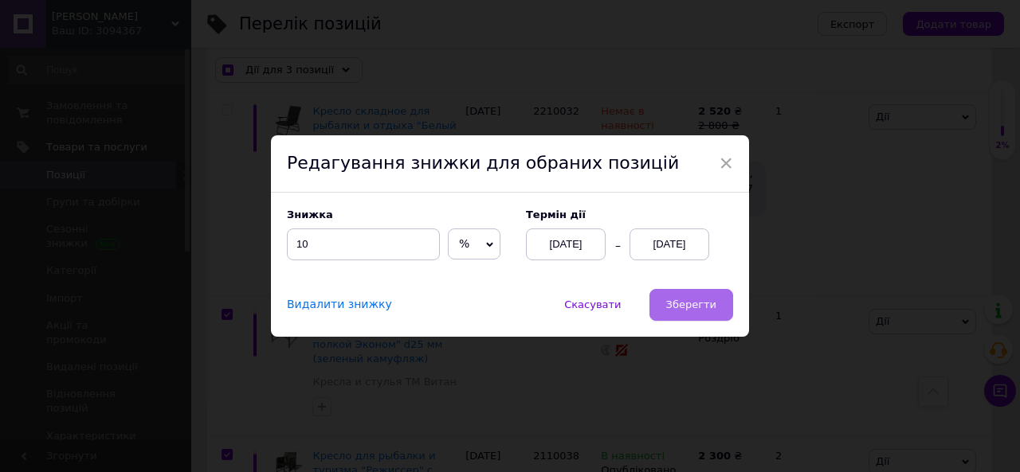
click at [663, 305] on button "Зберегти" at bounding box center [691, 305] width 84 height 32
checkbox input "true"
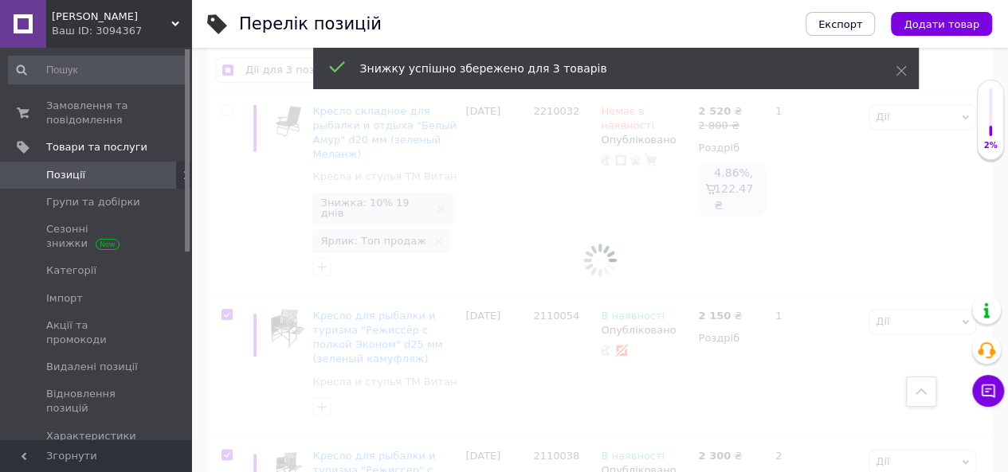
scroll to position [0, 1029]
checkbox input "false"
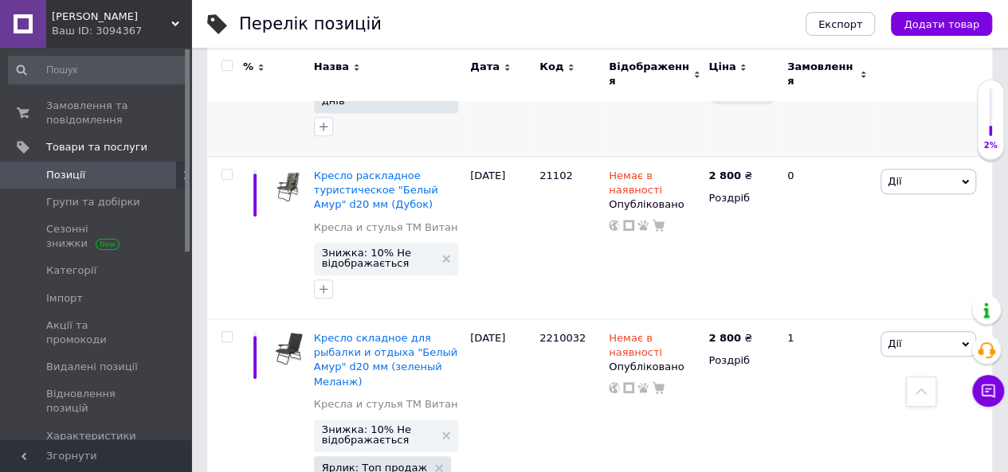
scroll to position [492, 0]
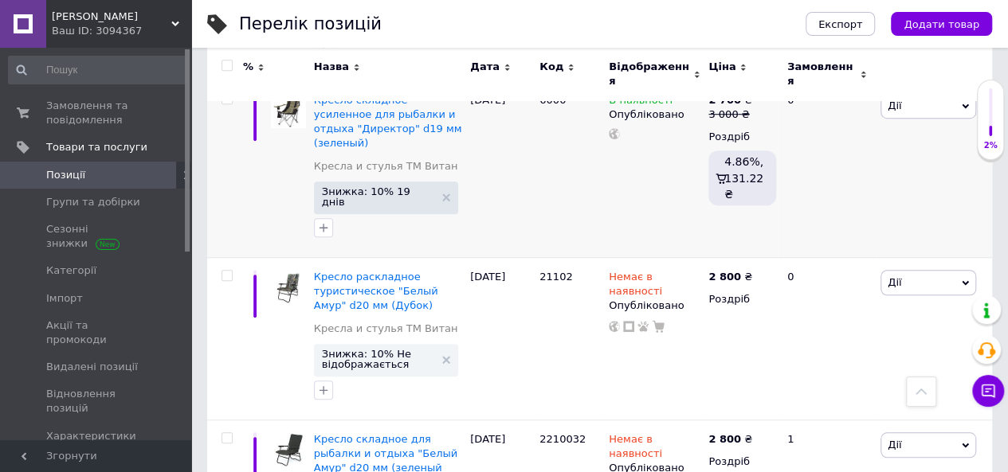
click at [58, 10] on span "Севен Фішинг" at bounding box center [111, 17] width 119 height 14
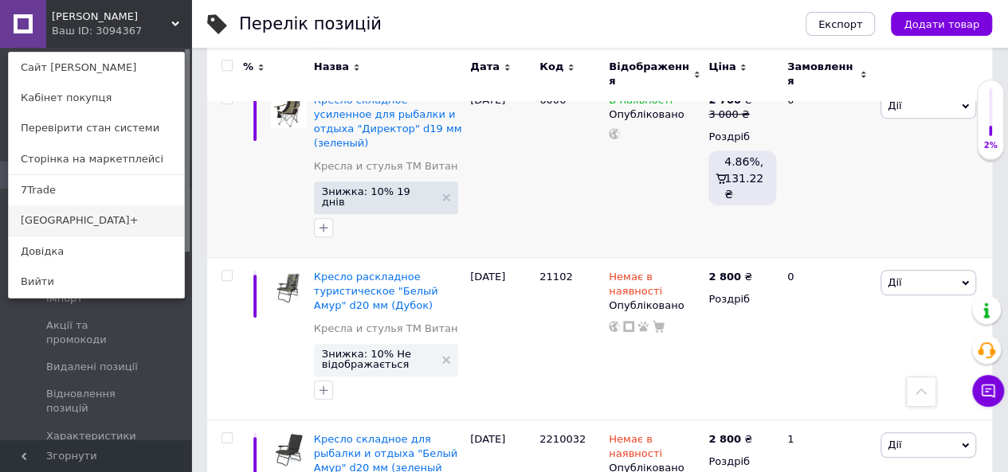
click at [78, 218] on link "[GEOGRAPHIC_DATA]+" at bounding box center [96, 221] width 175 height 30
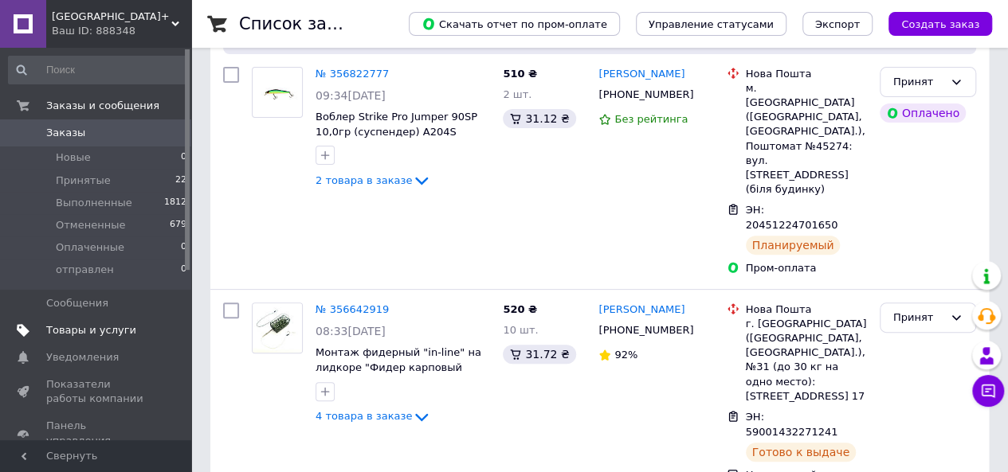
click at [101, 327] on span "Товары и услуги" at bounding box center [91, 330] width 90 height 14
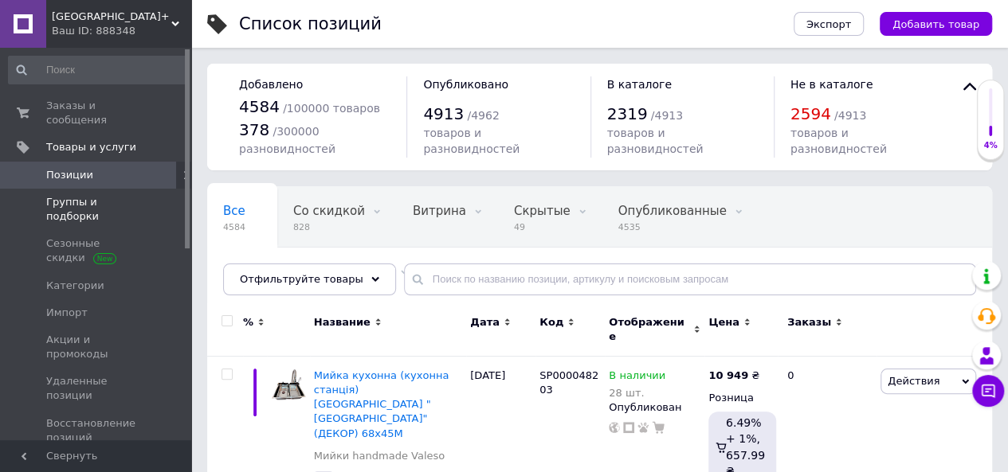
click at [115, 195] on span "Группы и подборки" at bounding box center [96, 209] width 101 height 29
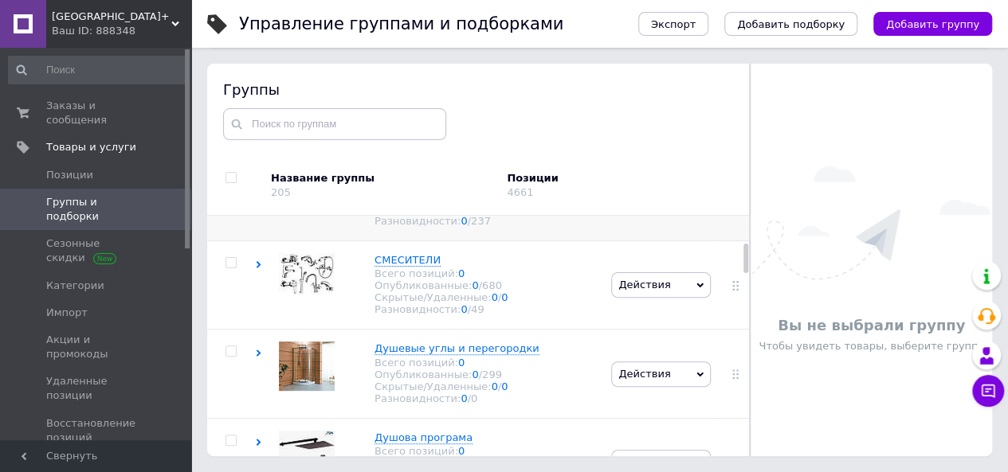
scroll to position [80, 0]
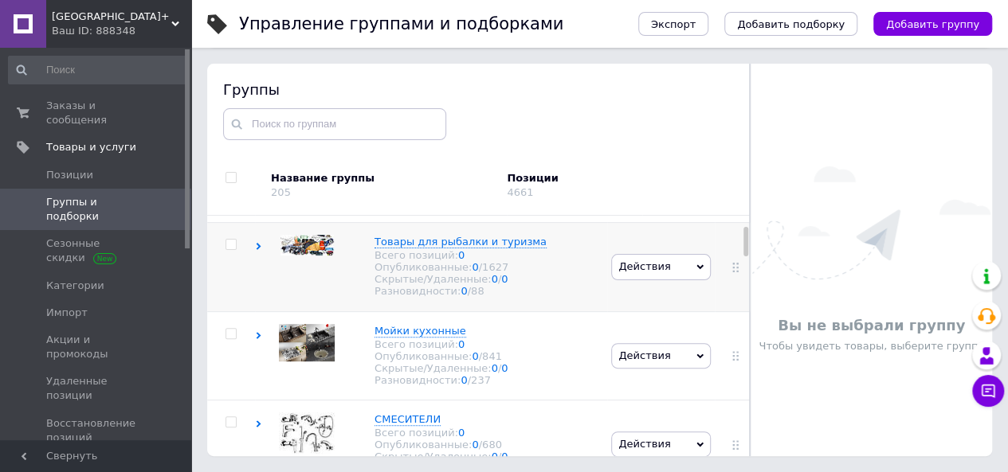
click at [261, 250] on icon at bounding box center [258, 246] width 7 height 7
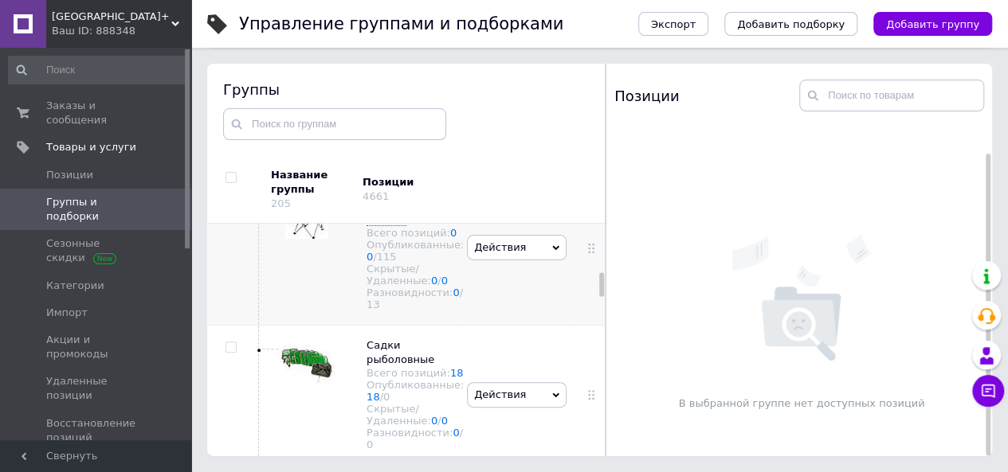
scroll to position [1593, 0]
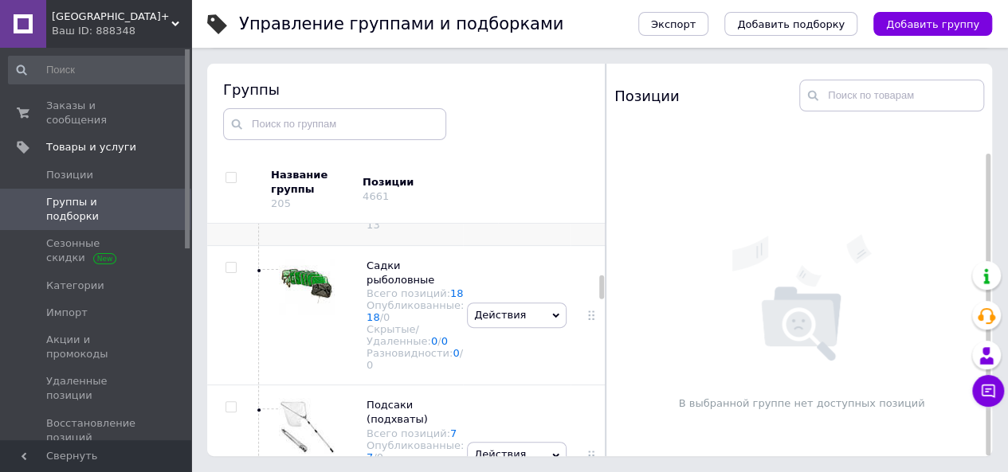
click at [260, 119] on icon at bounding box center [258, 115] width 7 height 7
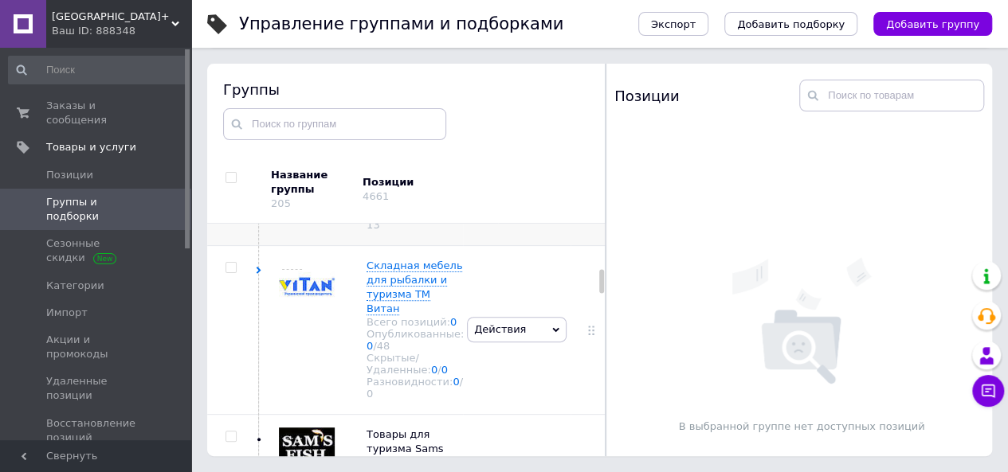
scroll to position [1753, 0]
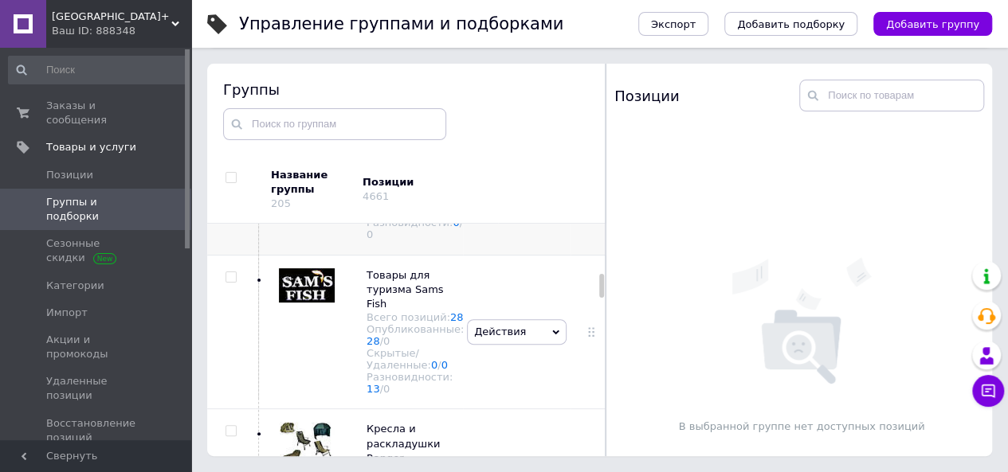
click at [257, 115] on icon at bounding box center [258, 111] width 7 height 7
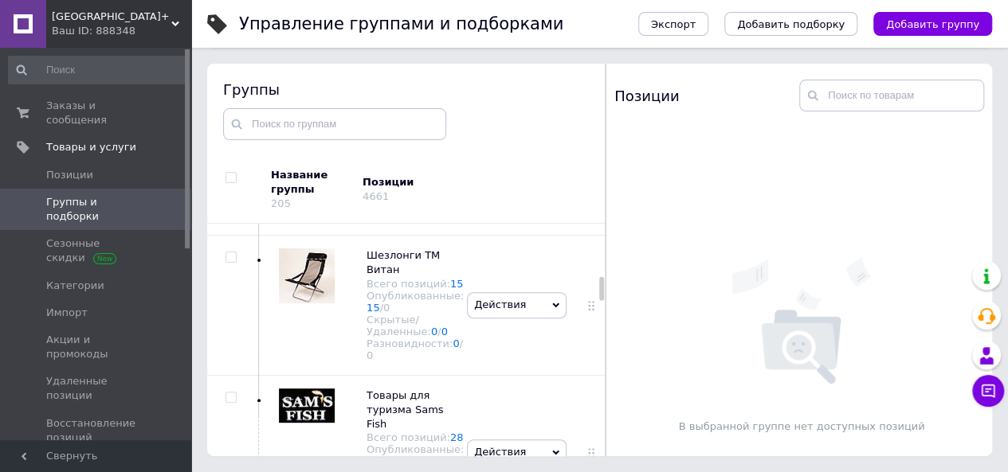
scroll to position [1992, 0]
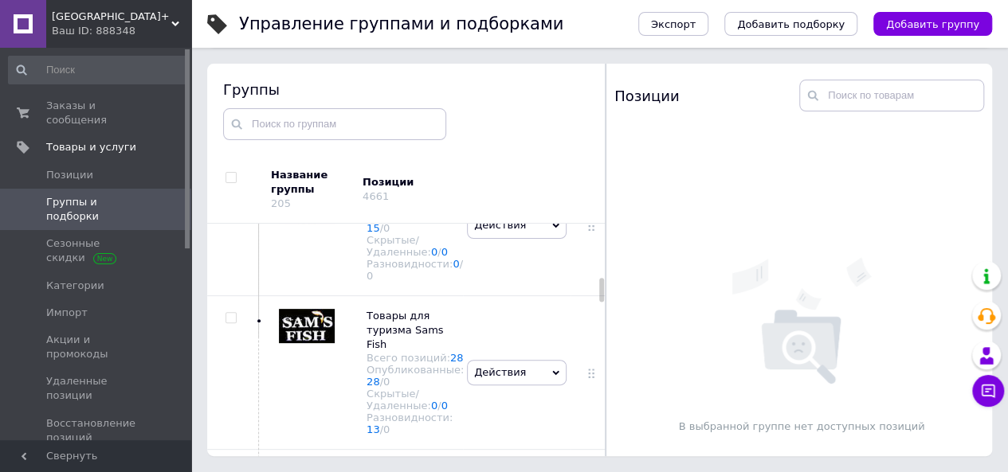
click at [373, 94] on link "33" at bounding box center [373, 88] width 14 height 12
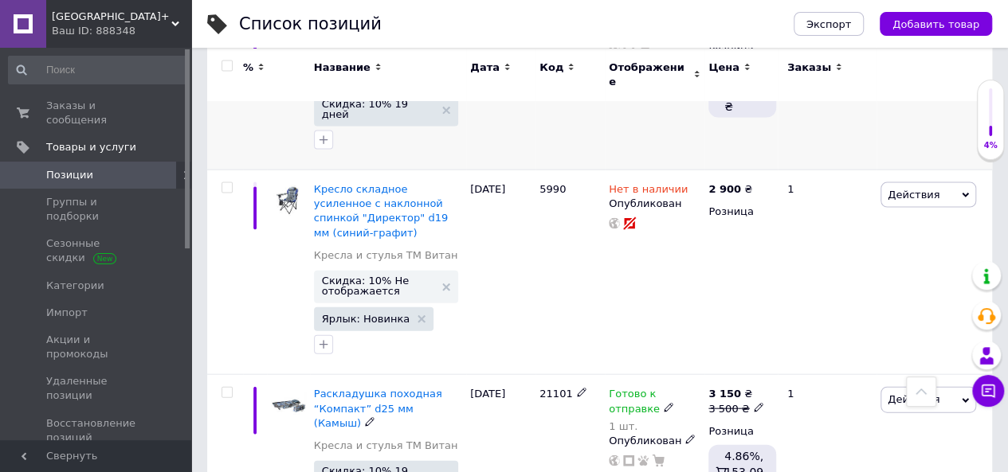
scroll to position [1753, 0]
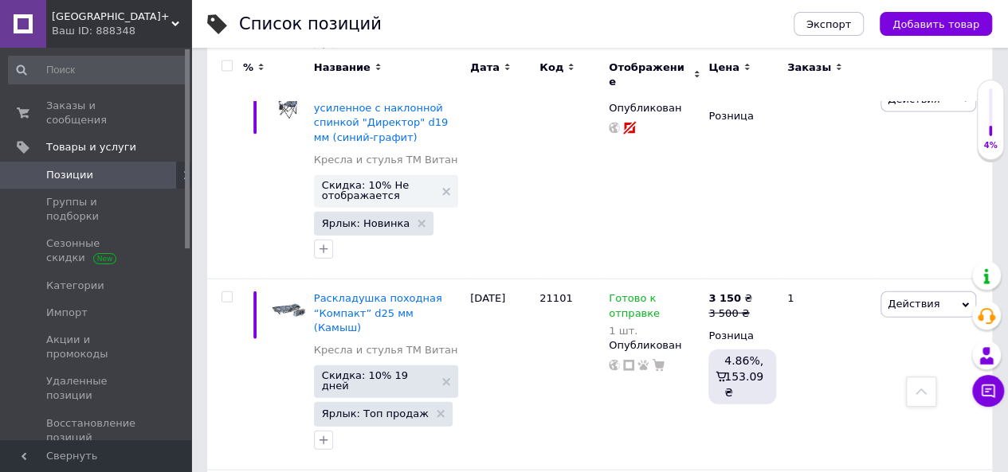
click at [102, 22] on span "[GEOGRAPHIC_DATA]+" at bounding box center [111, 17] width 119 height 14
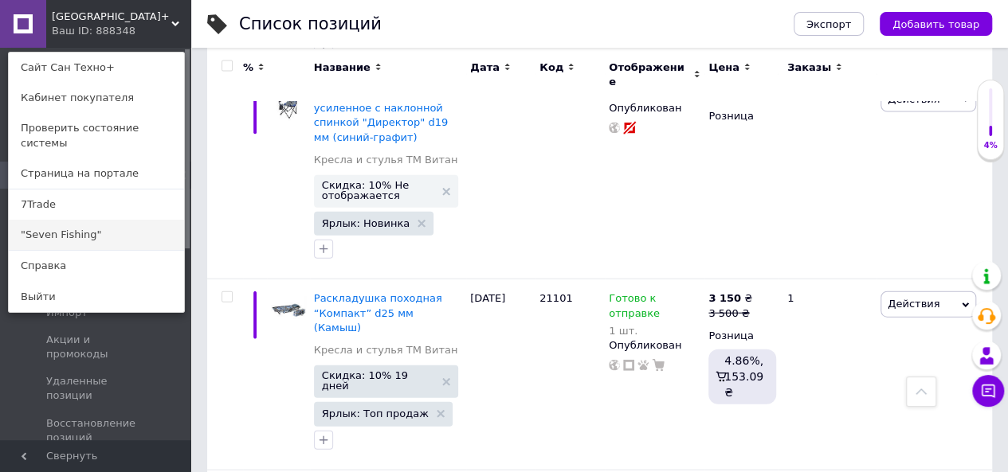
click at [47, 221] on link ""Seven Fishing"" at bounding box center [96, 235] width 175 height 30
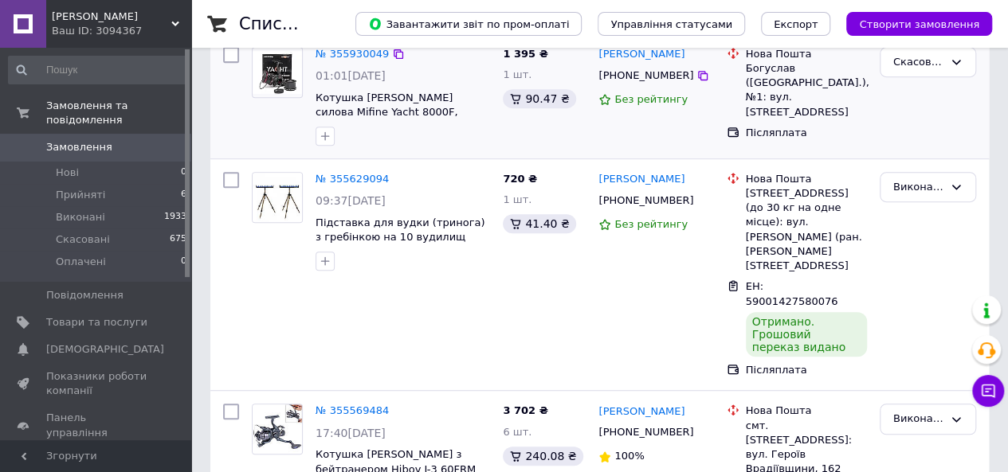
scroll to position [319, 0]
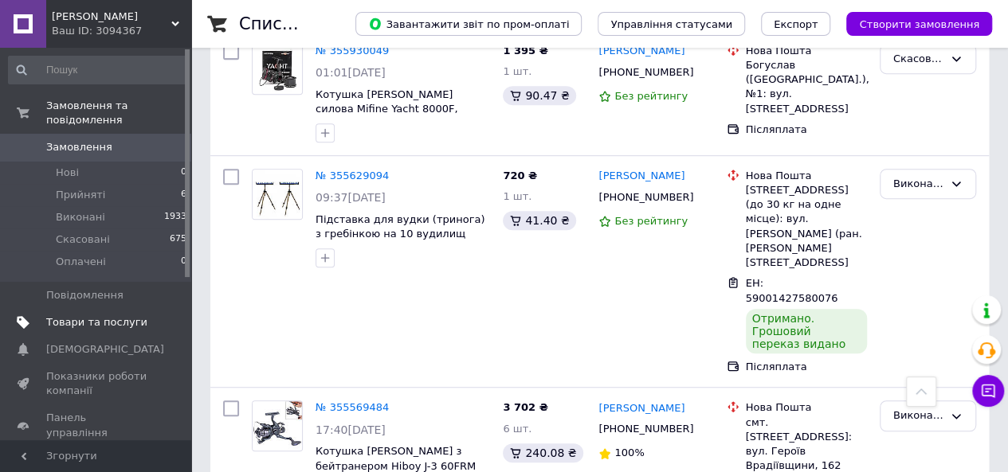
click at [107, 315] on span "Товари та послуги" at bounding box center [96, 322] width 101 height 14
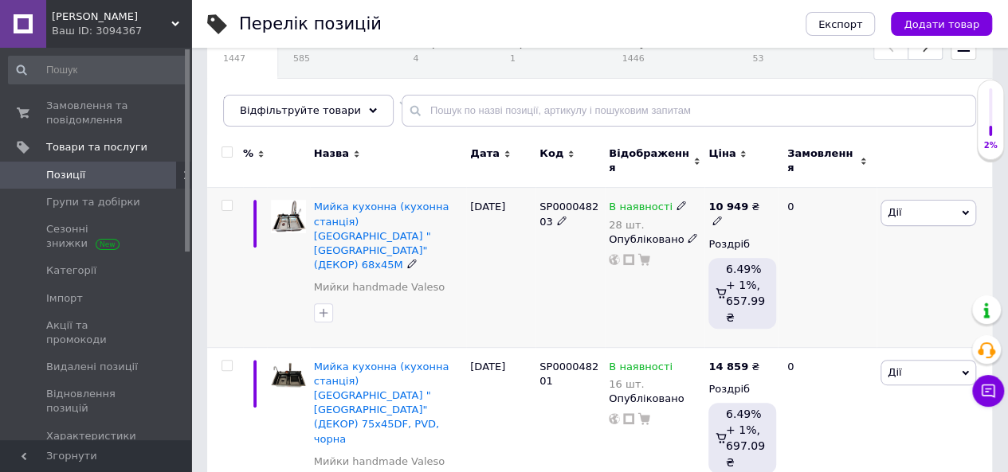
scroll to position [159, 0]
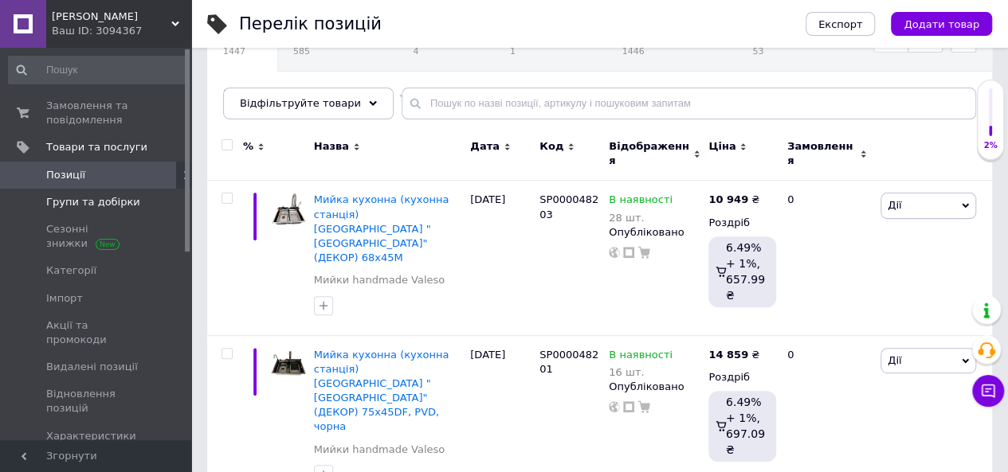
click at [88, 197] on span "Групи та добірки" at bounding box center [93, 202] width 94 height 14
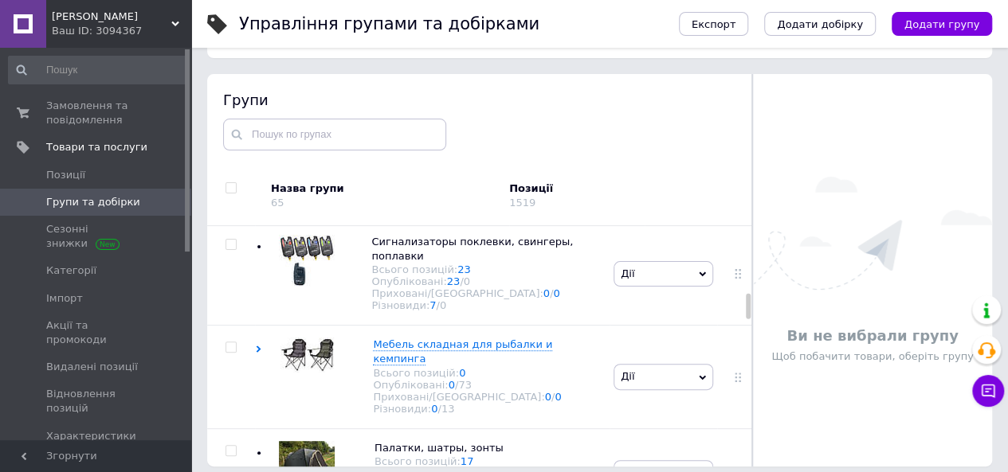
scroll to position [717, 0]
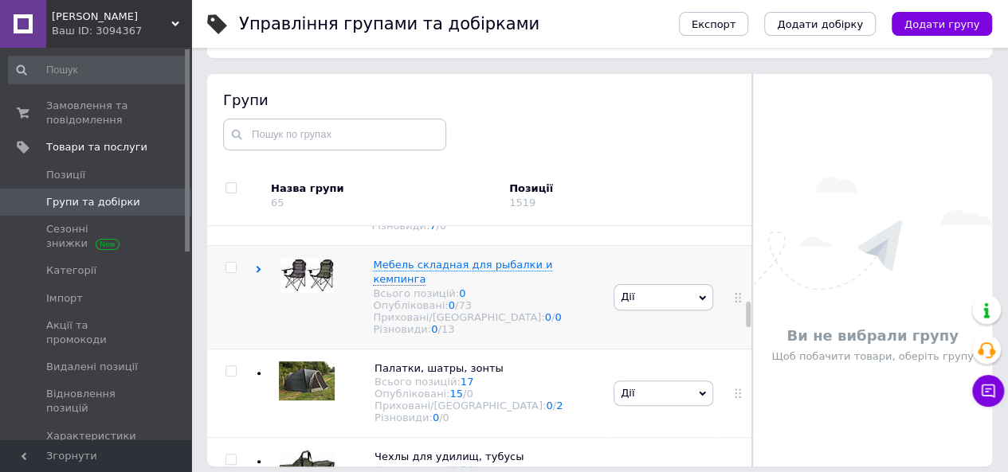
click at [258, 273] on use at bounding box center [259, 269] width 5 height 7
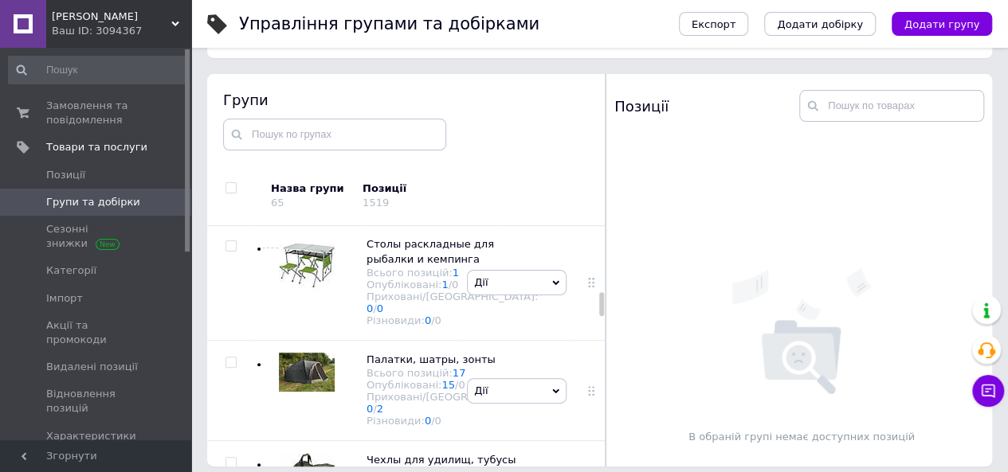
scroll to position [1362, 0]
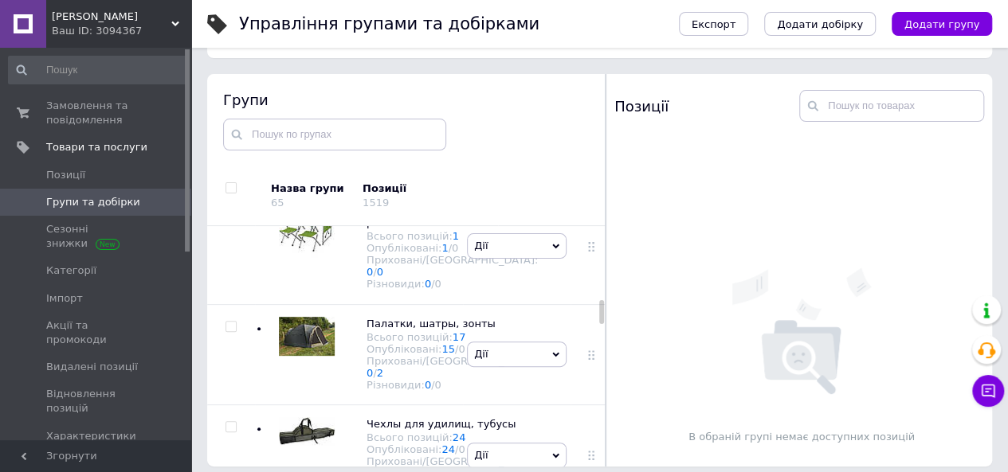
scroll to position [1601, 0]
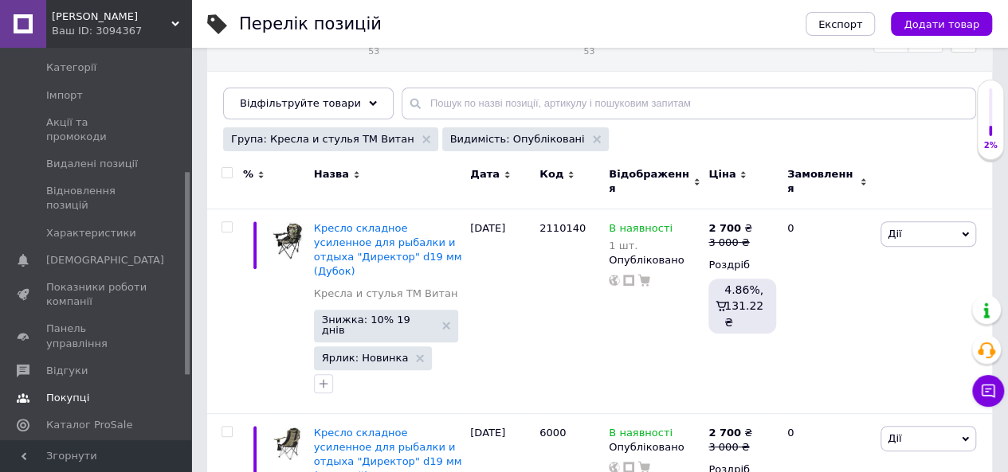
scroll to position [239, 0]
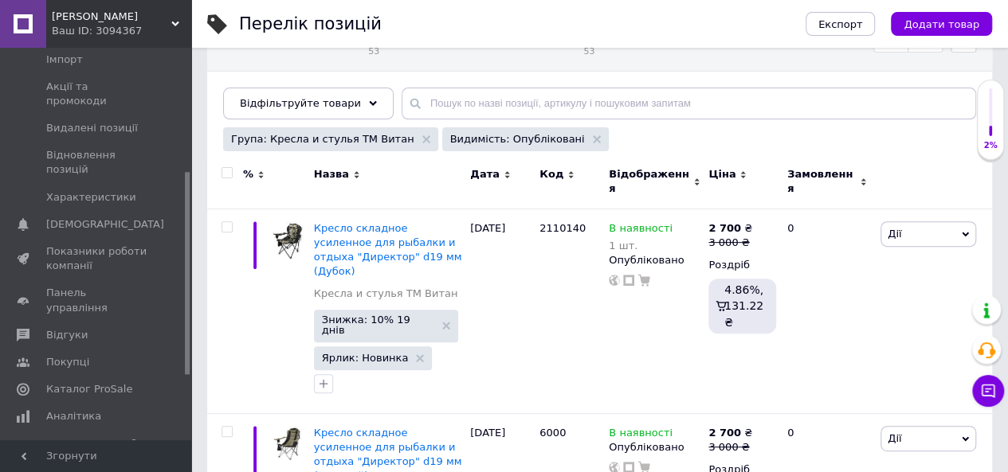
click at [86, 409] on span "Аналітика" at bounding box center [73, 416] width 55 height 14
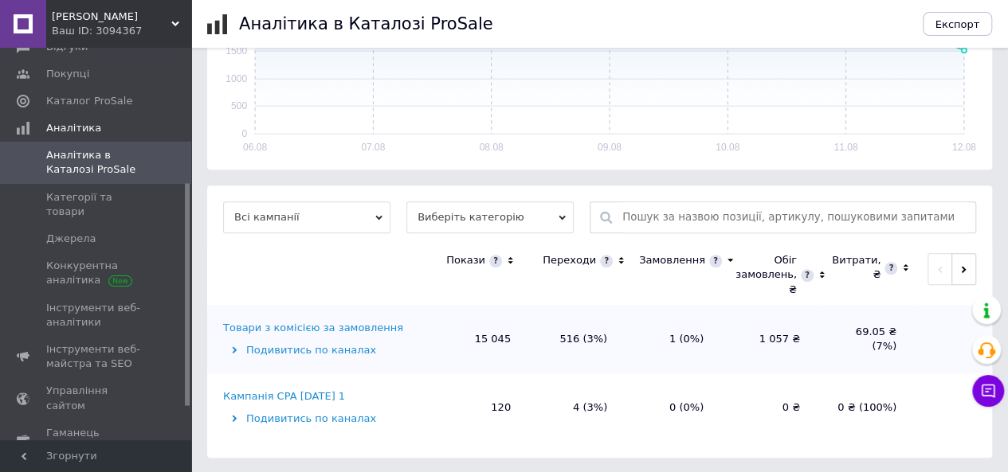
scroll to position [408, 0]
click at [321, 330] on div "Товари з комісією за замовлення" at bounding box center [313, 327] width 180 height 14
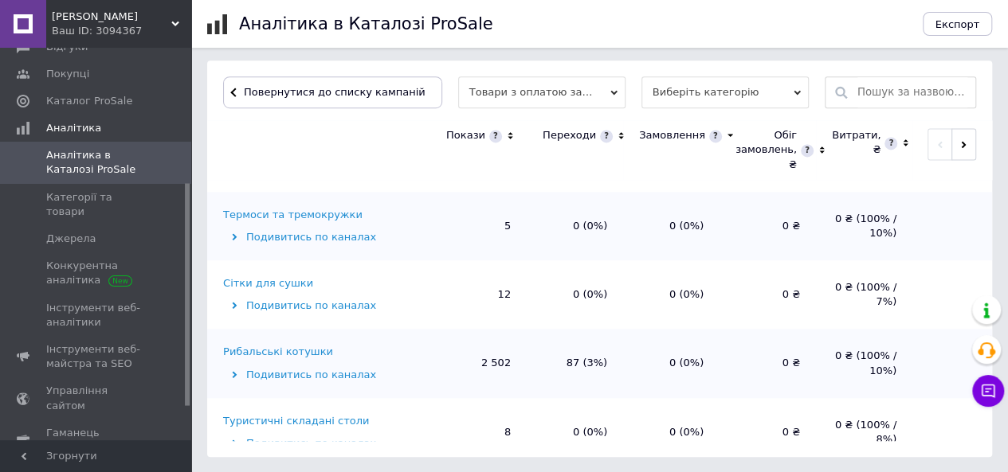
scroll to position [1275, 0]
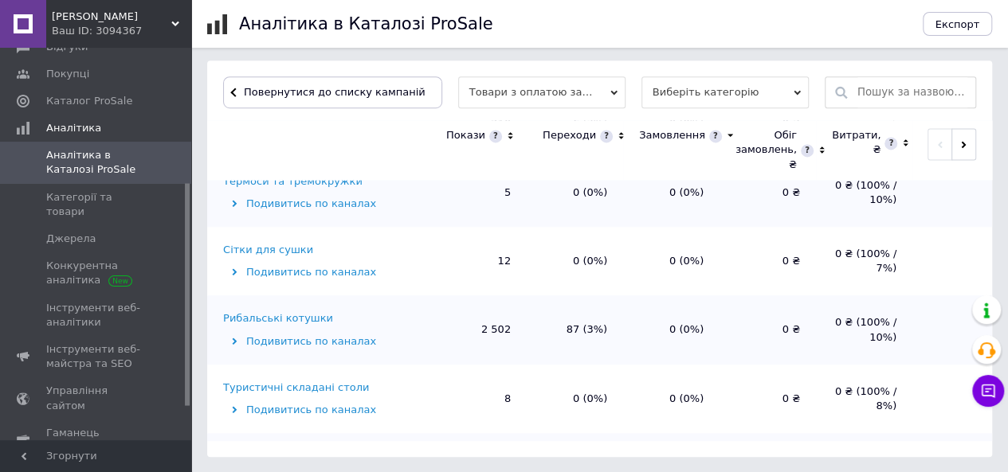
click at [277, 321] on div "Рибальські котушки" at bounding box center [278, 318] width 110 height 14
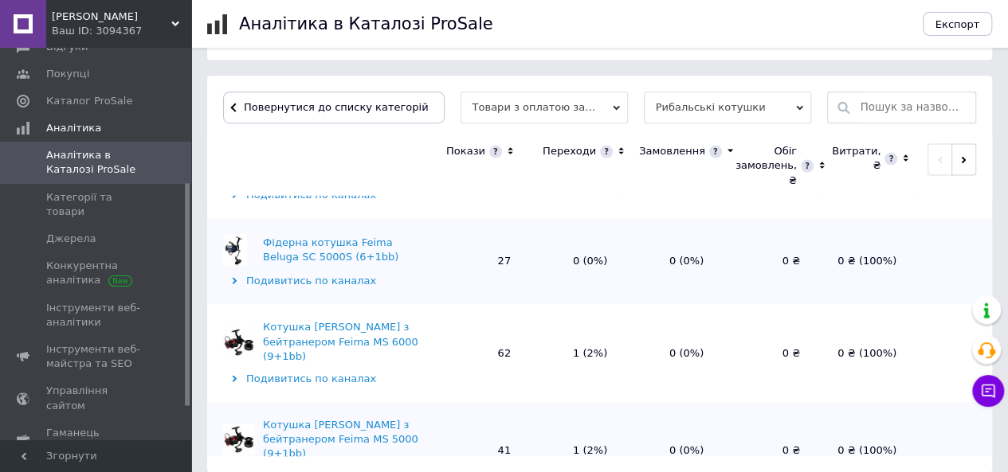
scroll to position [1683, 0]
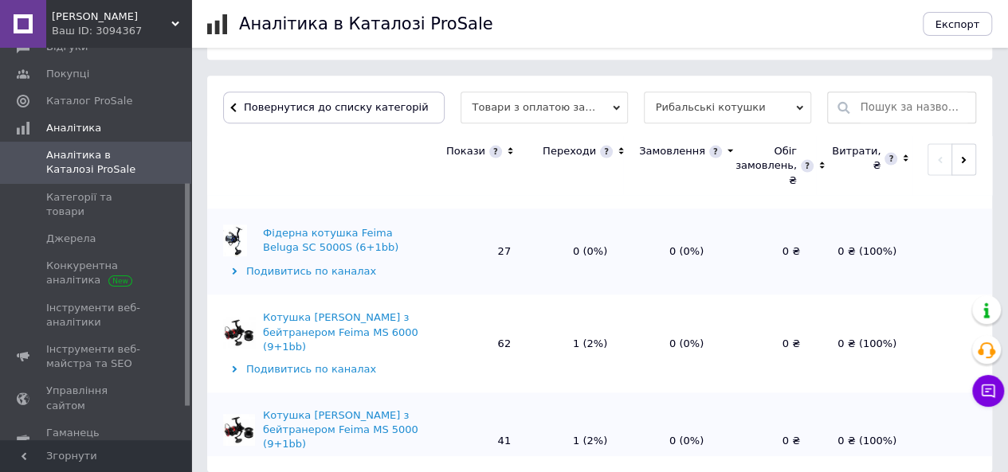
click at [96, 15] on span "Севен Фішинг" at bounding box center [111, 17] width 119 height 14
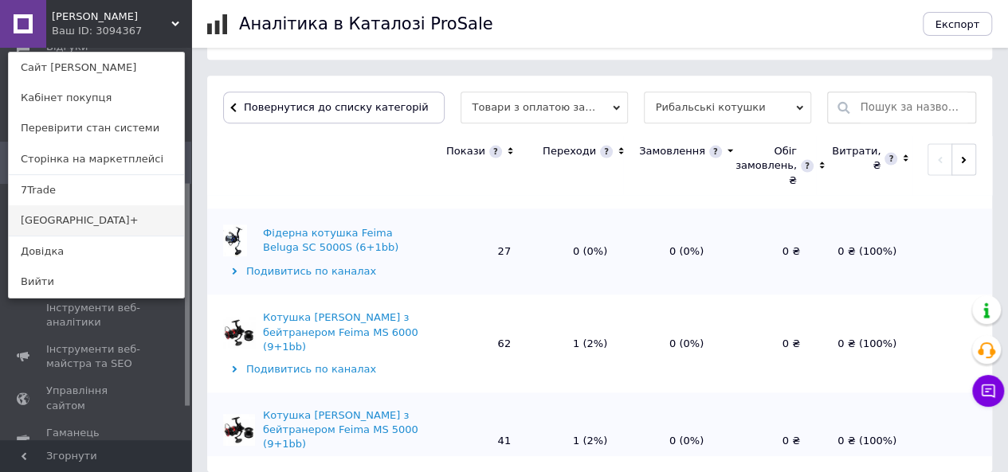
click at [53, 218] on link "[GEOGRAPHIC_DATA]+" at bounding box center [96, 221] width 175 height 30
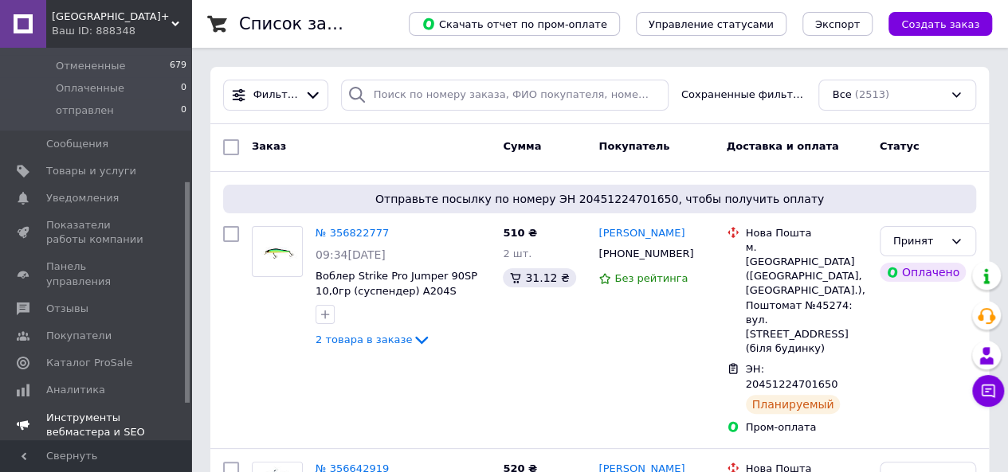
scroll to position [239, 0]
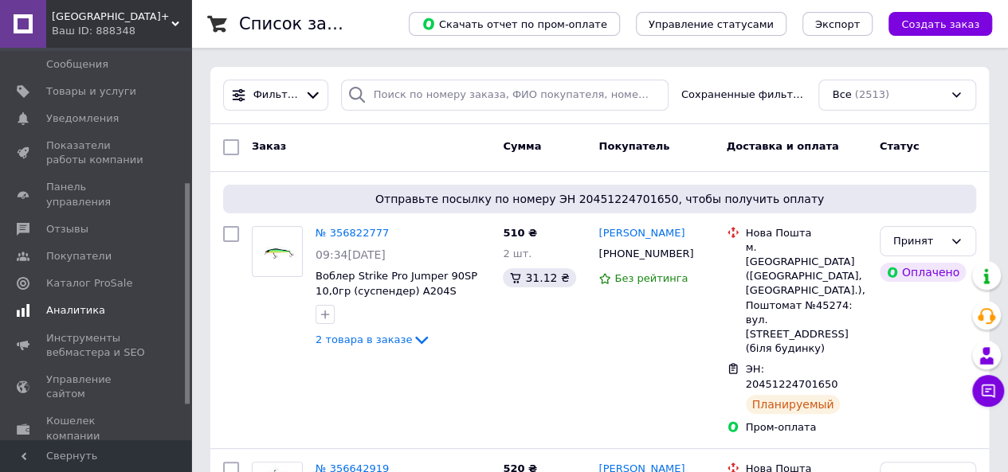
click at [96, 304] on span "Аналитика" at bounding box center [96, 311] width 101 height 14
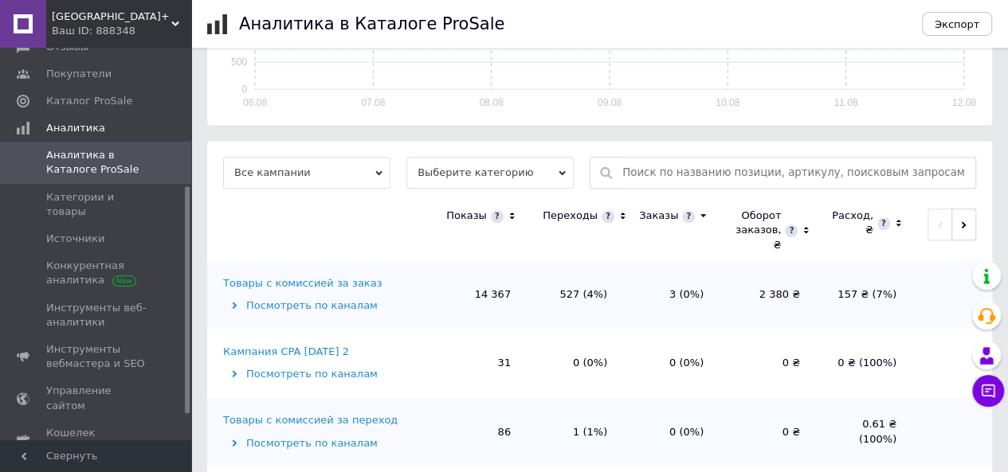
scroll to position [476, 0]
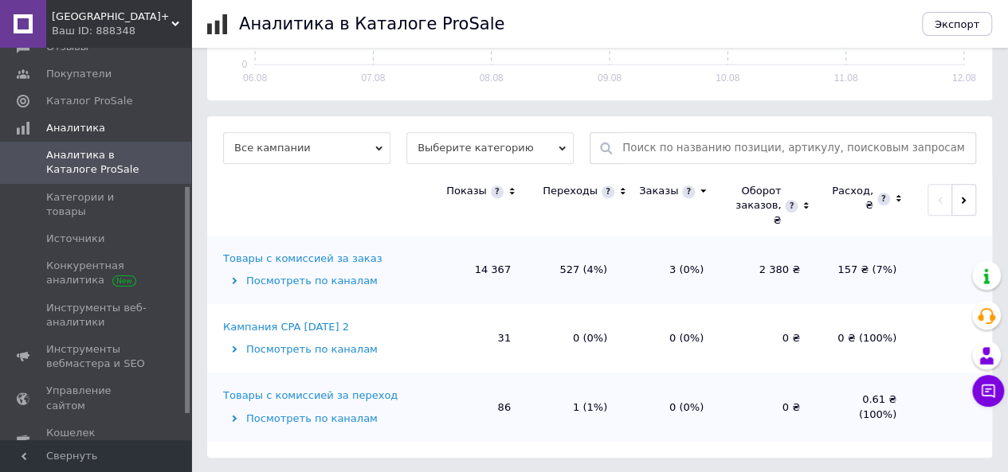
click at [333, 261] on div "Товары с комиссией за заказ" at bounding box center [302, 259] width 159 height 14
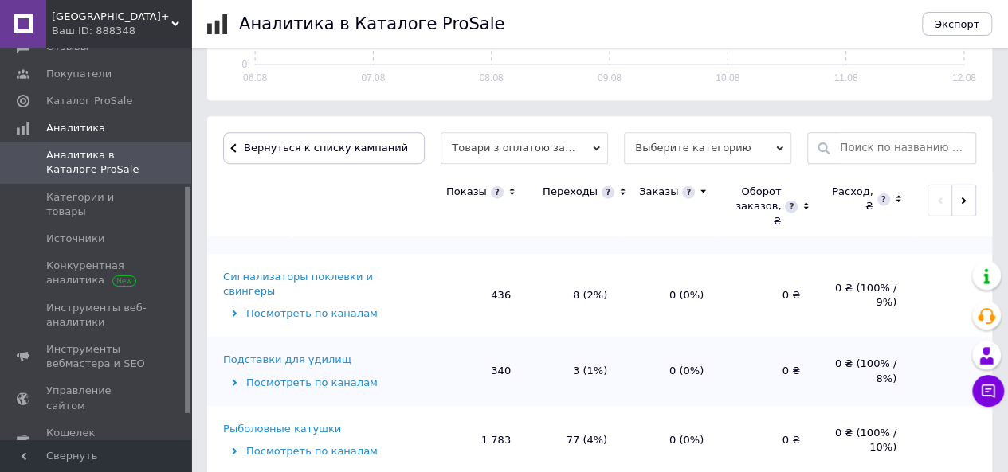
scroll to position [2071, 0]
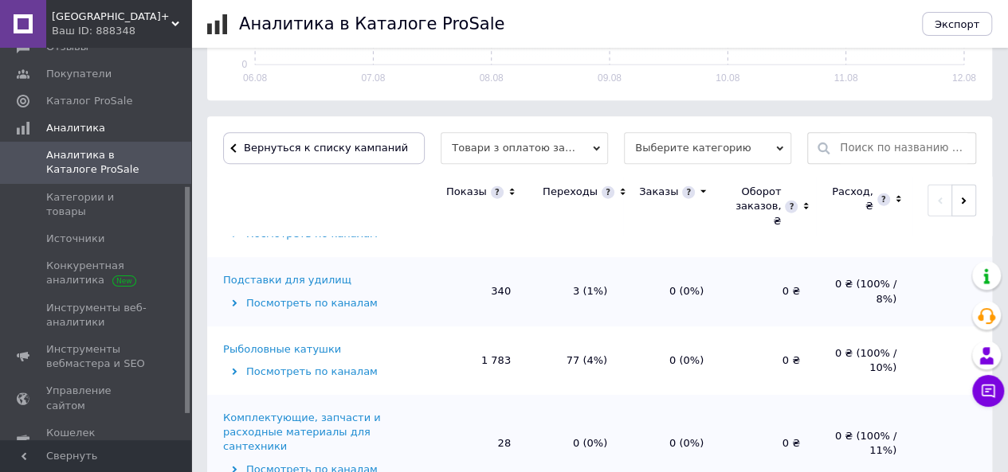
click at [305, 343] on div "Рыболовные катушки" at bounding box center [282, 350] width 118 height 14
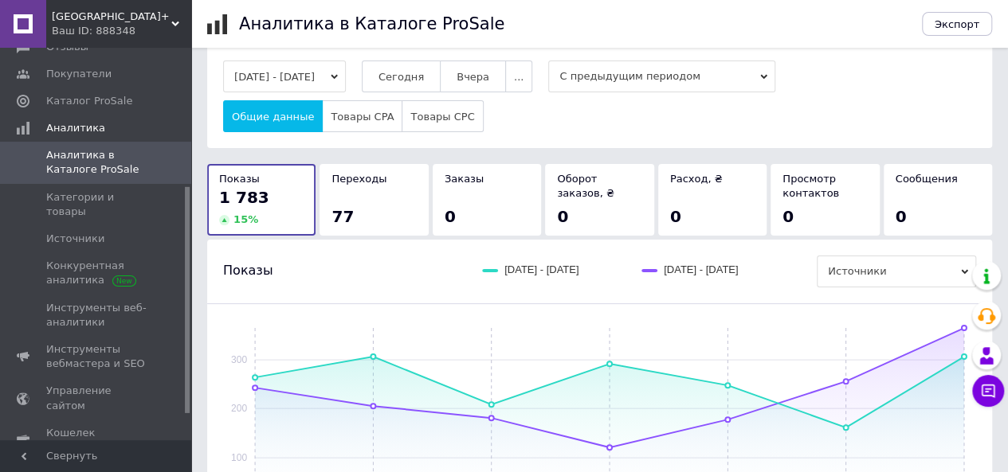
scroll to position [0, 0]
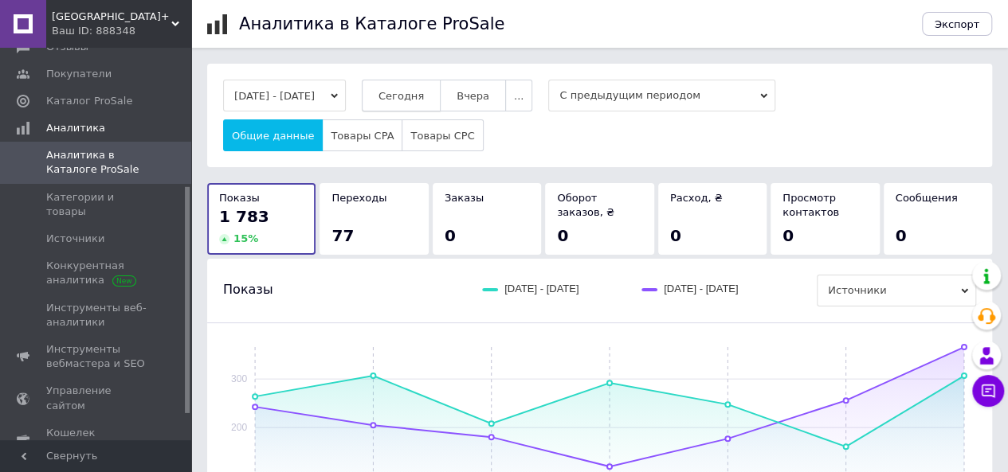
click at [416, 100] on span "Сегодня" at bounding box center [400, 96] width 45 height 12
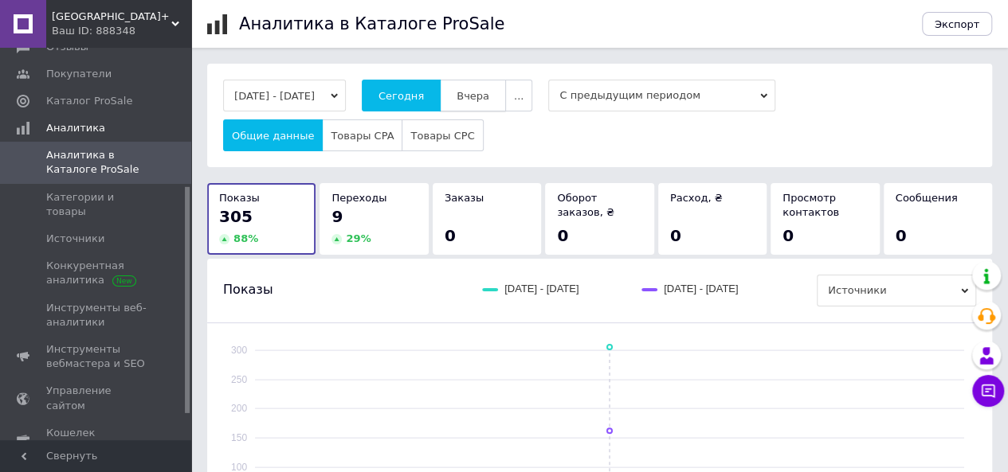
click at [486, 92] on span "Вчера" at bounding box center [472, 96] width 33 height 12
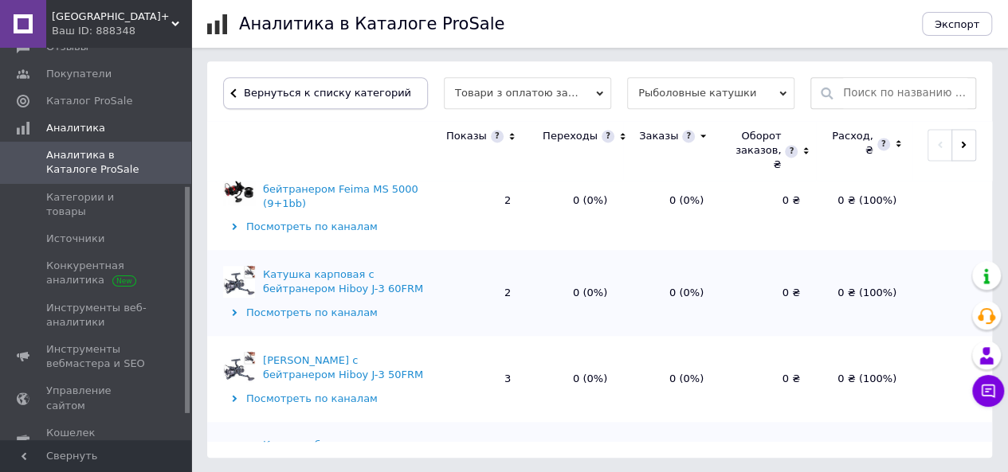
click at [300, 93] on span "Вернуться к списку категорий" at bounding box center [325, 93] width 171 height 12
